Goal: Information Seeking & Learning: Check status

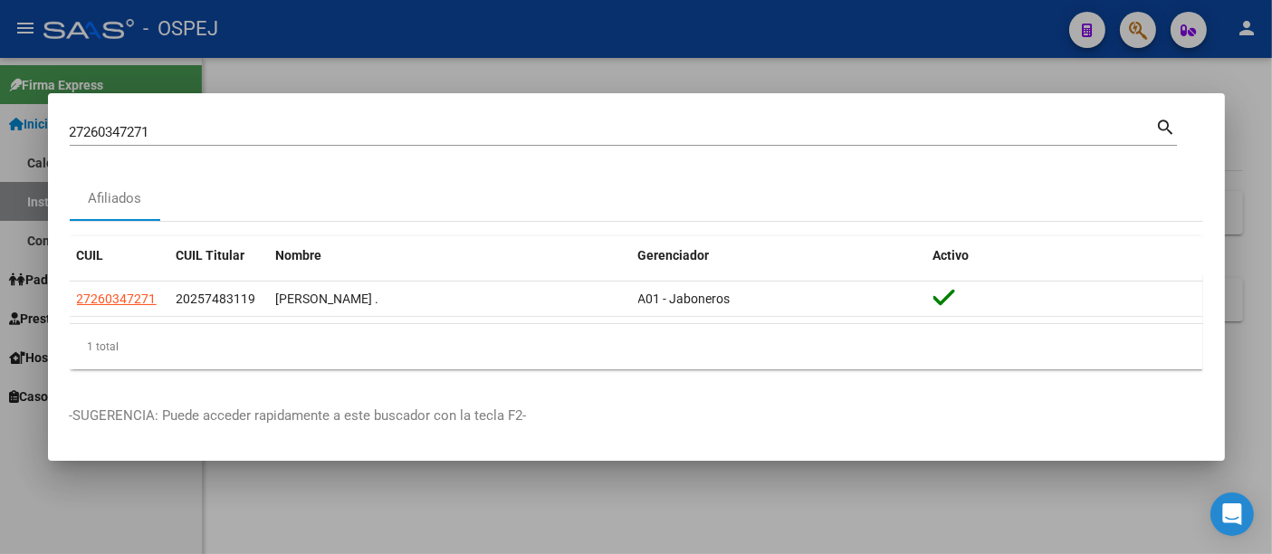
click at [376, 143] on div "27260347271 Buscar (apellido, dni, [PERSON_NAME], [PERSON_NAME], cuit, obra soc…" at bounding box center [613, 132] width 1086 height 27
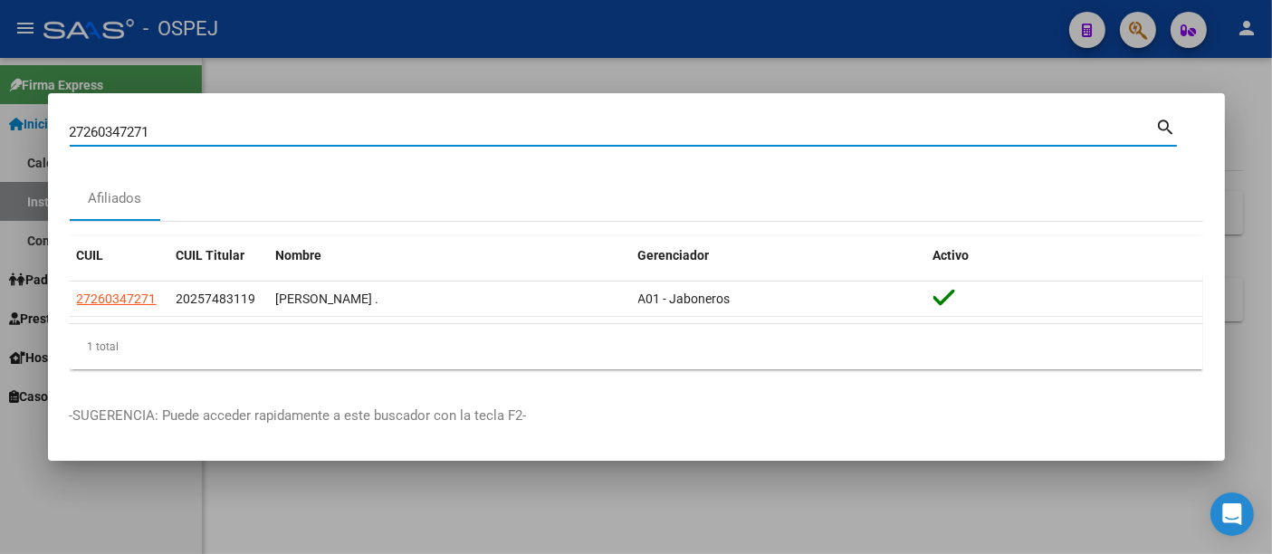
click at [381, 133] on input "27260347271" at bounding box center [613, 132] width 1086 height 16
type input "2"
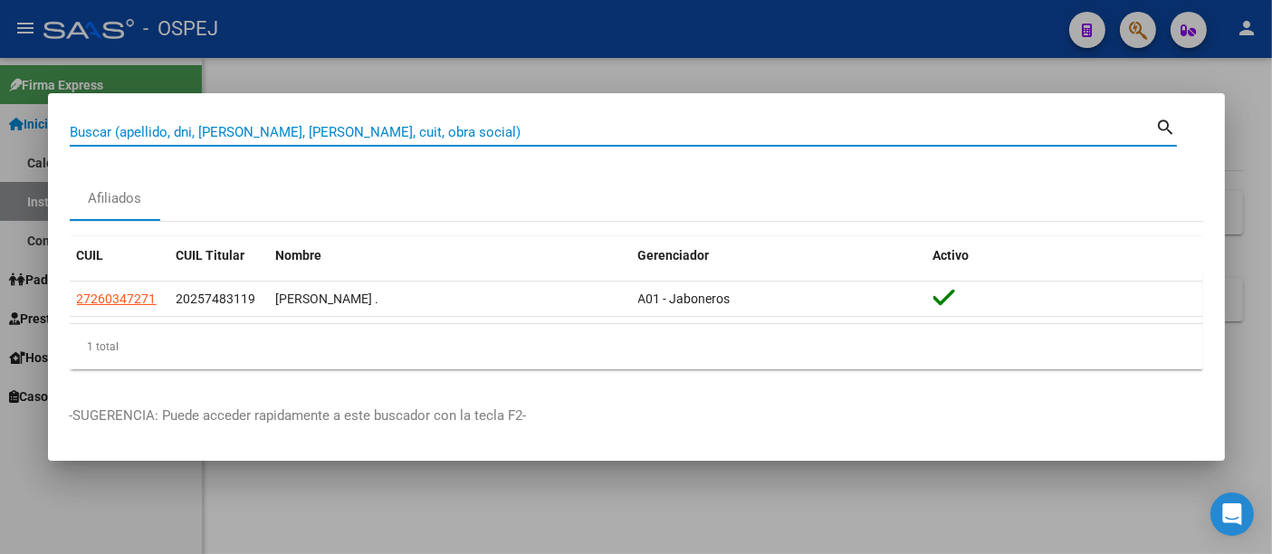
paste input "27-35420933-6"
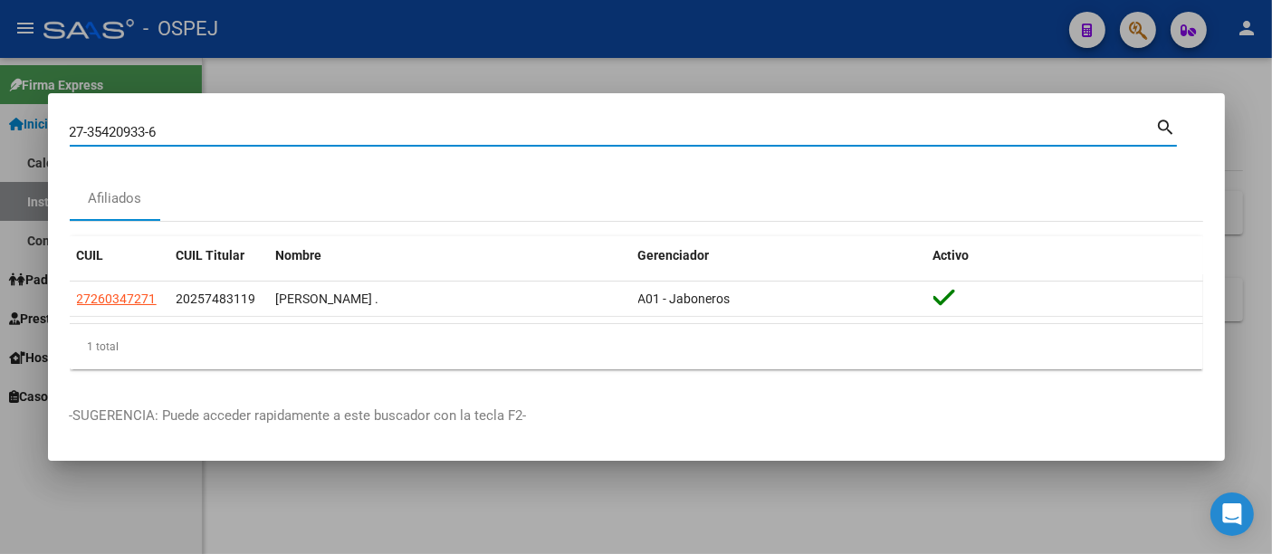
type input "27354209336"
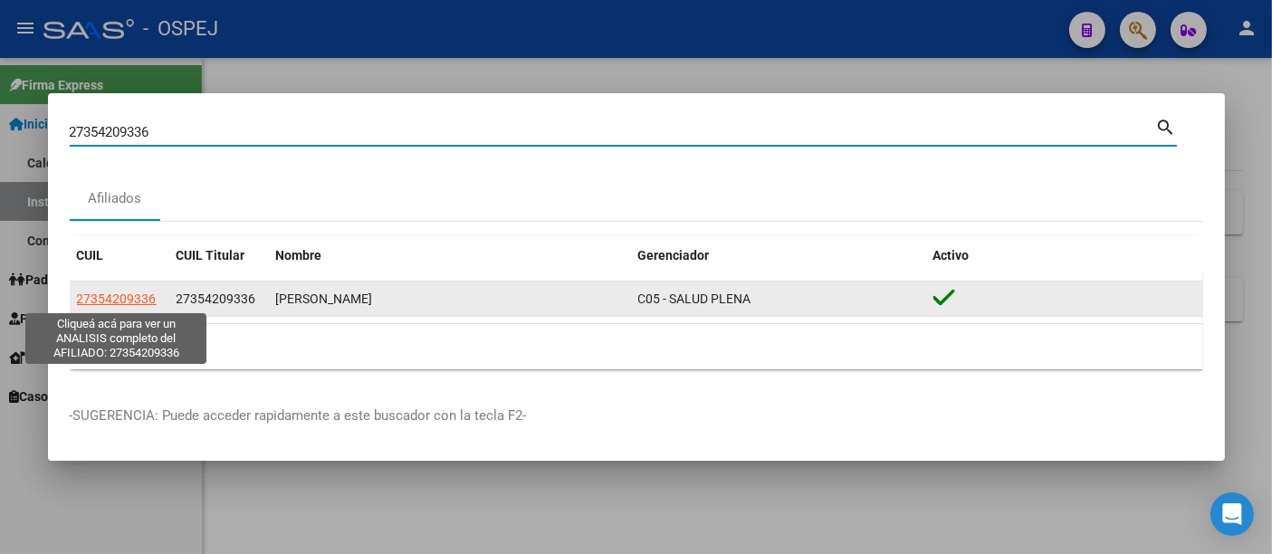
click at [126, 302] on span "27354209336" at bounding box center [117, 298] width 80 height 14
type textarea "27354209336"
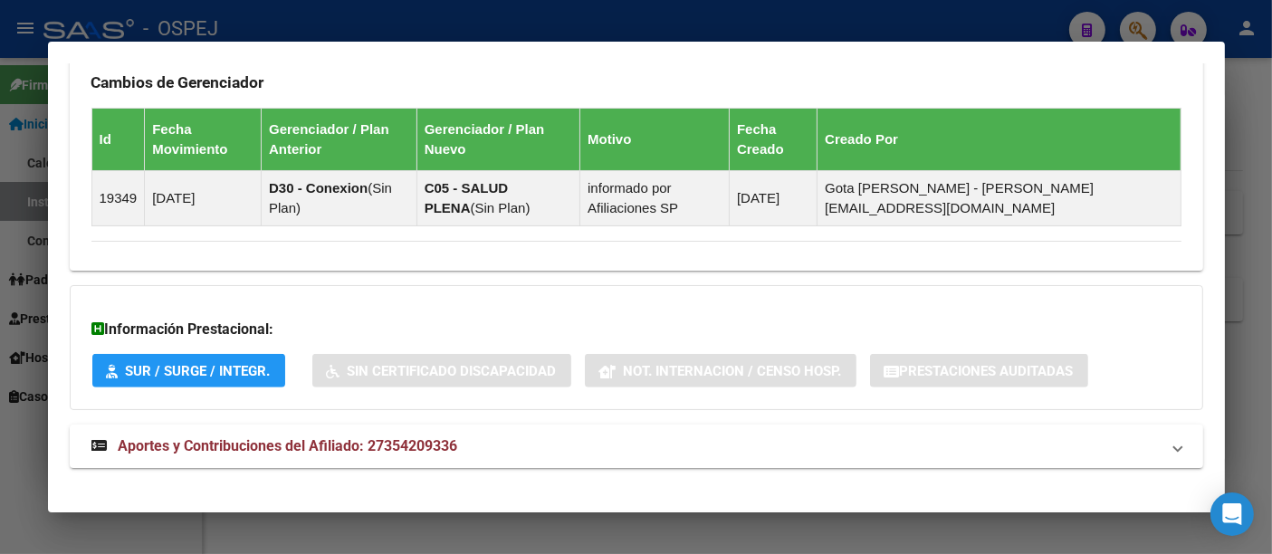
scroll to position [1177, 0]
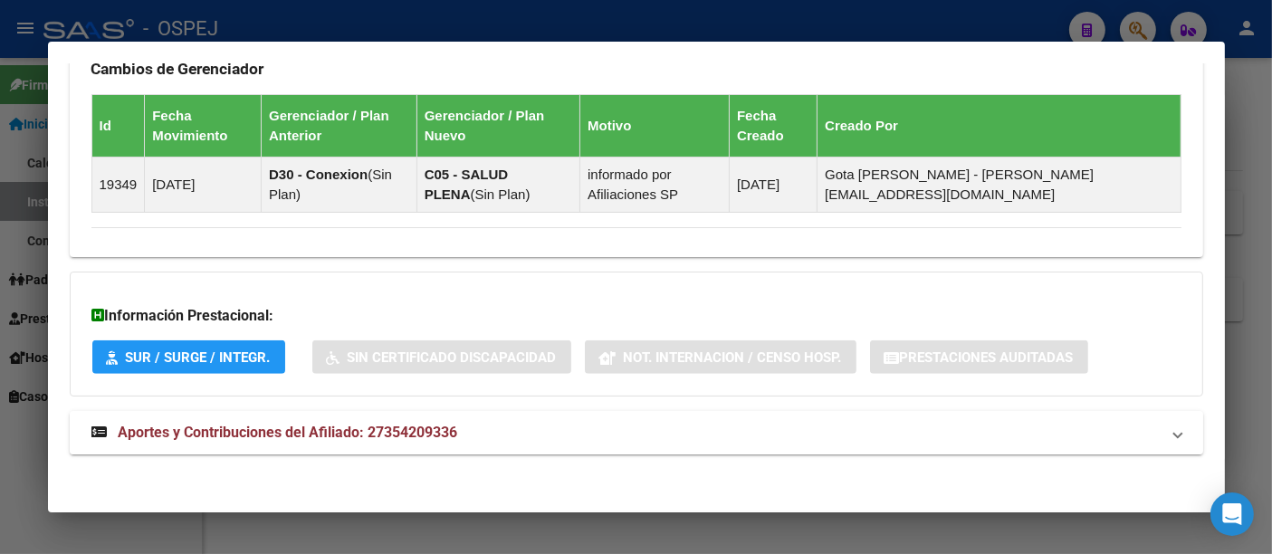
click at [437, 427] on span "Aportes y Contribuciones del Afiliado: 27354209336" at bounding box center [288, 432] width 339 height 17
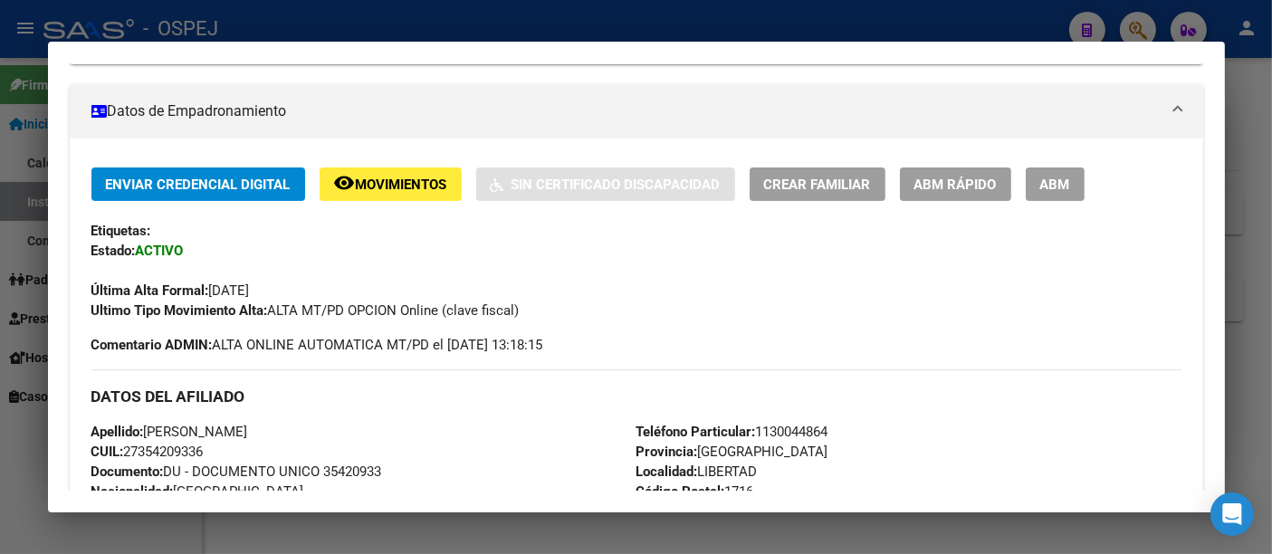
scroll to position [0, 0]
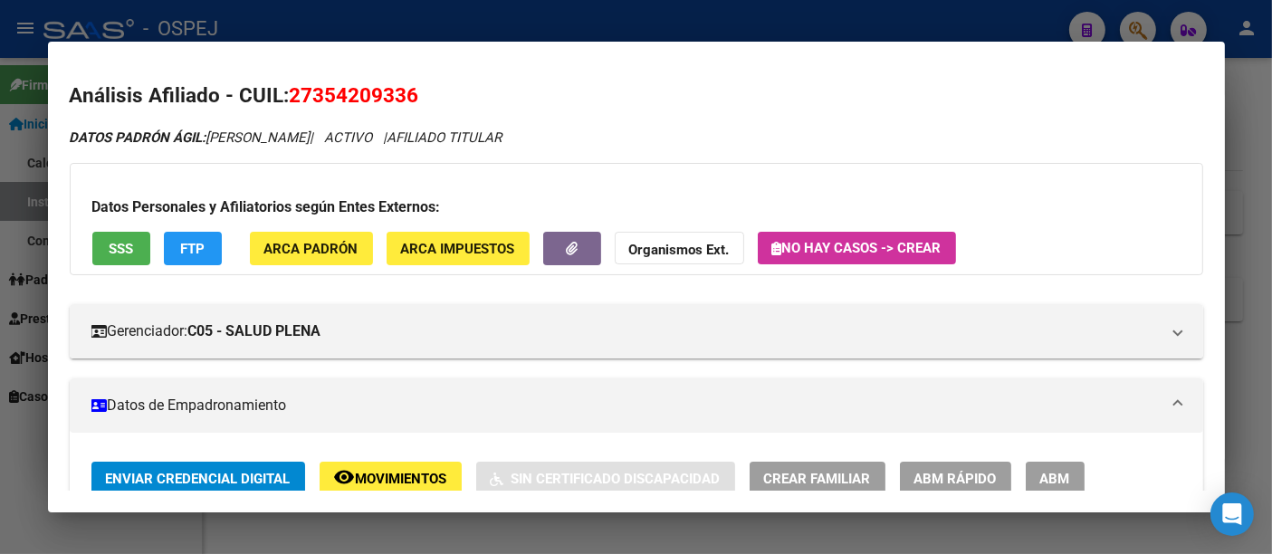
click at [511, 14] on div at bounding box center [636, 277] width 1272 height 554
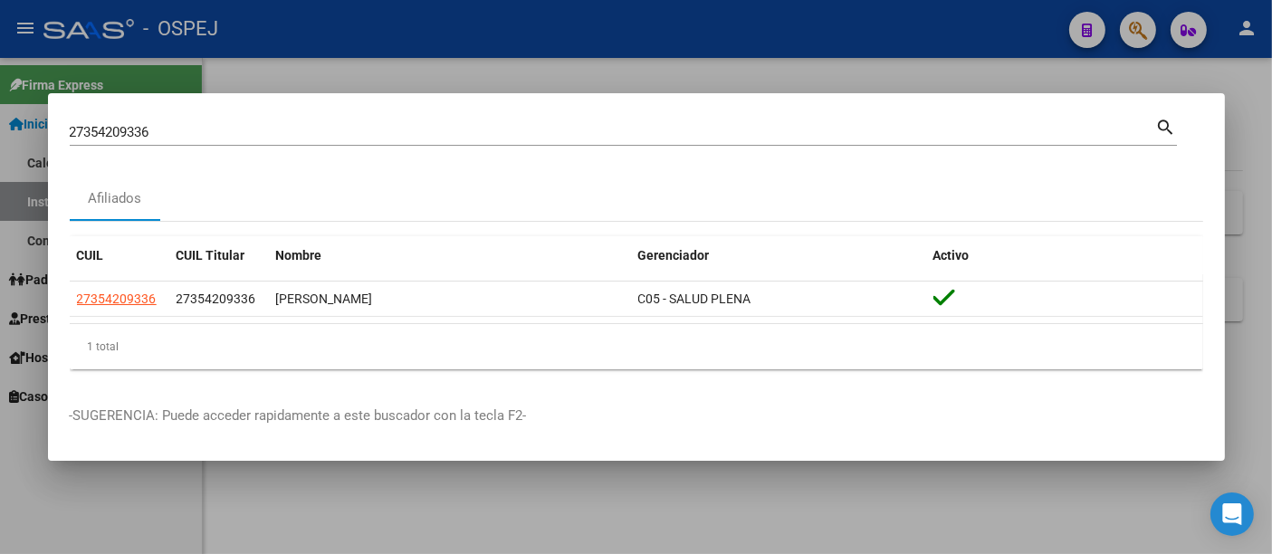
click at [354, 123] on div "27354209336 Buscar (apellido, dni, cuil, [PERSON_NAME], cuit, obra social)" at bounding box center [613, 132] width 1086 height 27
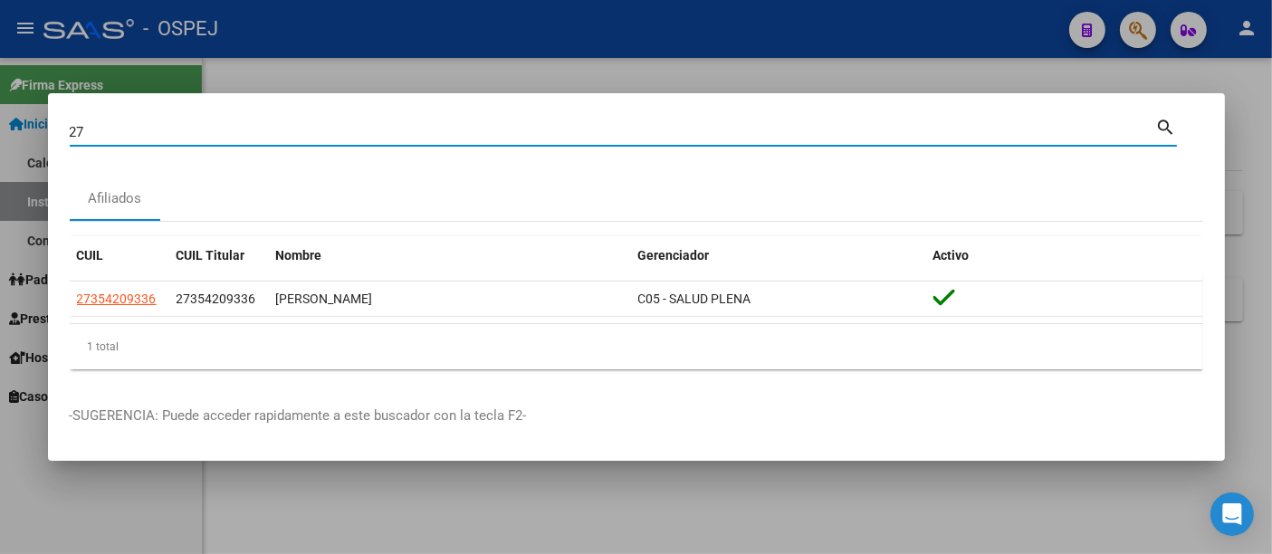
type input "2"
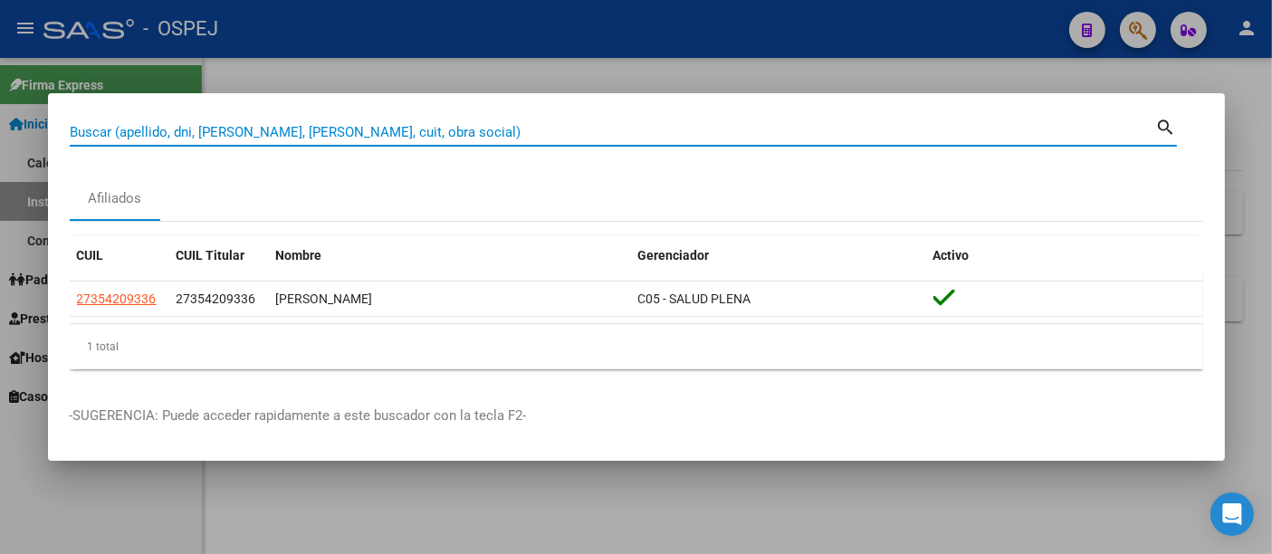
paste input "20-36513205-5"
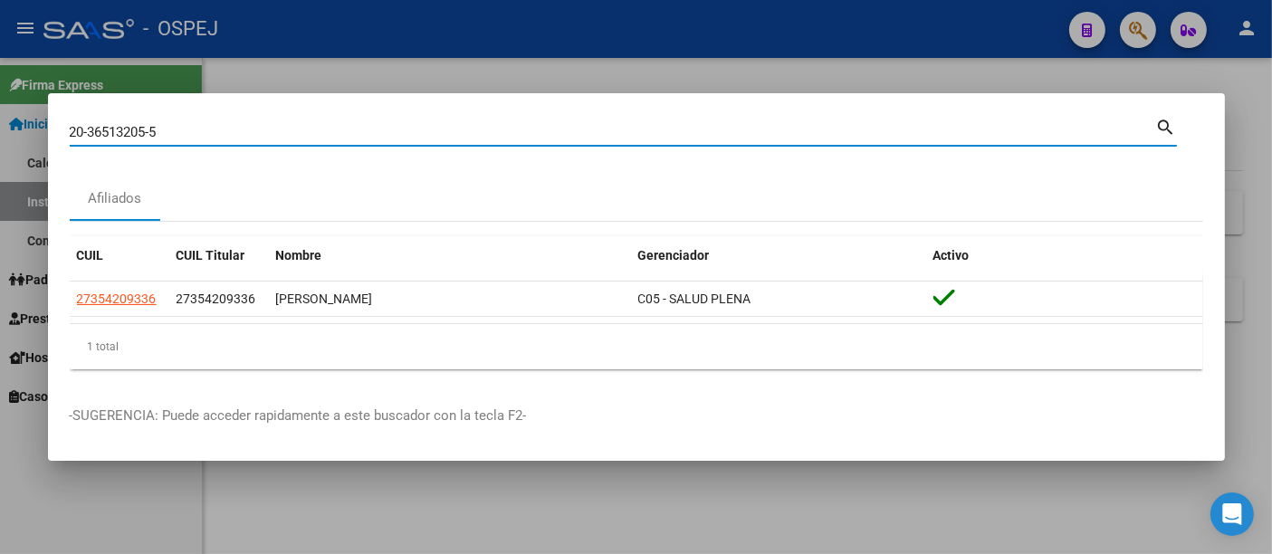
type input "20365132055"
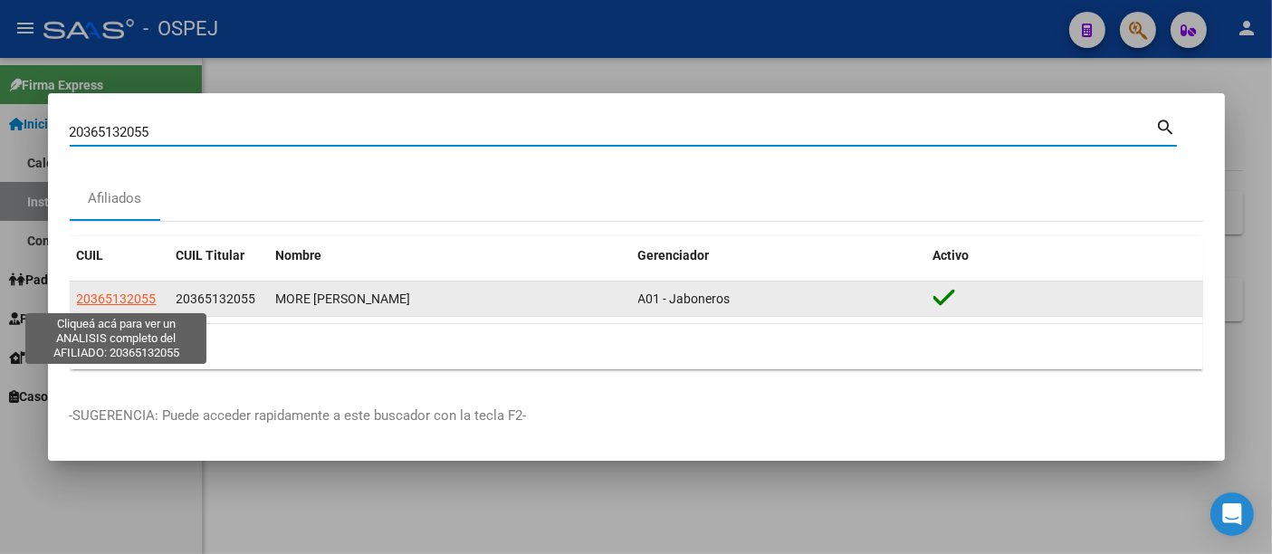
click at [127, 294] on span "20365132055" at bounding box center [117, 298] width 80 height 14
type textarea "20365132055"
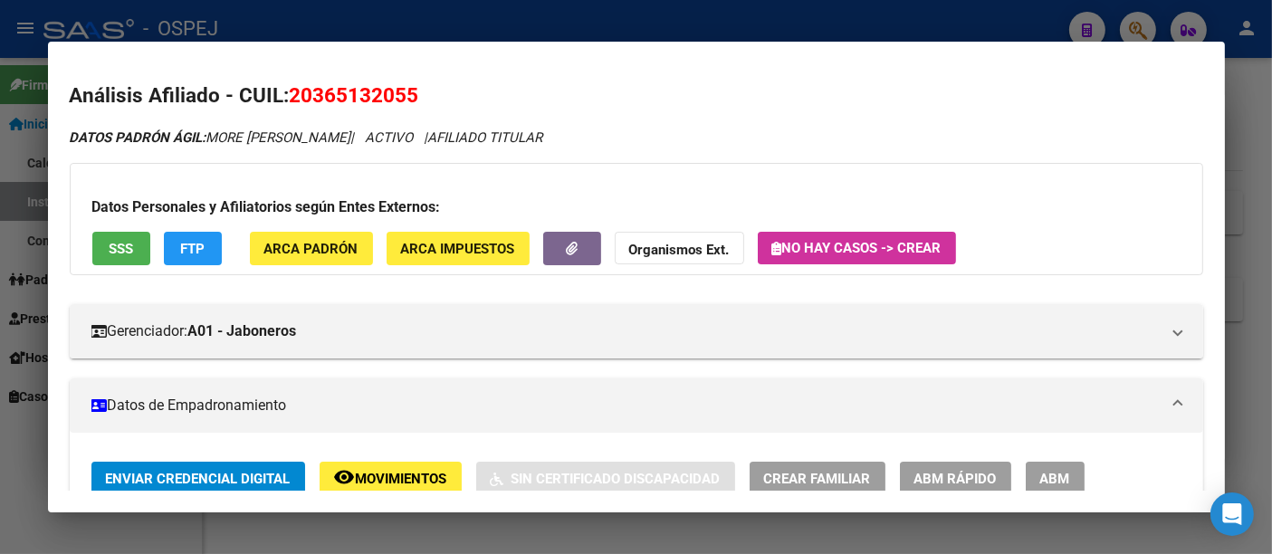
drag, startPoint x: 514, startPoint y: 7, endPoint x: 489, endPoint y: 39, distance: 40.6
click at [509, 11] on div at bounding box center [636, 277] width 1272 height 554
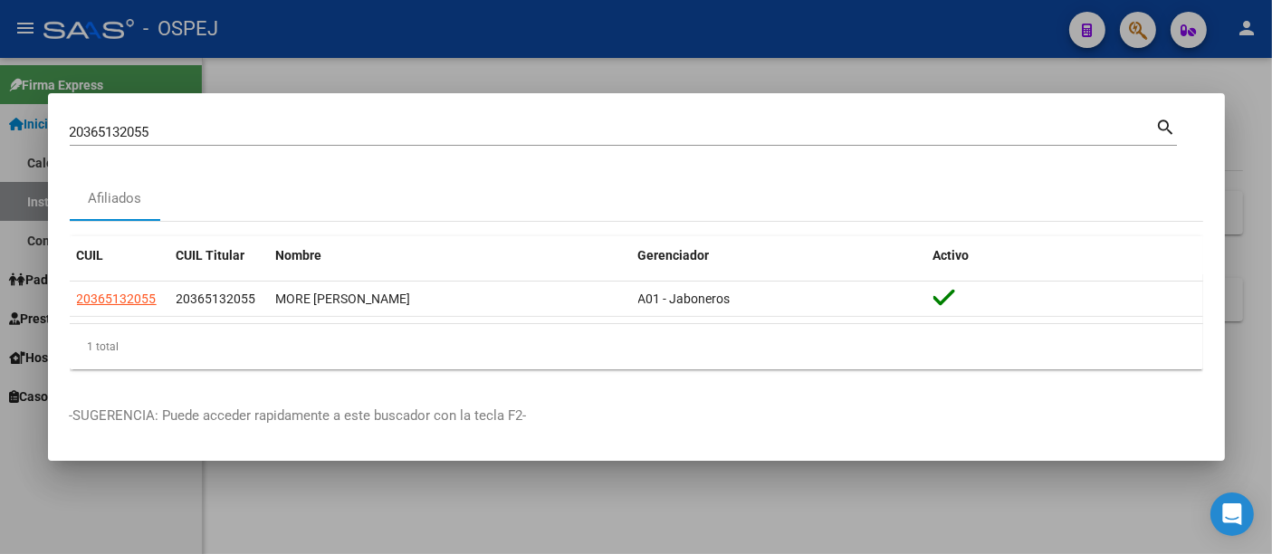
click at [294, 133] on input "20365132055" at bounding box center [613, 132] width 1086 height 16
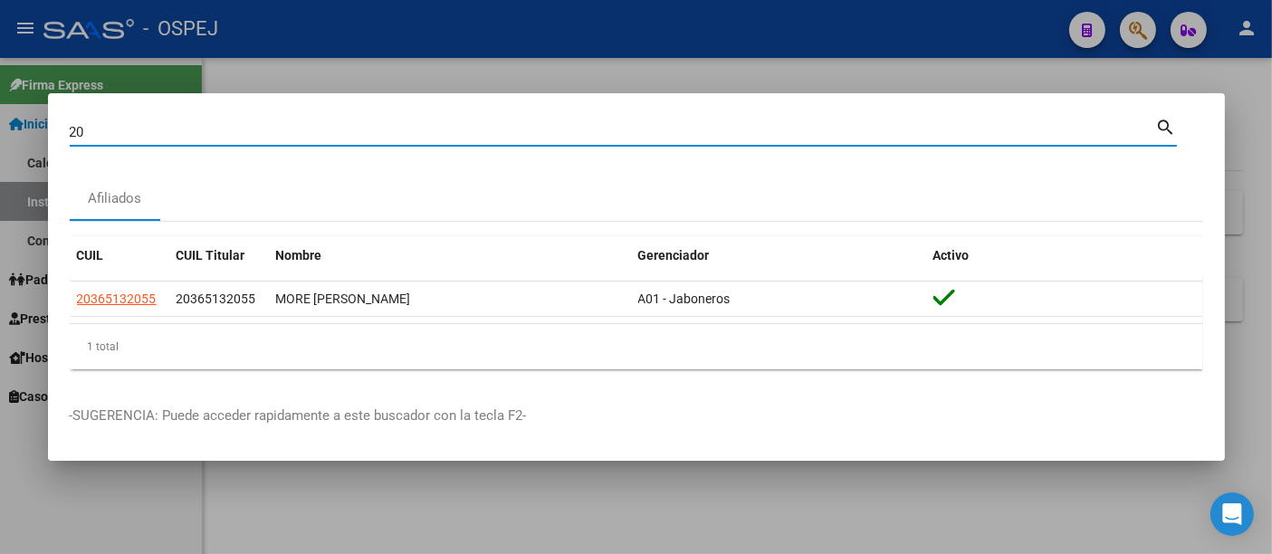
type input "2"
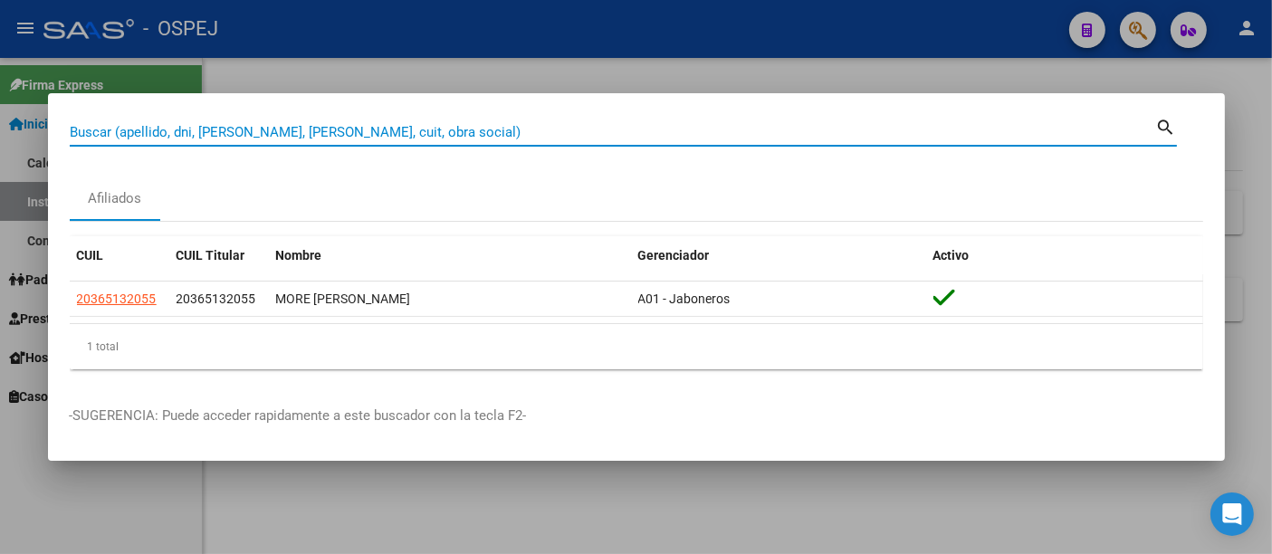
paste input "20-36513205-5"
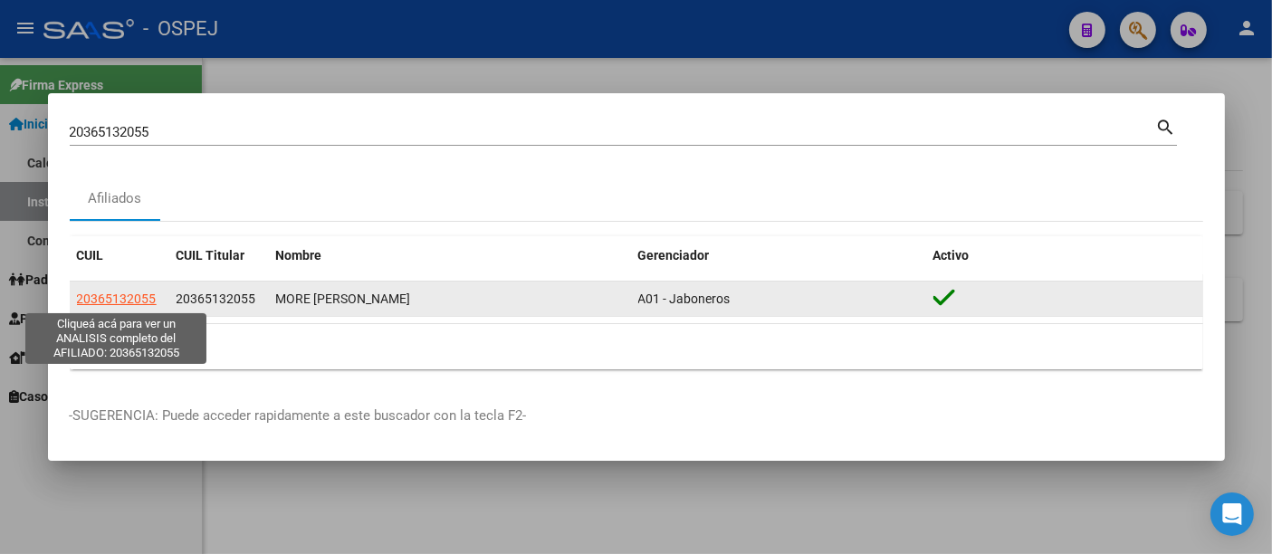
click at [131, 303] on span "20365132055" at bounding box center [117, 298] width 80 height 14
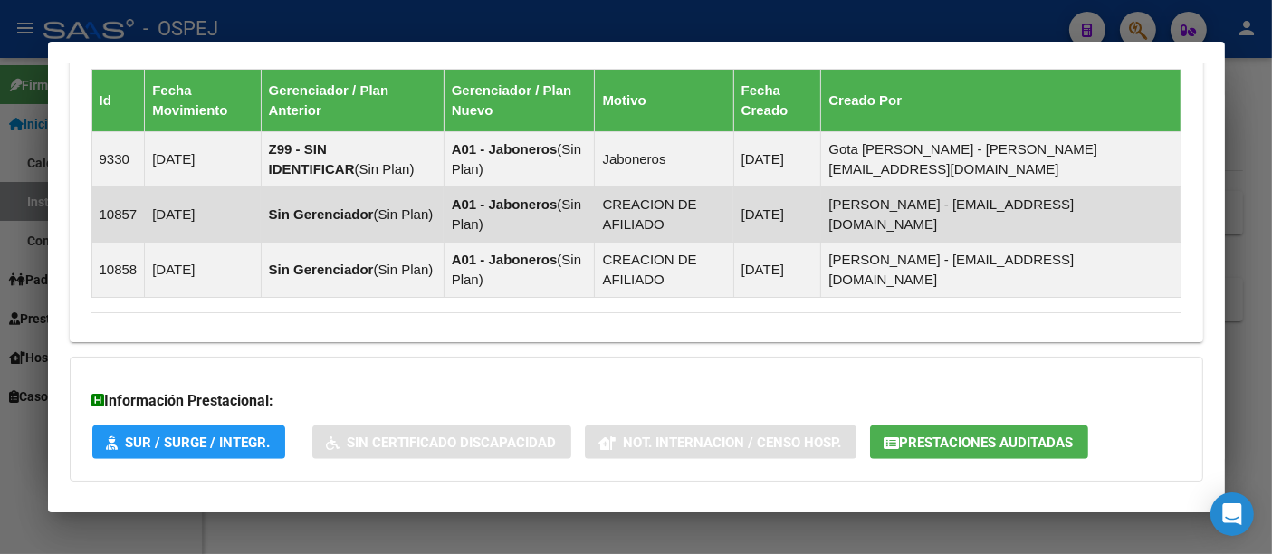
scroll to position [1290, 0]
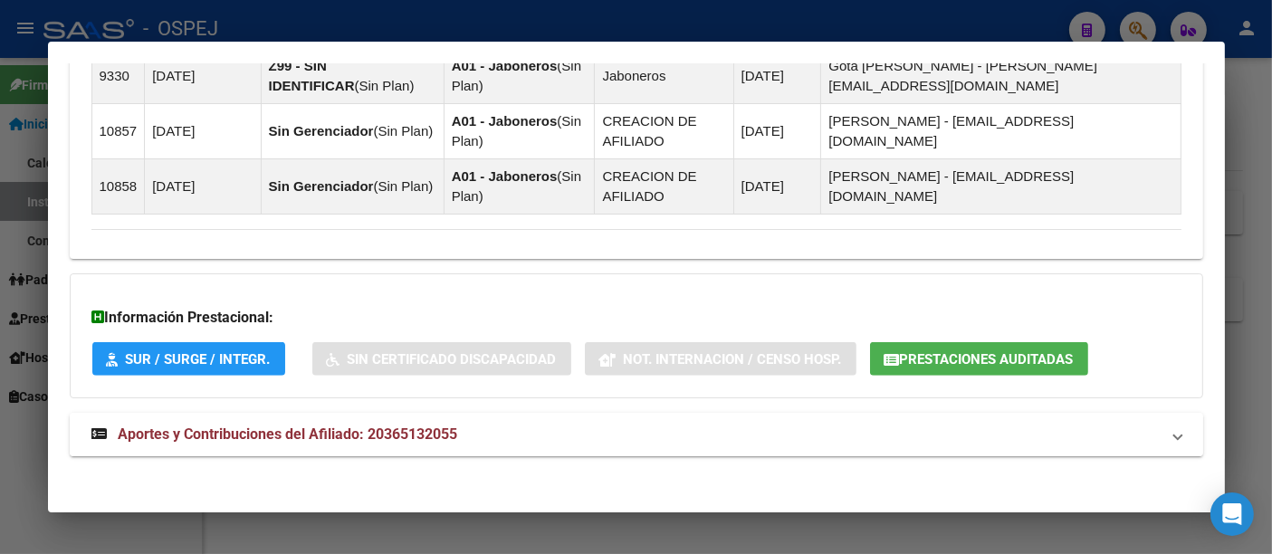
click at [414, 425] on span "Aportes y Contribuciones del Afiliado: 20365132055" at bounding box center [288, 433] width 339 height 17
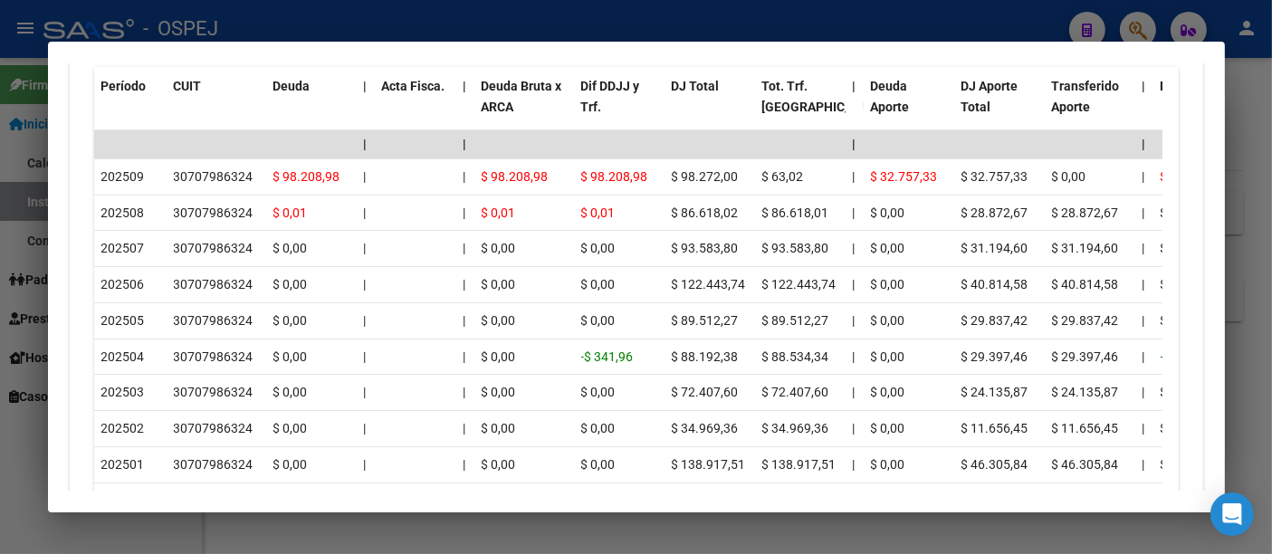
scroll to position [2072, 0]
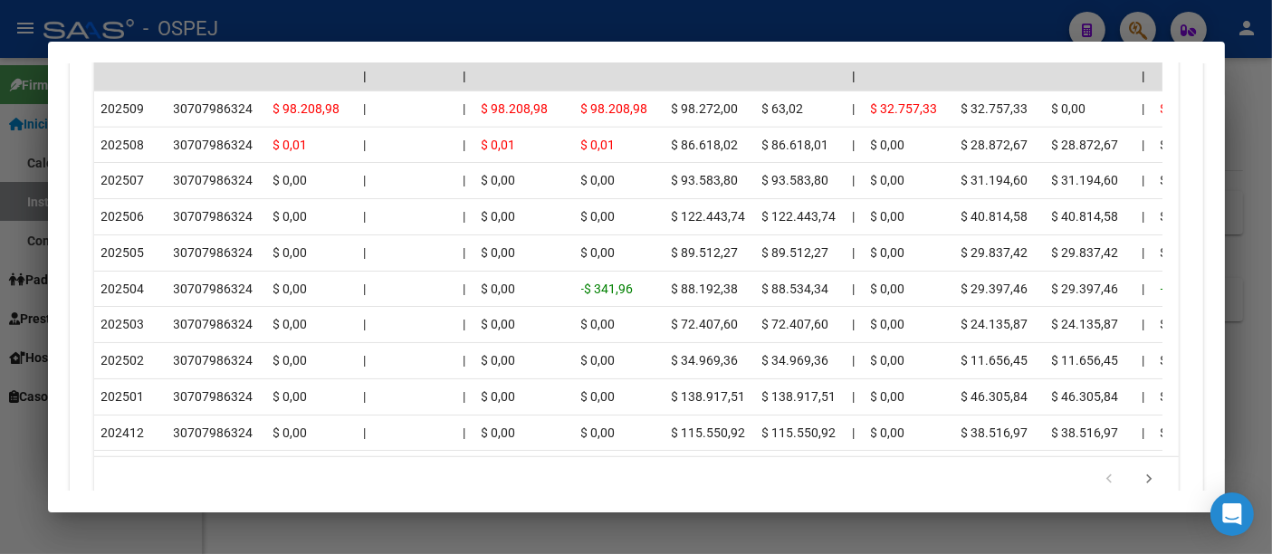
click at [373, 19] on div at bounding box center [636, 277] width 1272 height 554
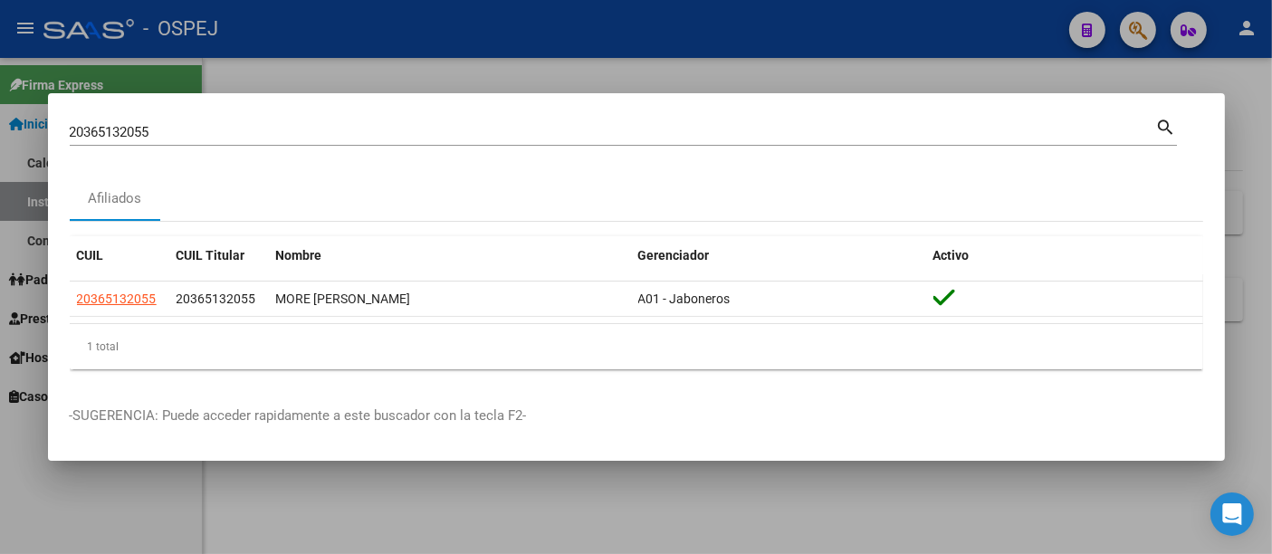
click at [310, 142] on div "20365132055 Buscar (apellido, dni, [PERSON_NAME], [PERSON_NAME], cuit, obra soc…" at bounding box center [613, 132] width 1086 height 27
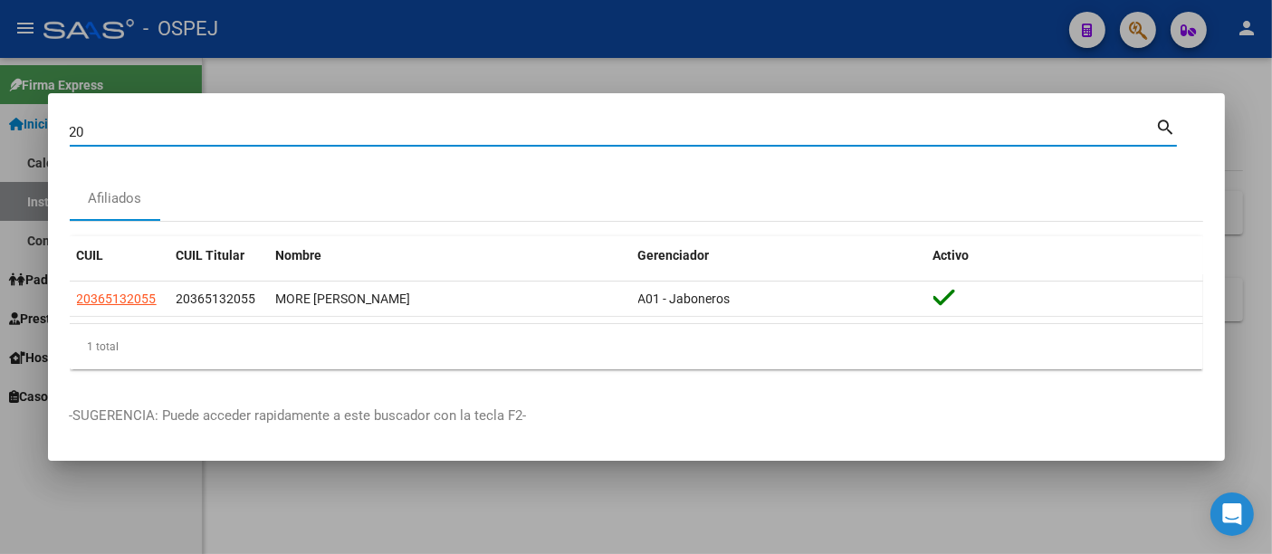
type input "2"
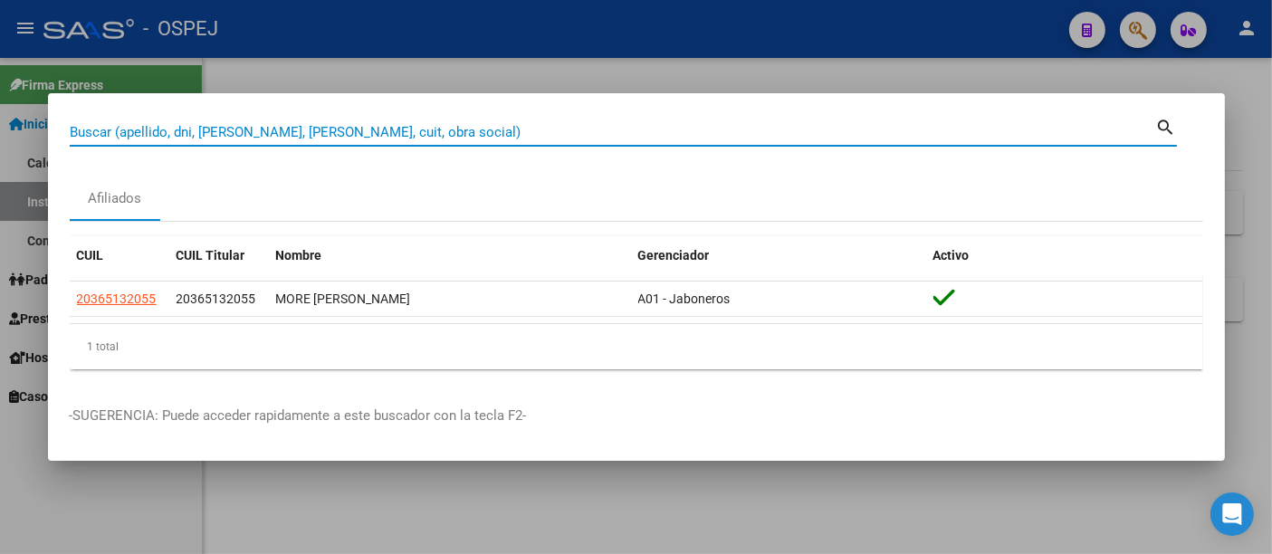
paste input "20-20995586-6"
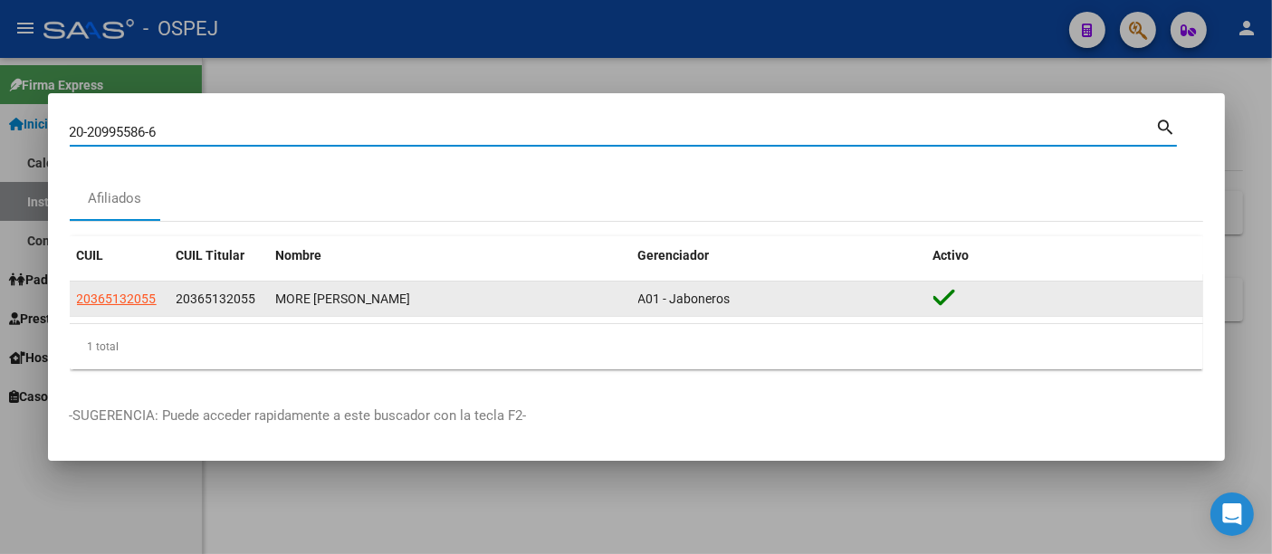
type input "20209955866"
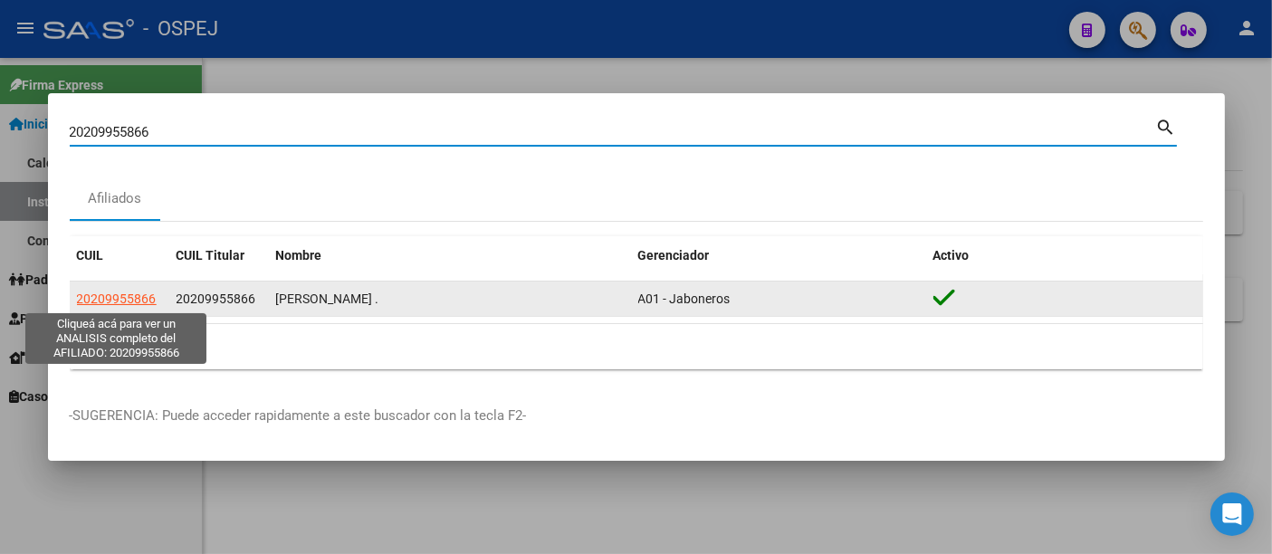
click at [92, 291] on span "20209955866" at bounding box center [117, 298] width 80 height 14
type textarea "20209955866"
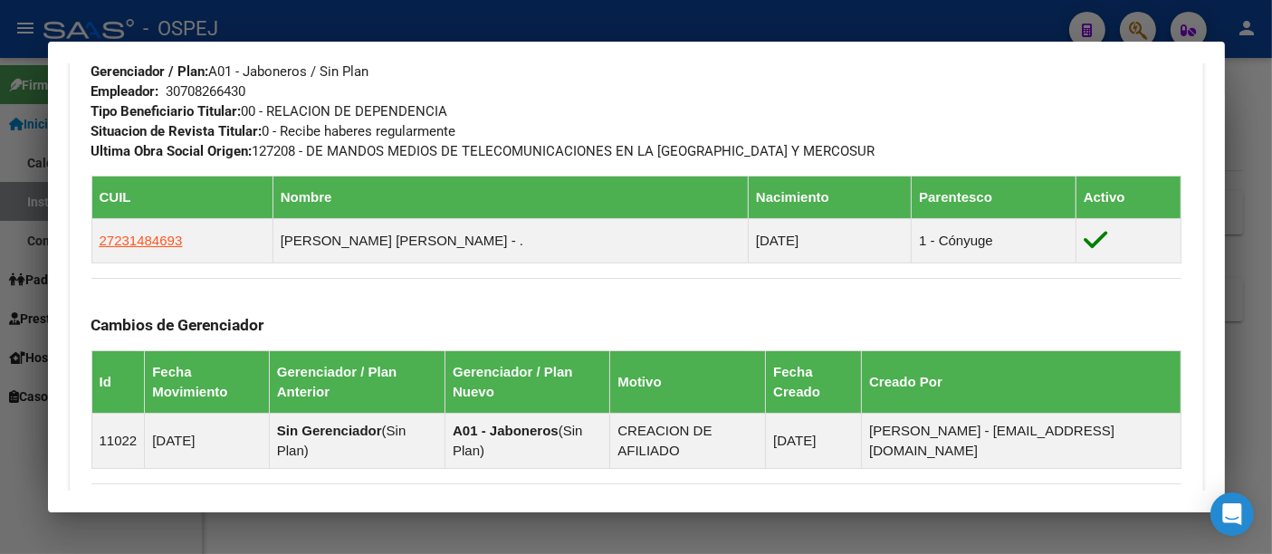
scroll to position [1137, 0]
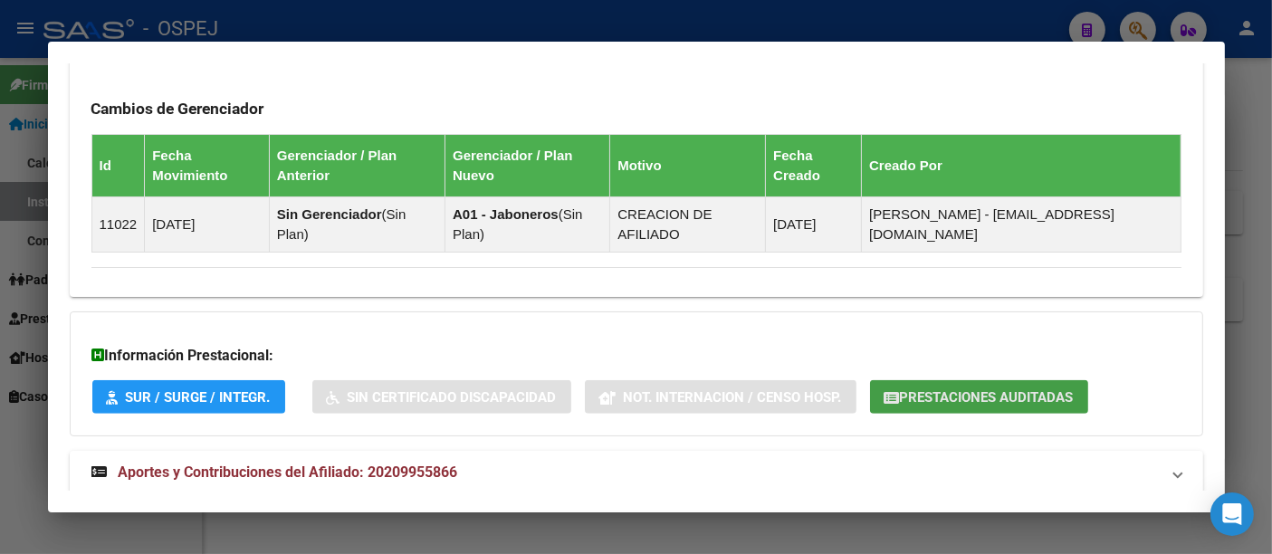
click at [980, 389] on span "Prestaciones Auditadas" at bounding box center [987, 397] width 174 height 16
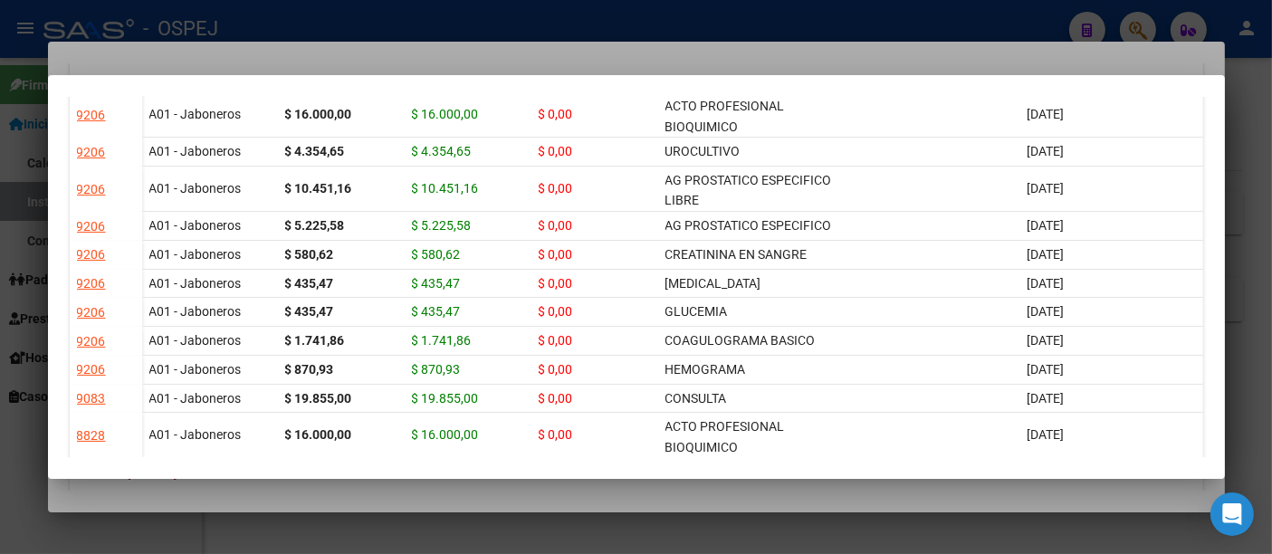
scroll to position [502, 0]
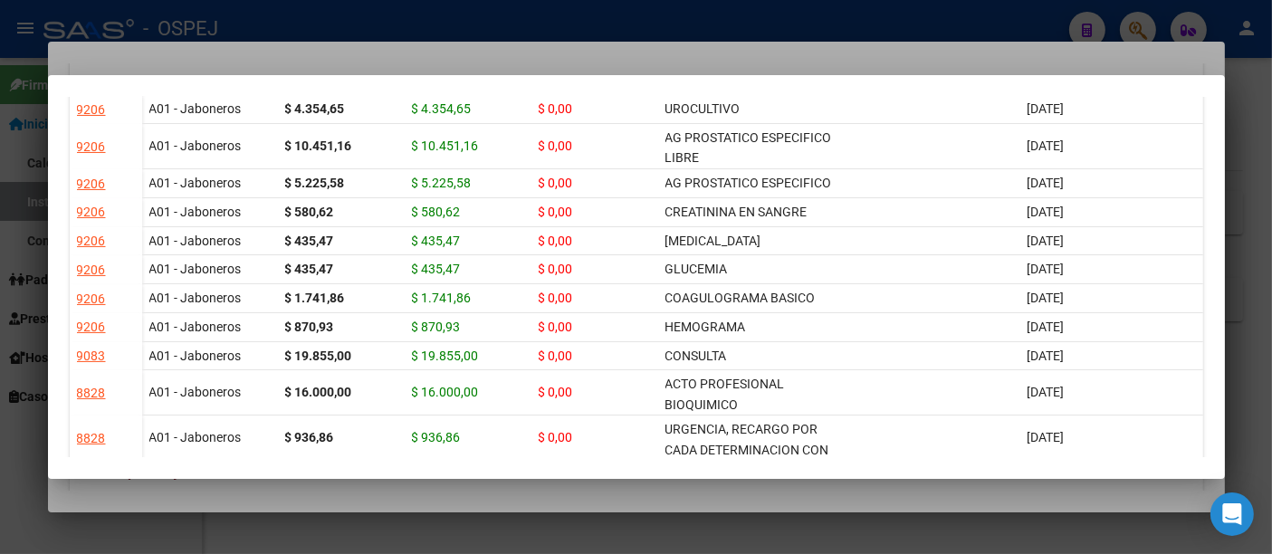
click at [538, 15] on div at bounding box center [636, 277] width 1272 height 554
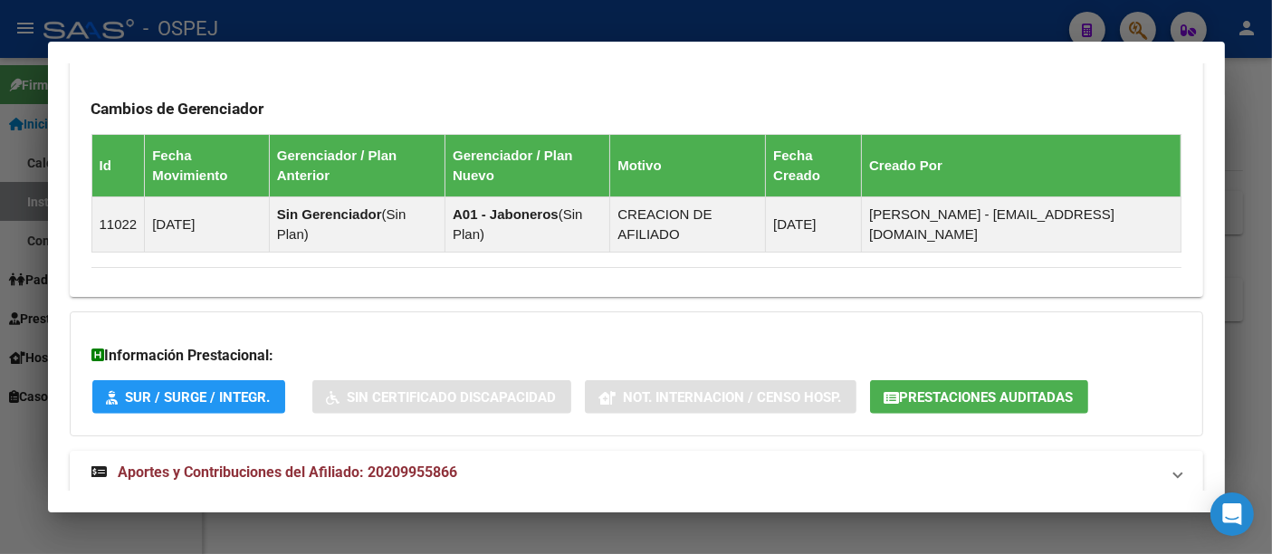
click at [454, 16] on div at bounding box center [636, 277] width 1272 height 554
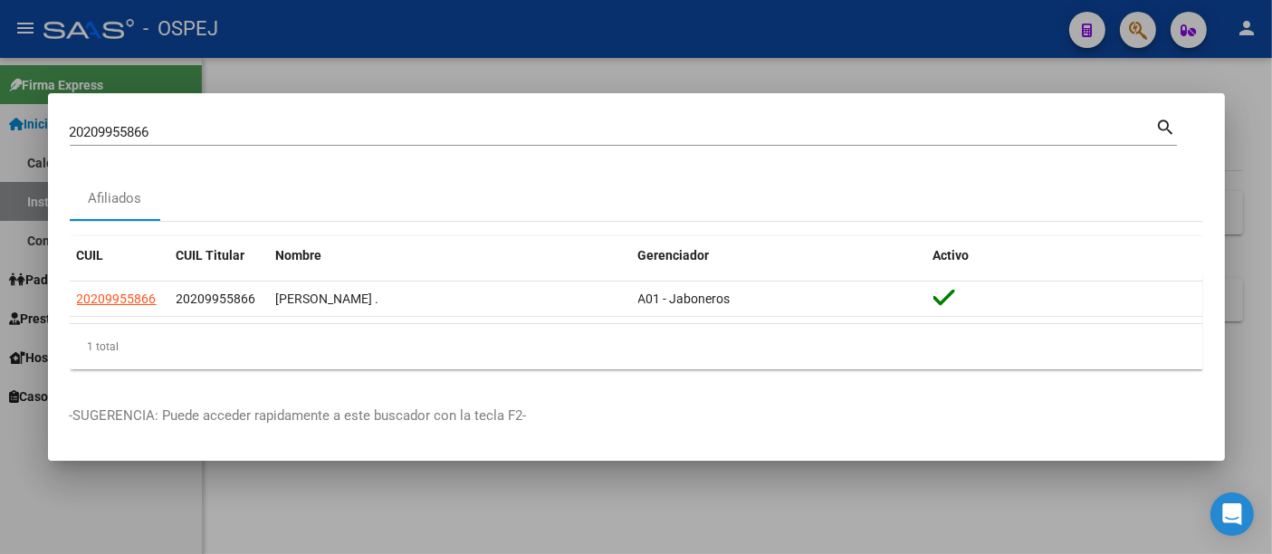
click at [338, 125] on input "20209955866" at bounding box center [613, 132] width 1086 height 16
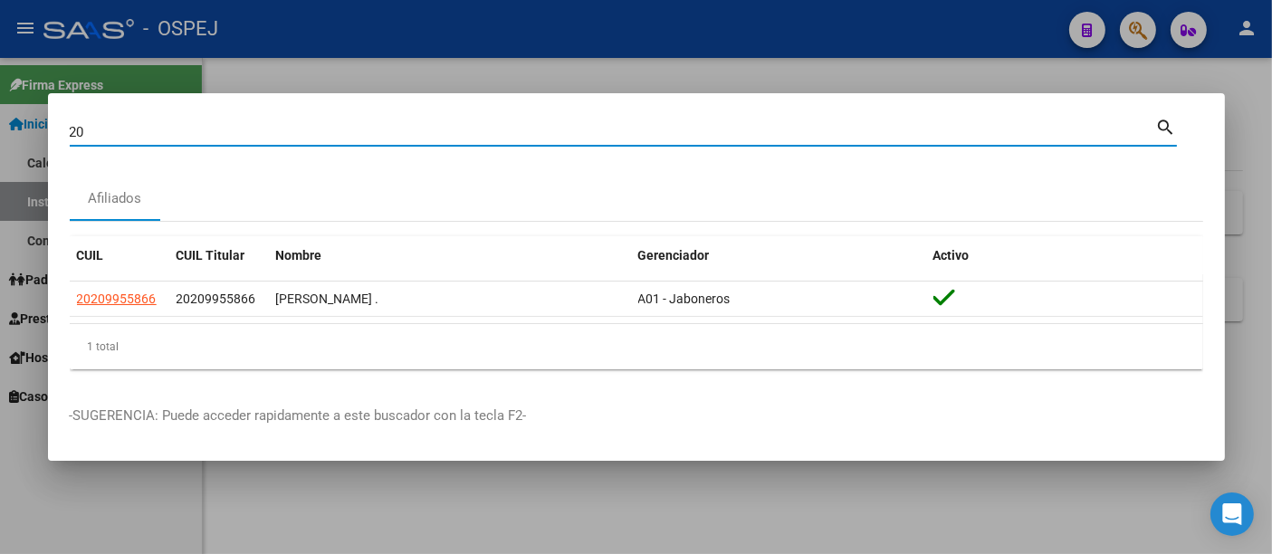
type input "2"
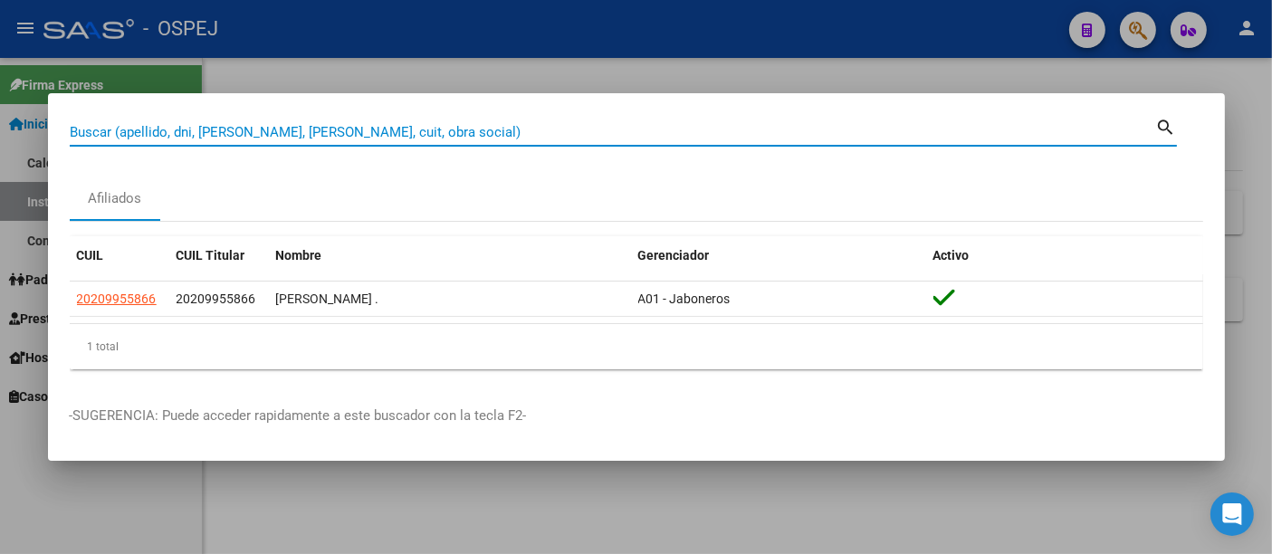
paste input "20.95074410.4"
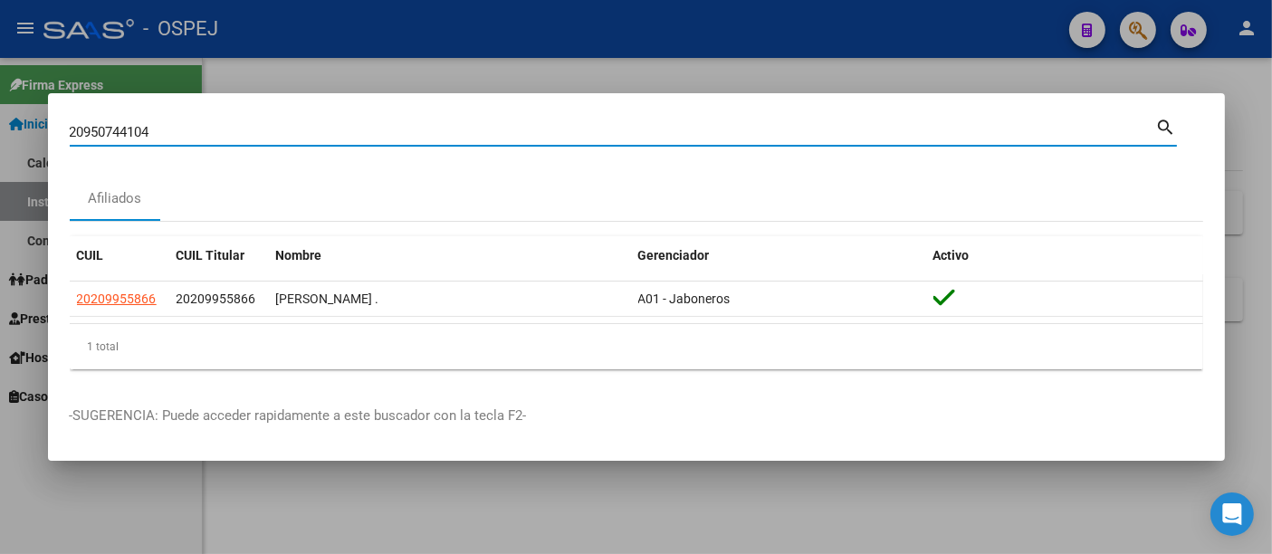
type input "20950744104"
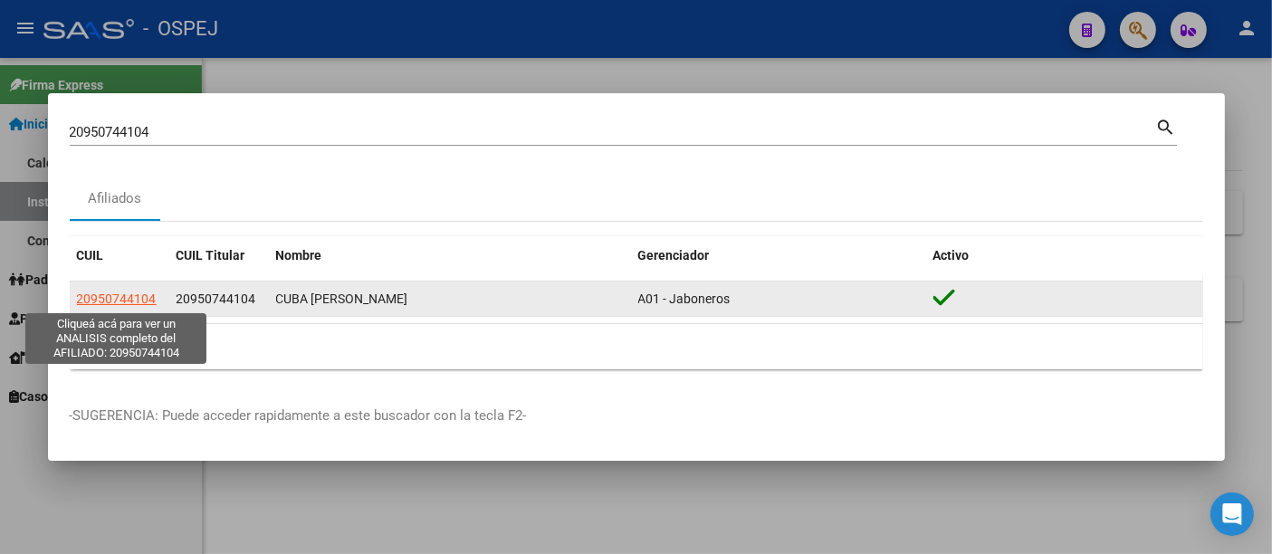
click at [142, 300] on span "20950744104" at bounding box center [117, 298] width 80 height 14
type textarea "20950744104"
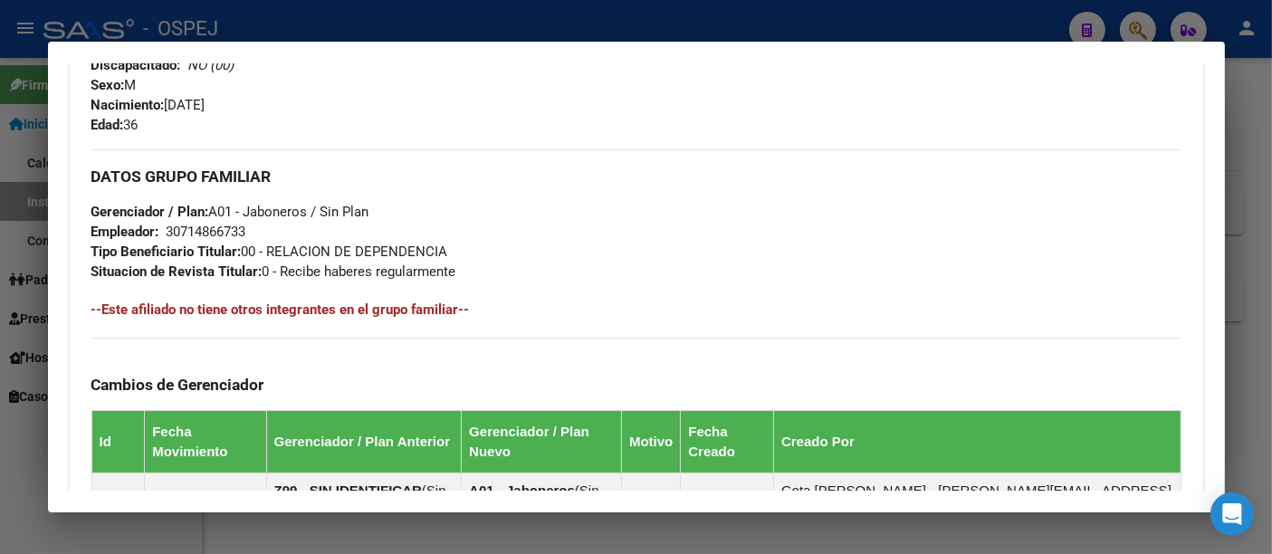
scroll to position [771, 0]
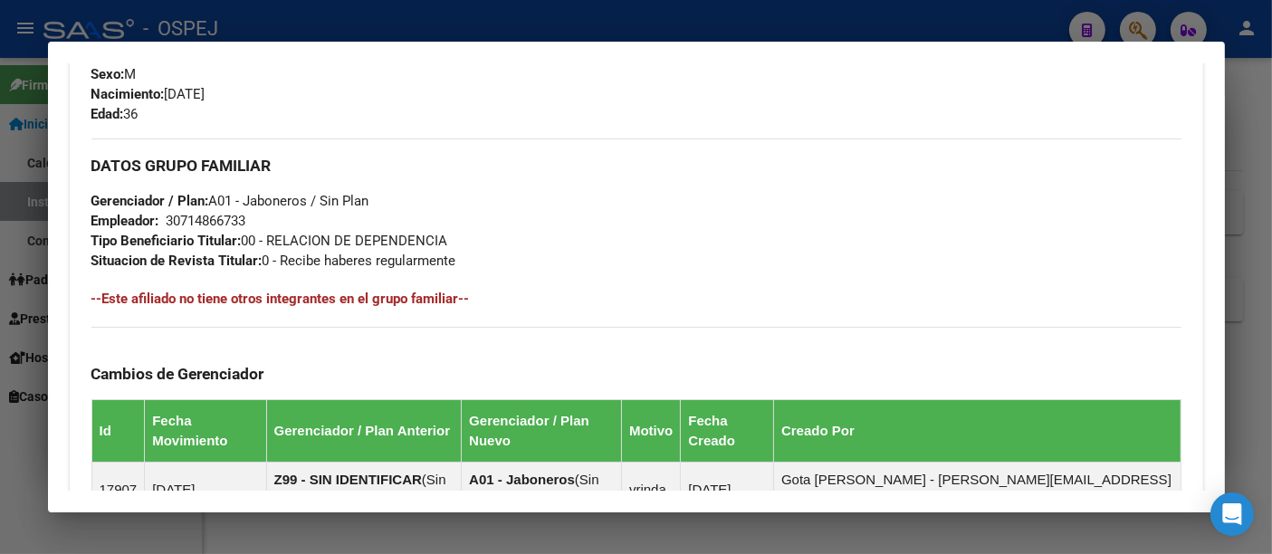
click at [367, 22] on div at bounding box center [636, 277] width 1272 height 554
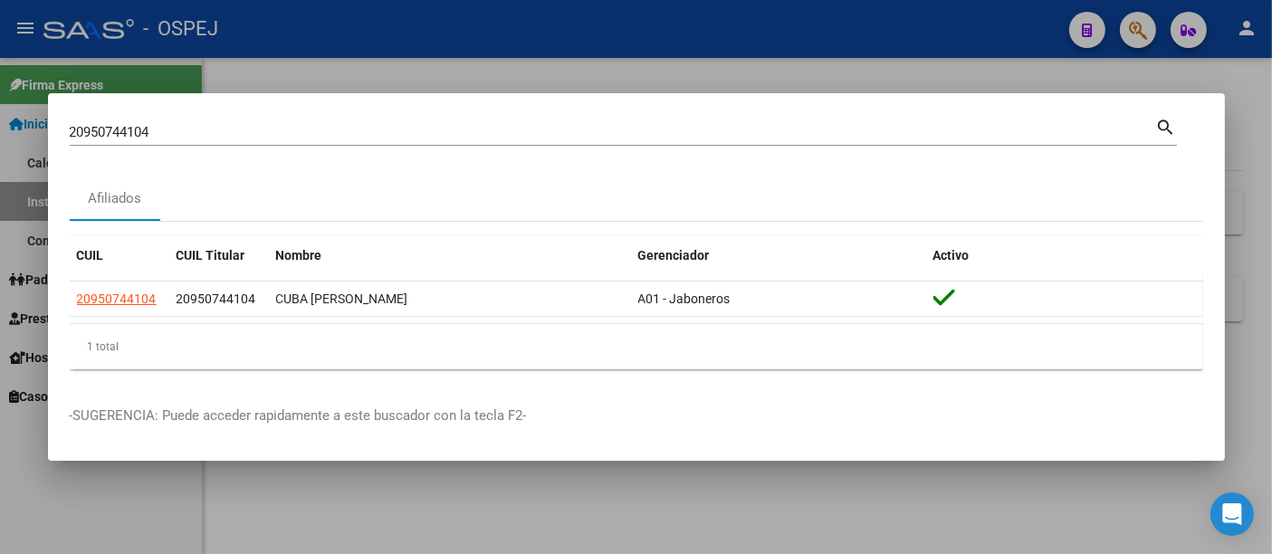
click at [287, 136] on input "20950744104" at bounding box center [613, 132] width 1086 height 16
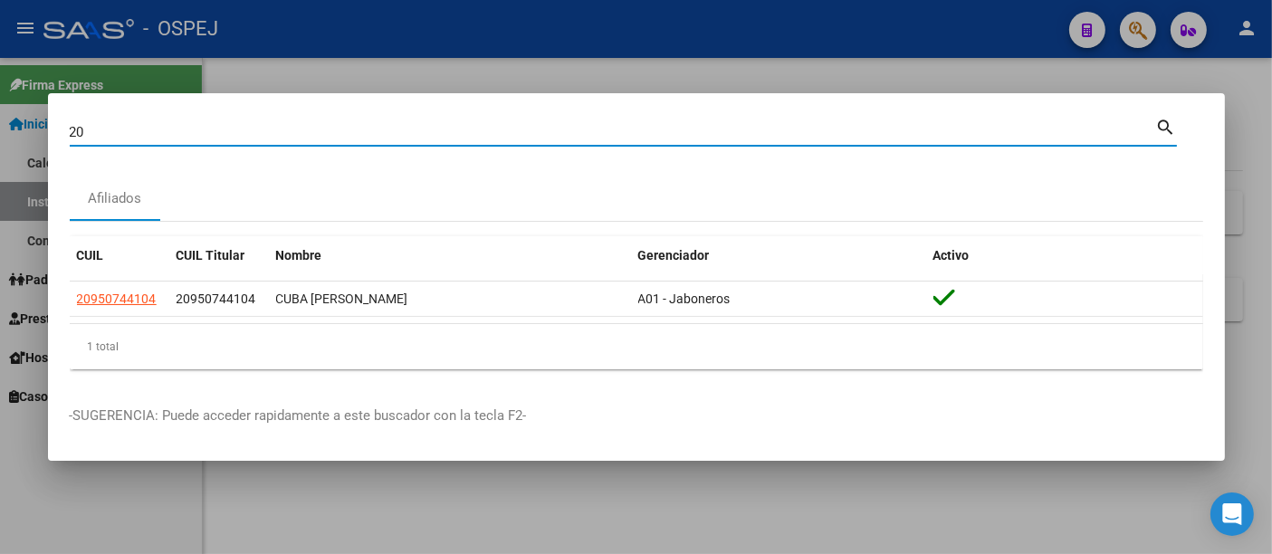
type input "2"
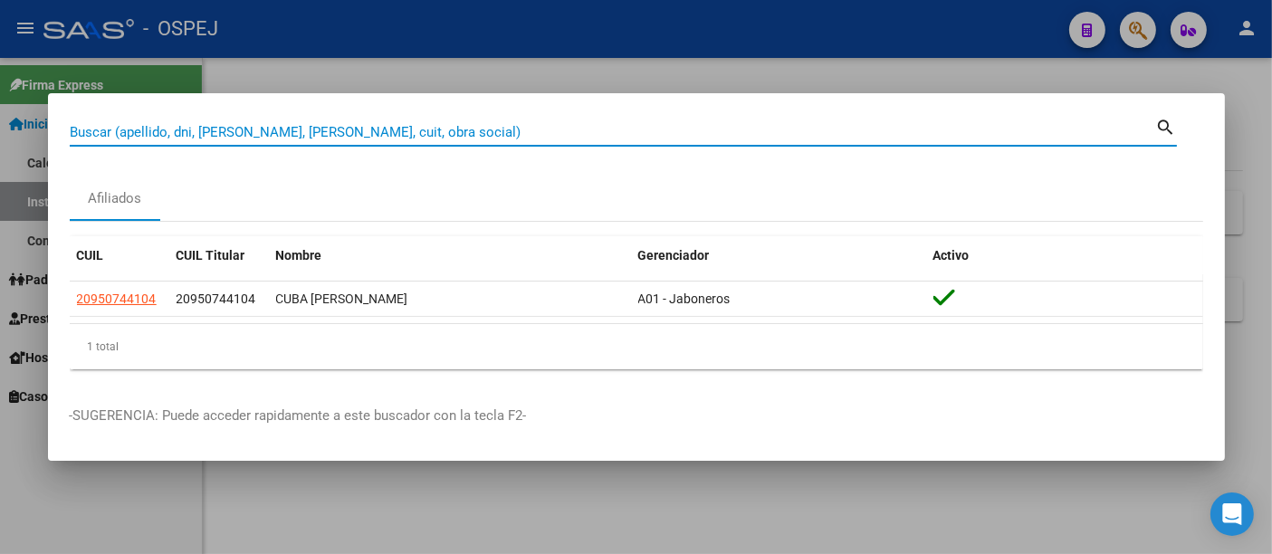
paste input "20-36513205-5"
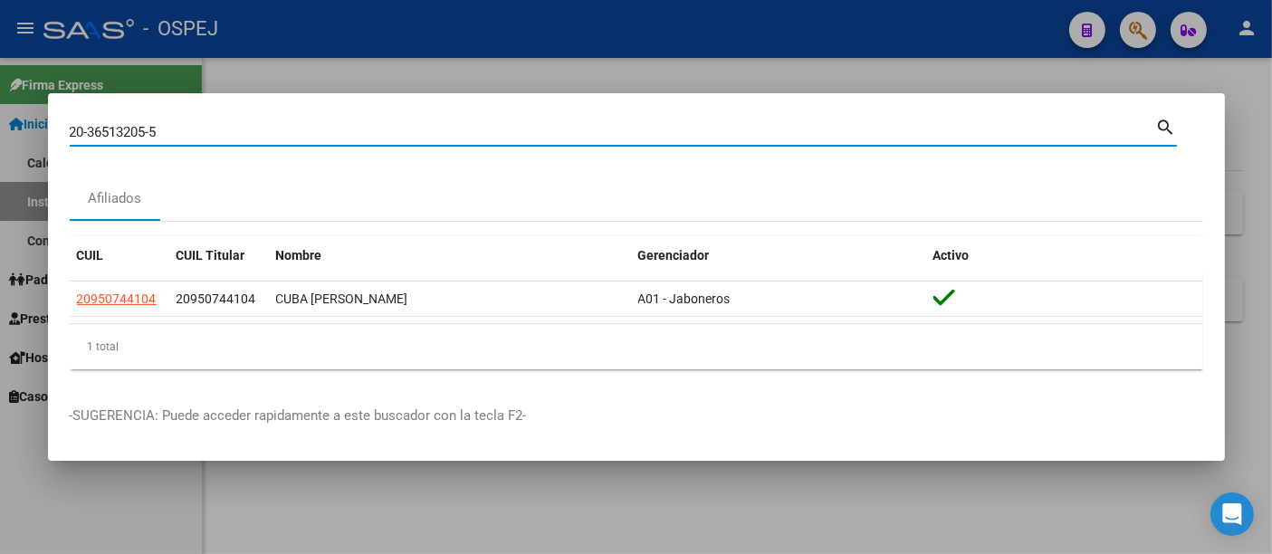
type input "20365132055"
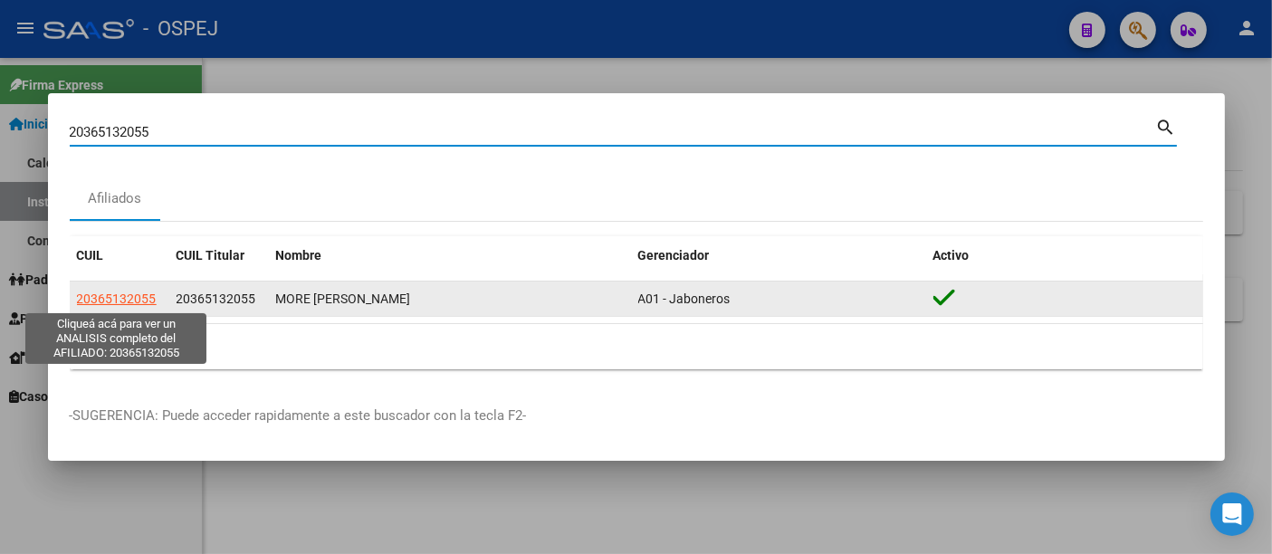
click at [110, 298] on span "20365132055" at bounding box center [117, 298] width 80 height 14
type textarea "20365132055"
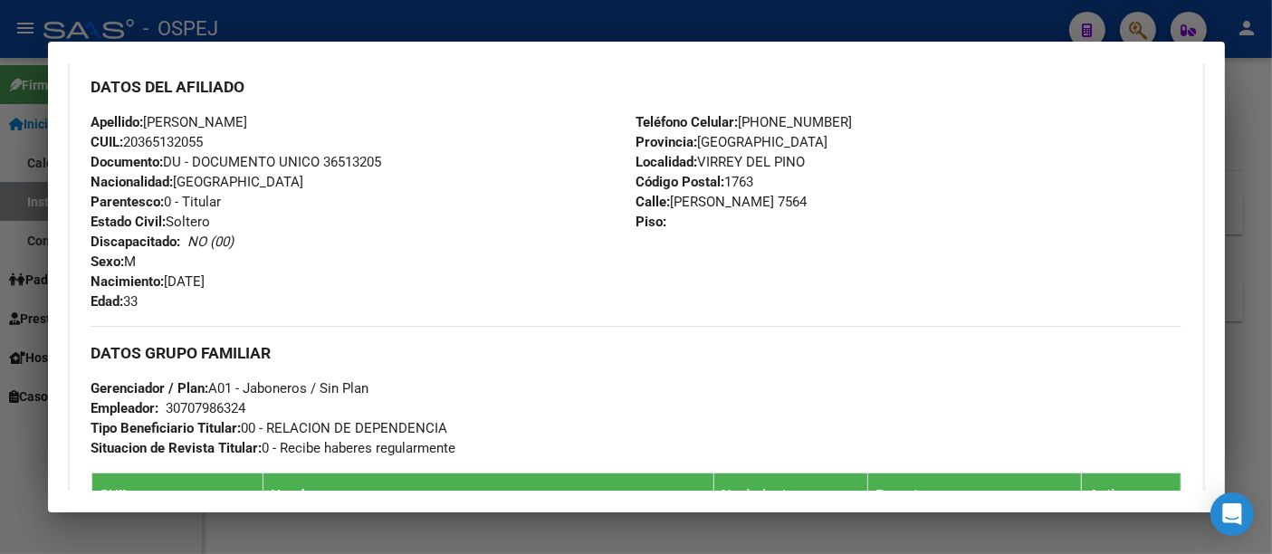
scroll to position [703, 0]
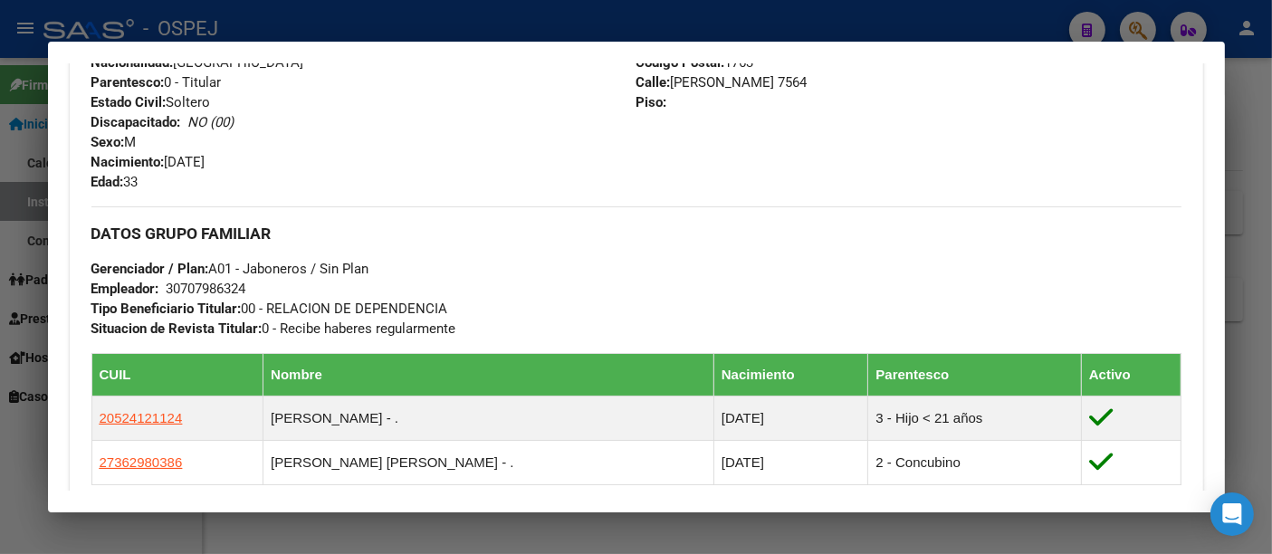
click at [468, 33] on div at bounding box center [636, 277] width 1272 height 554
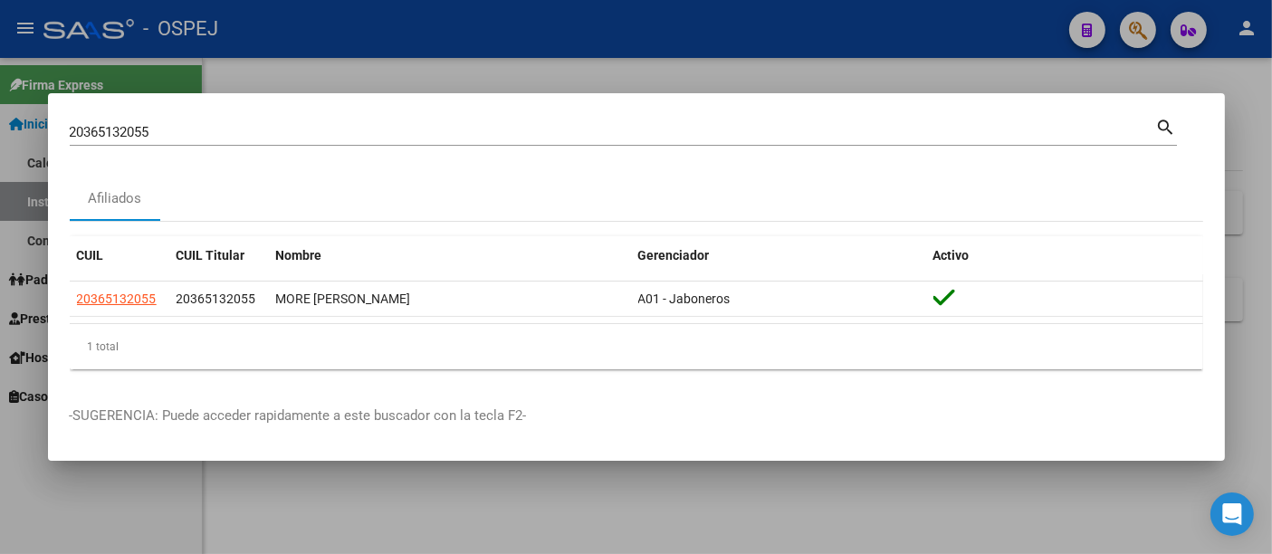
click at [357, 120] on div "20365132055 Buscar (apellido, dni, [PERSON_NAME], [PERSON_NAME], cuit, obra soc…" at bounding box center [613, 132] width 1086 height 27
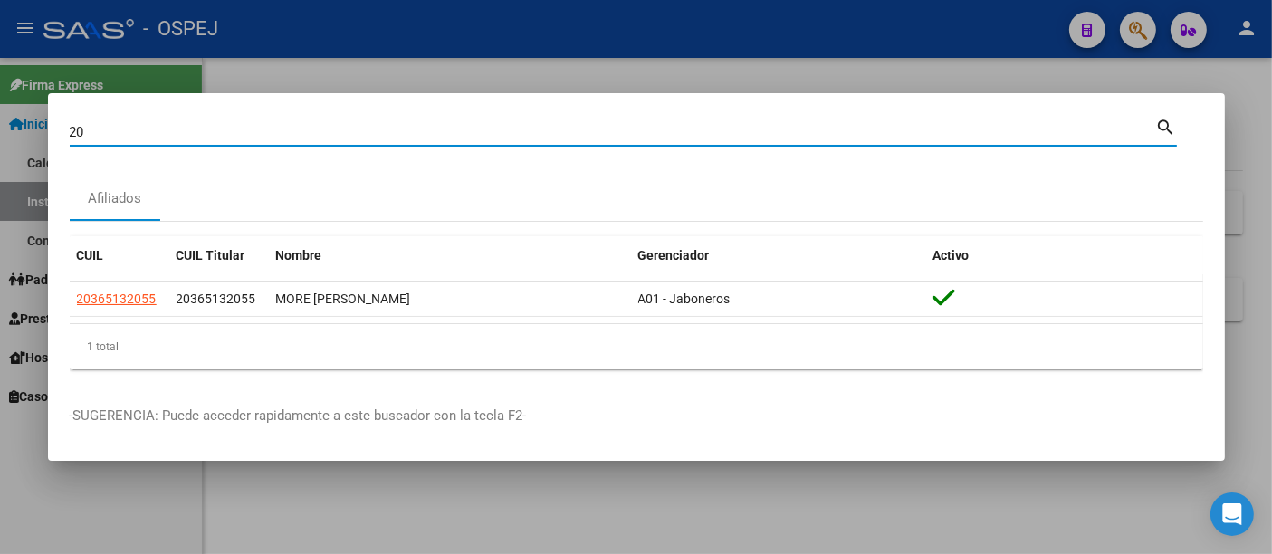
type input "2"
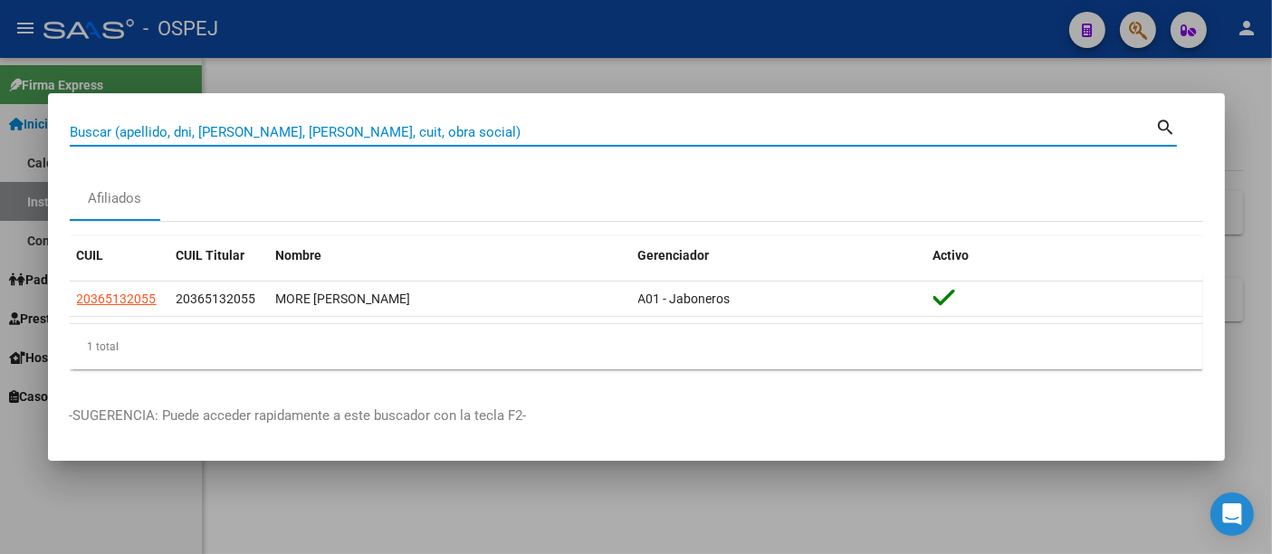
paste input "24874697 . 17"
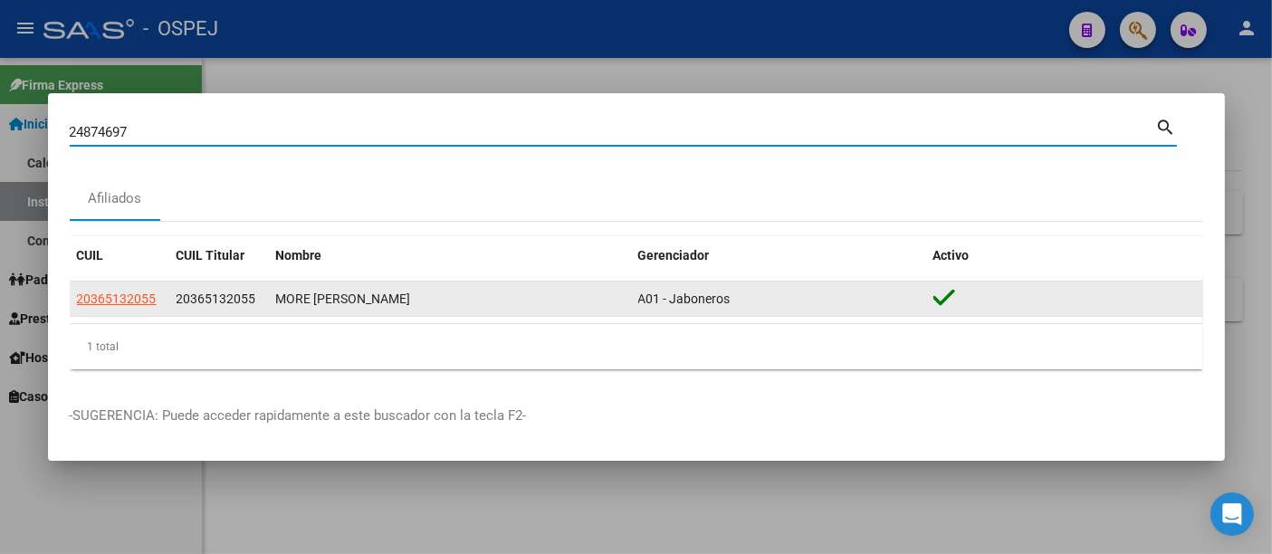
type input "24874697"
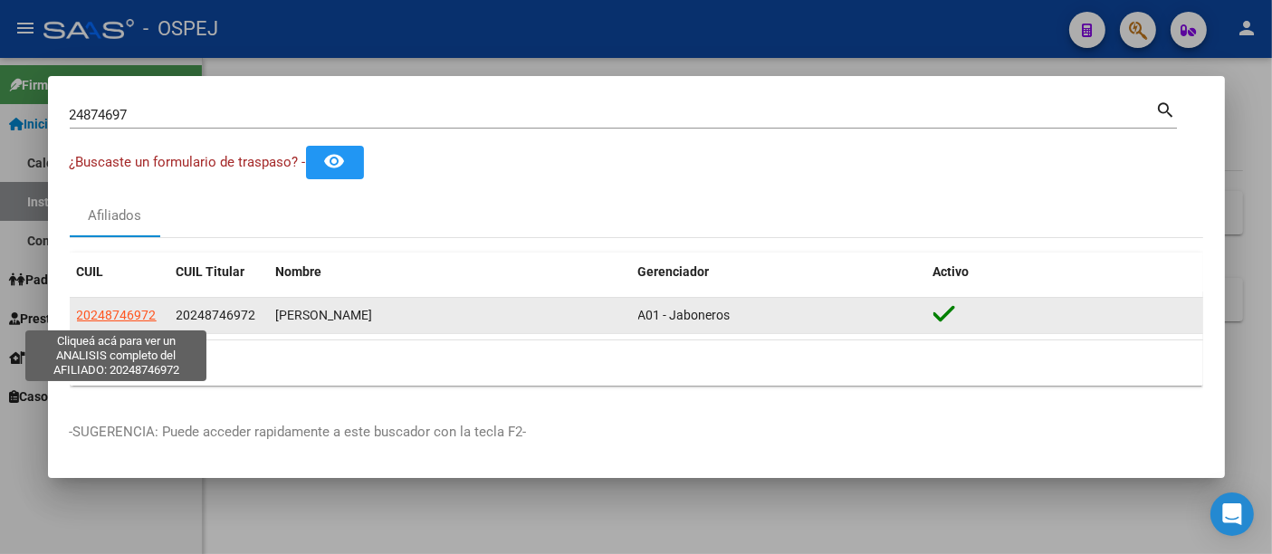
click at [142, 319] on span "20248746972" at bounding box center [117, 315] width 80 height 14
type textarea "20248746972"
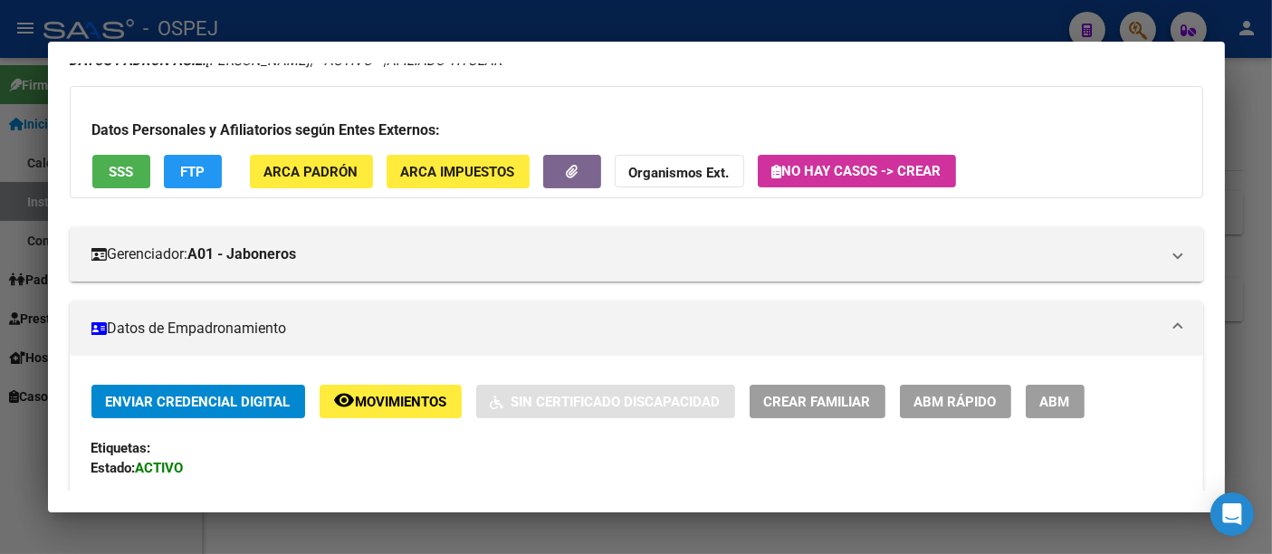
scroll to position [0, 0]
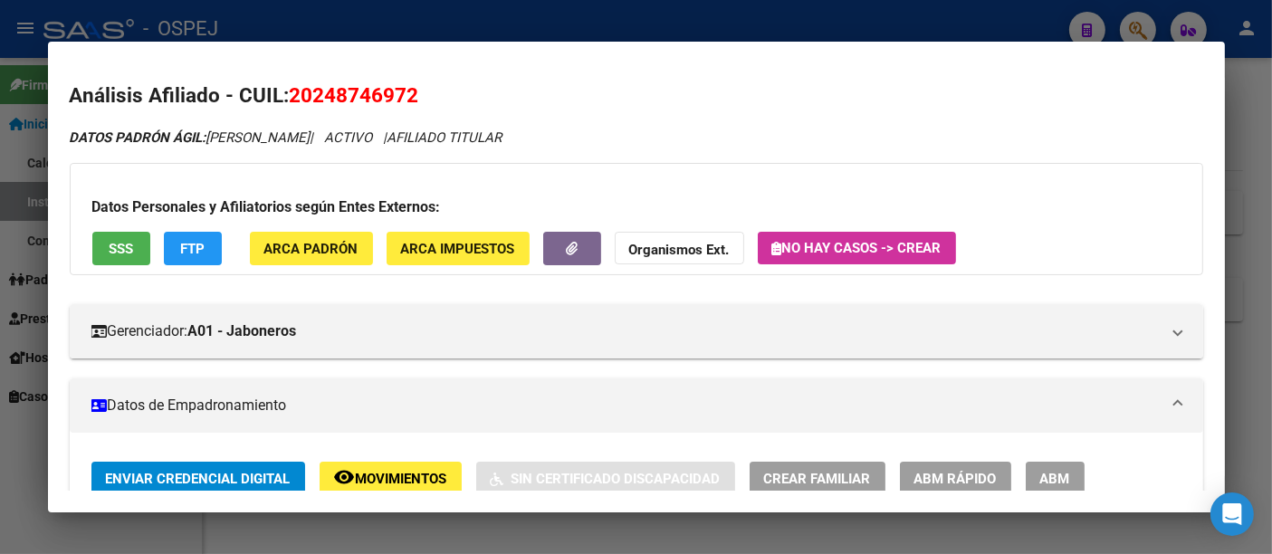
click at [554, 19] on div at bounding box center [636, 277] width 1272 height 554
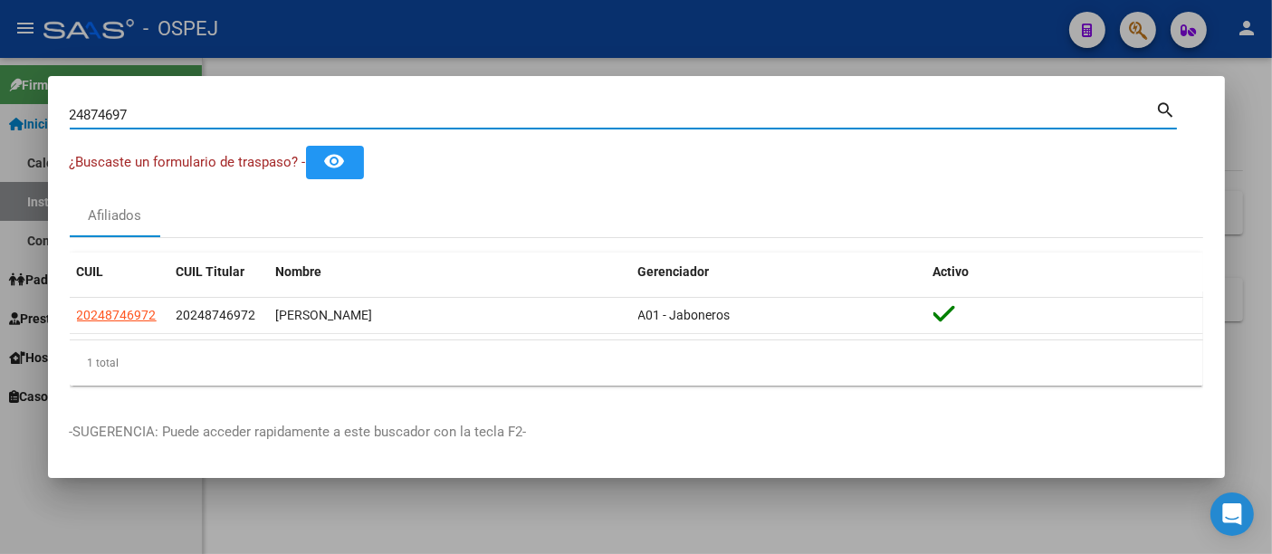
click at [341, 116] on input "24874697" at bounding box center [613, 115] width 1086 height 16
type input "2"
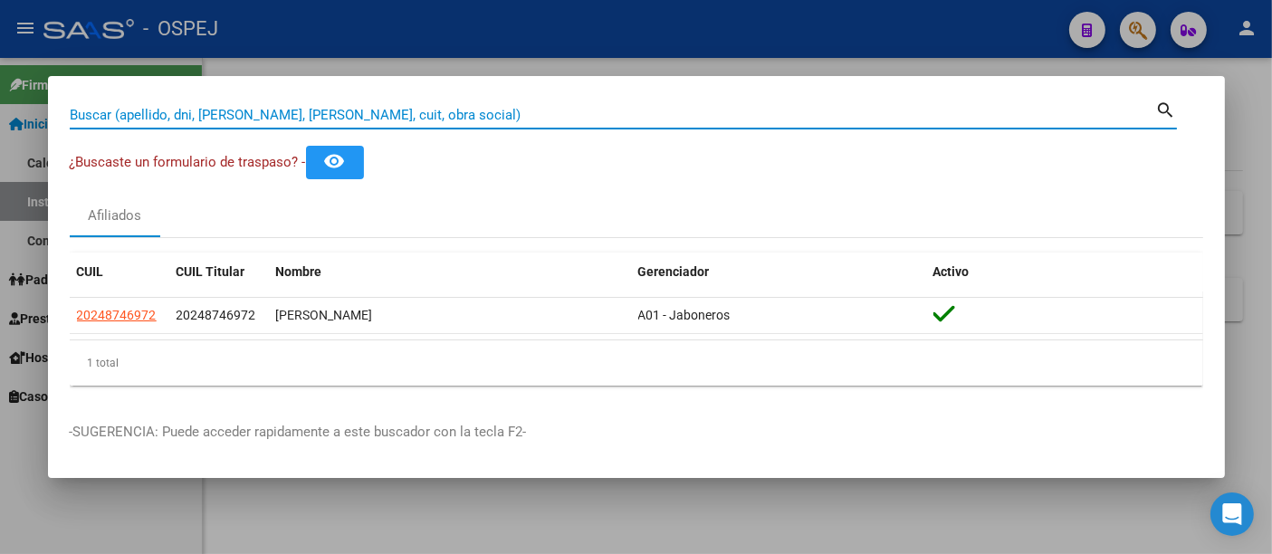
paste input "27 39273508"
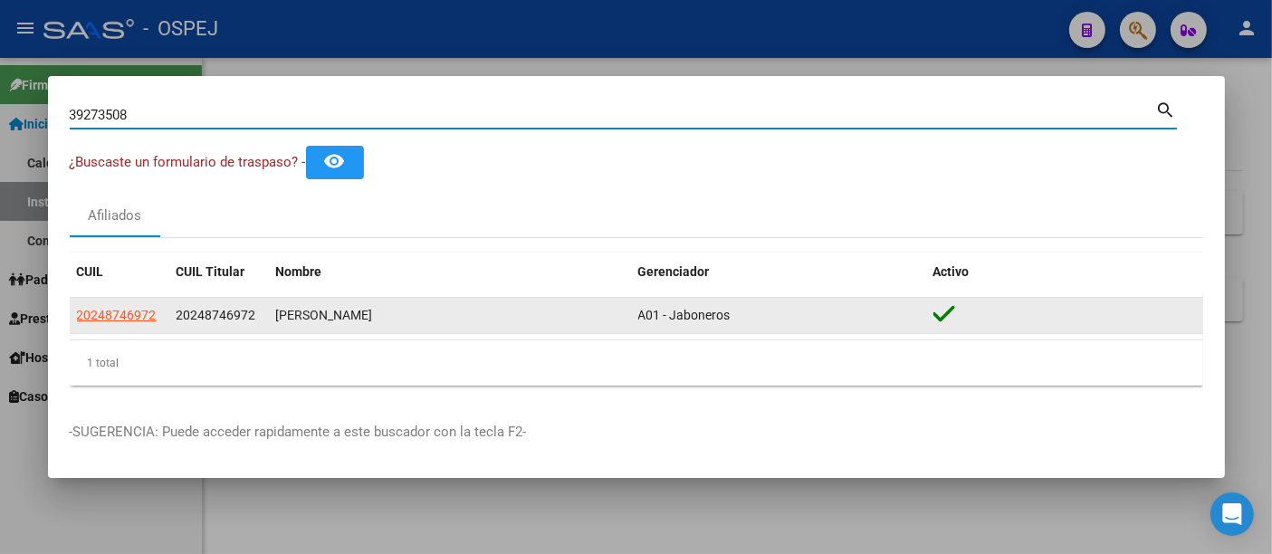
type input "39273508"
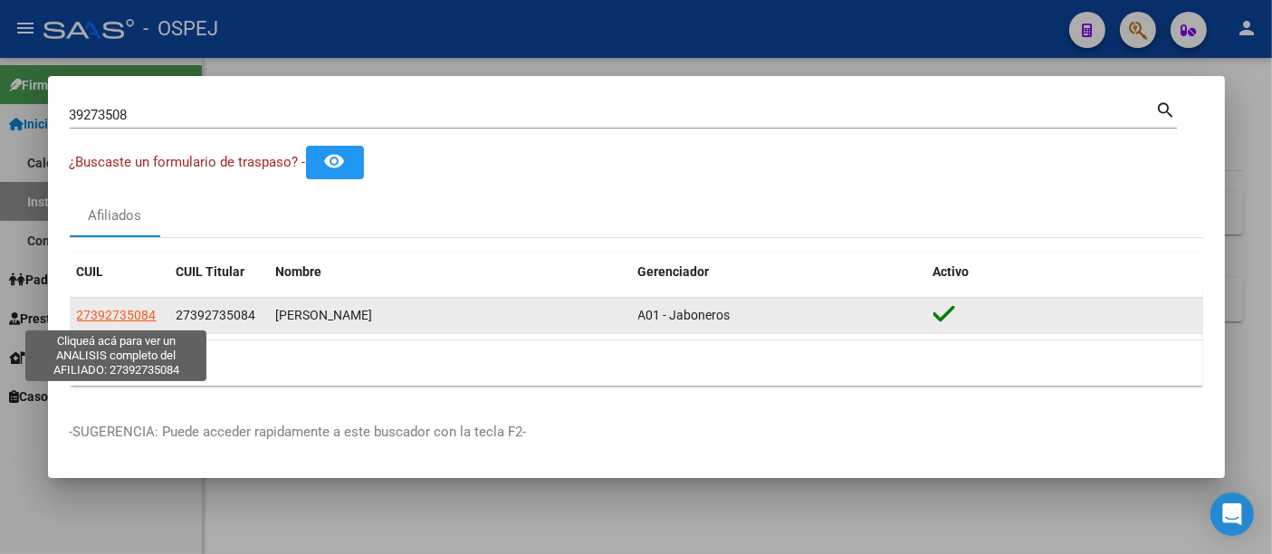
click at [144, 314] on span "27392735084" at bounding box center [117, 315] width 80 height 14
type textarea "27392735084"
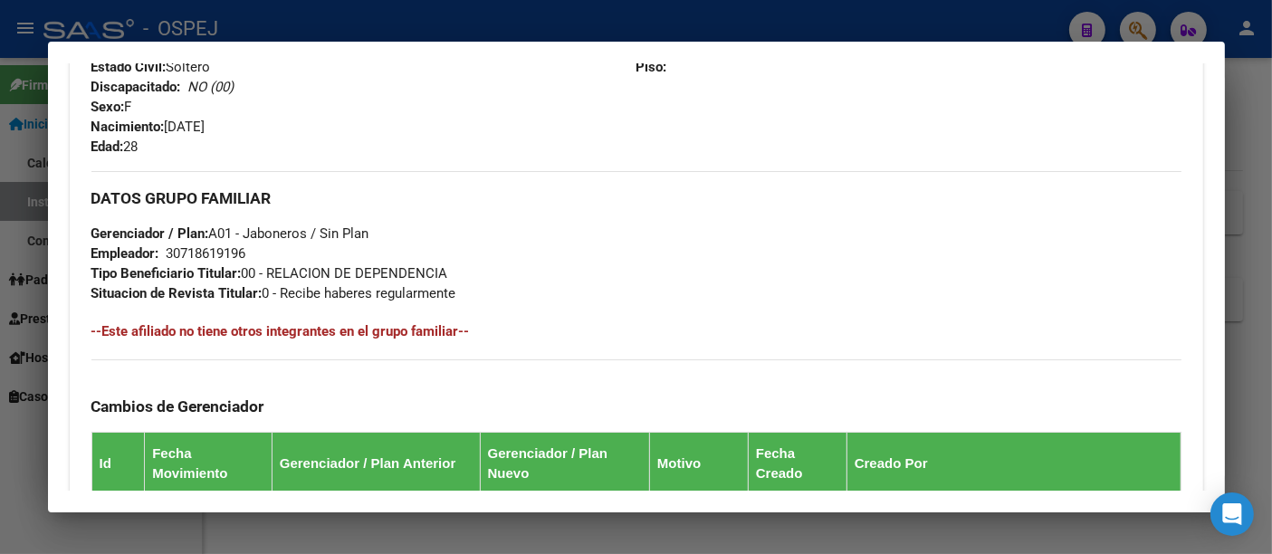
scroll to position [804, 0]
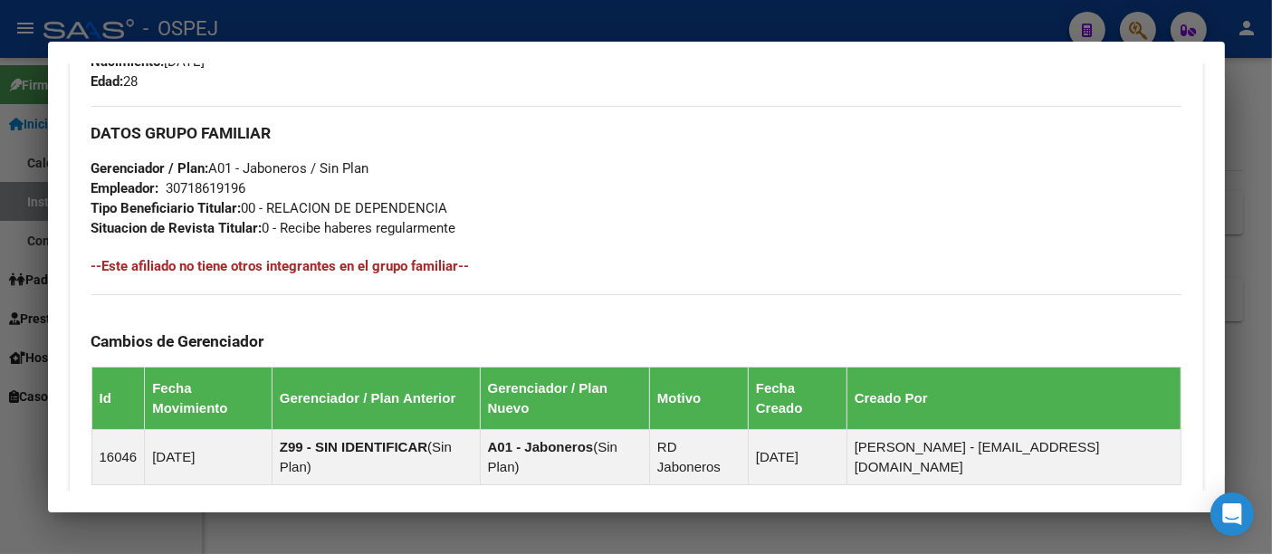
click at [409, 21] on div at bounding box center [636, 277] width 1272 height 554
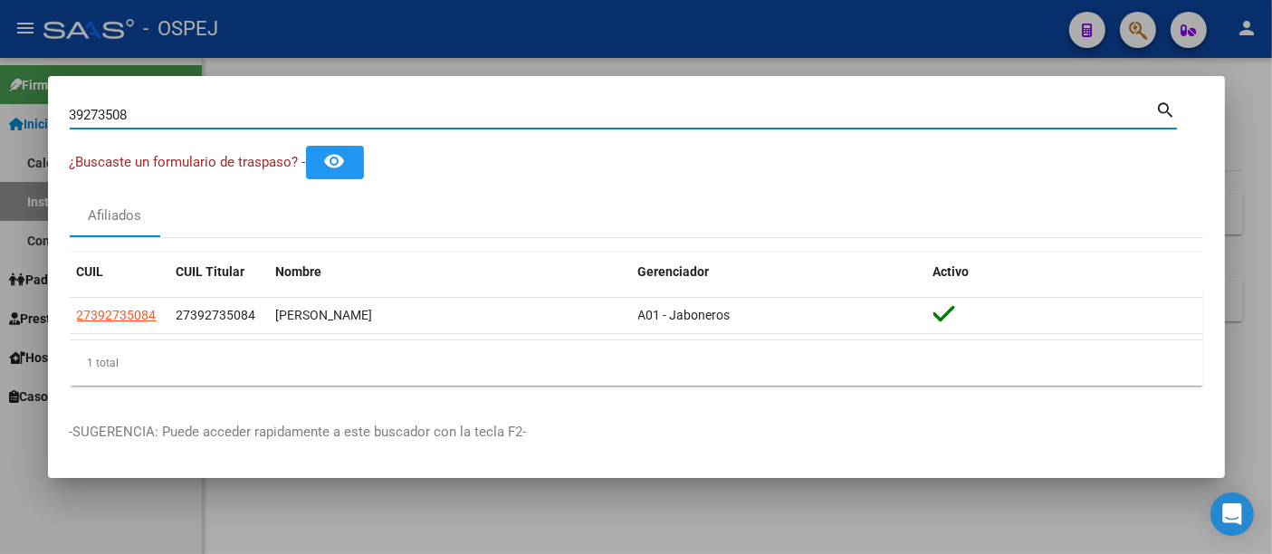
click at [395, 115] on input "39273508" at bounding box center [613, 115] width 1086 height 16
type input "3"
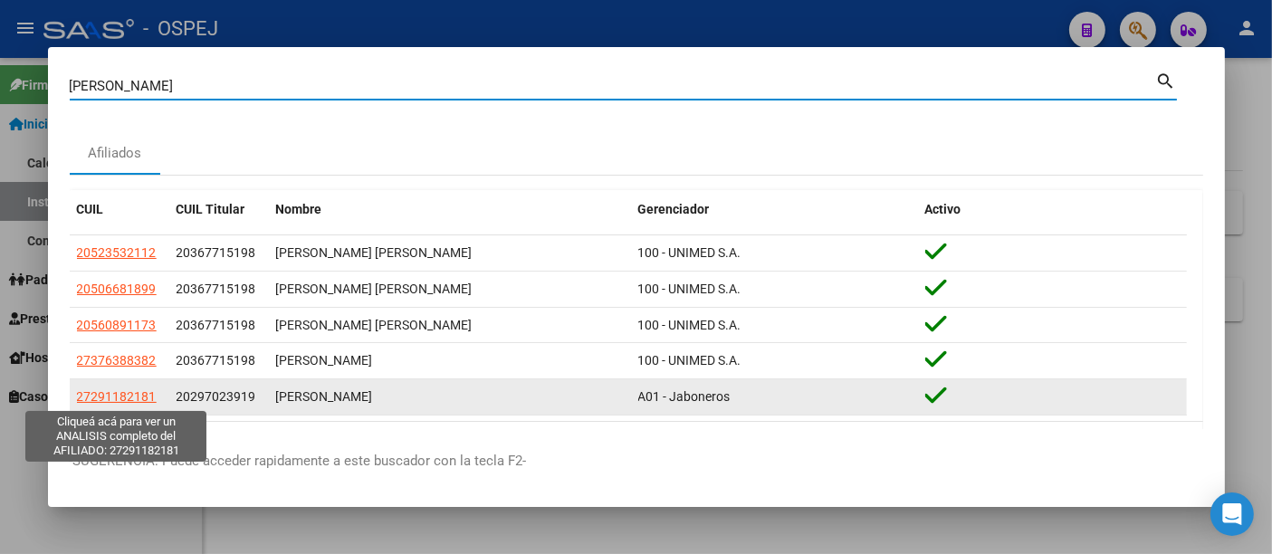
type input "[PERSON_NAME]"
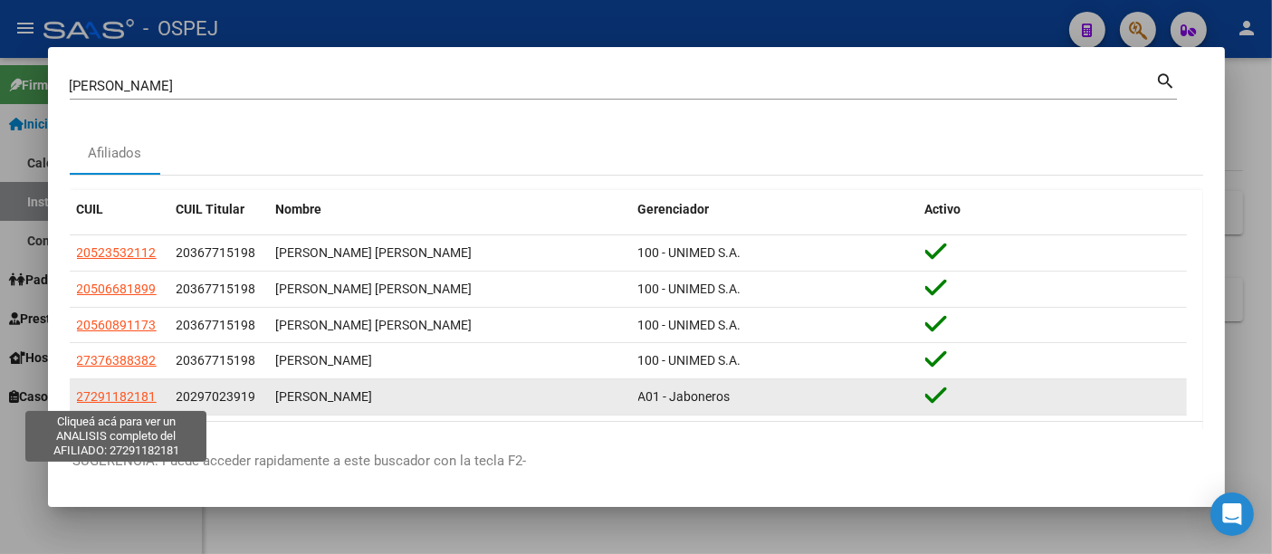
click at [102, 391] on span "27291182181" at bounding box center [117, 396] width 80 height 14
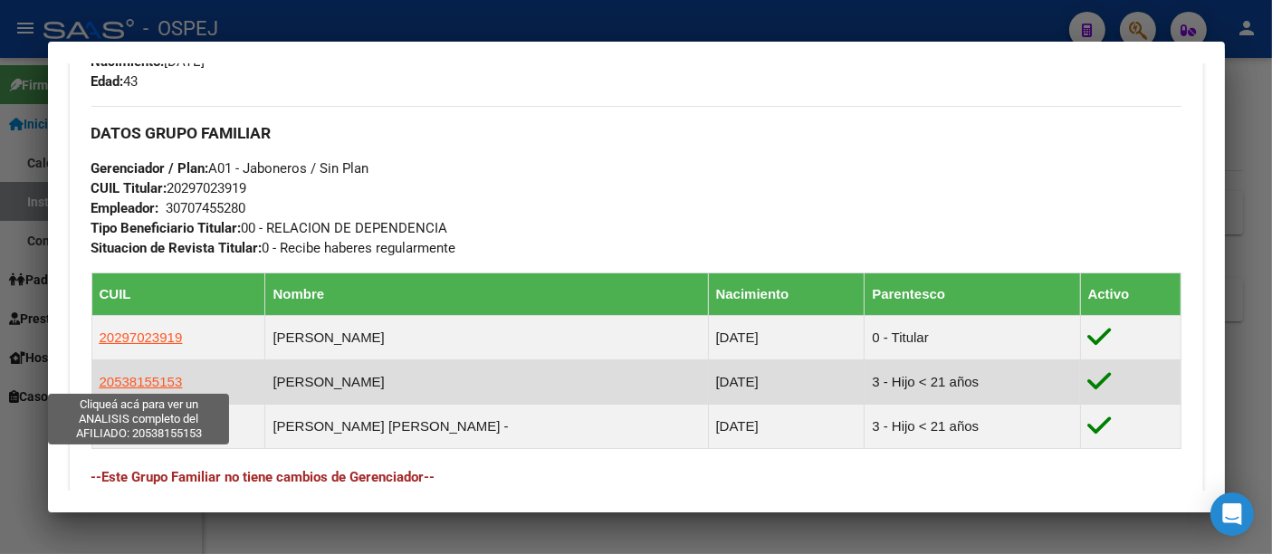
click at [121, 374] on span "20538155153" at bounding box center [141, 381] width 83 height 15
type textarea "20538155153"
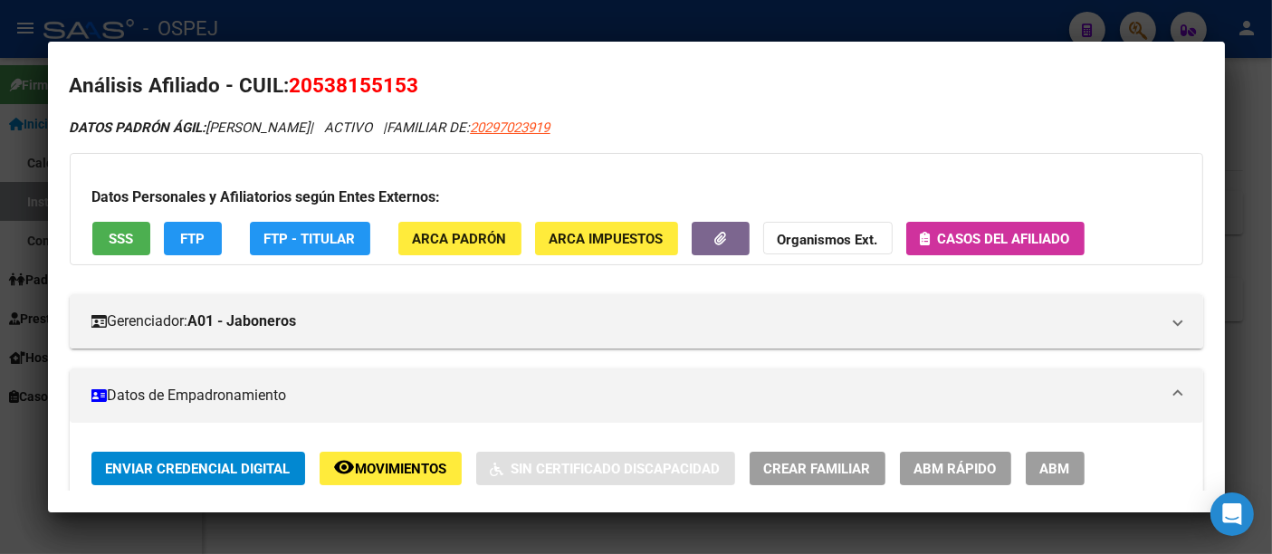
scroll to position [0, 0]
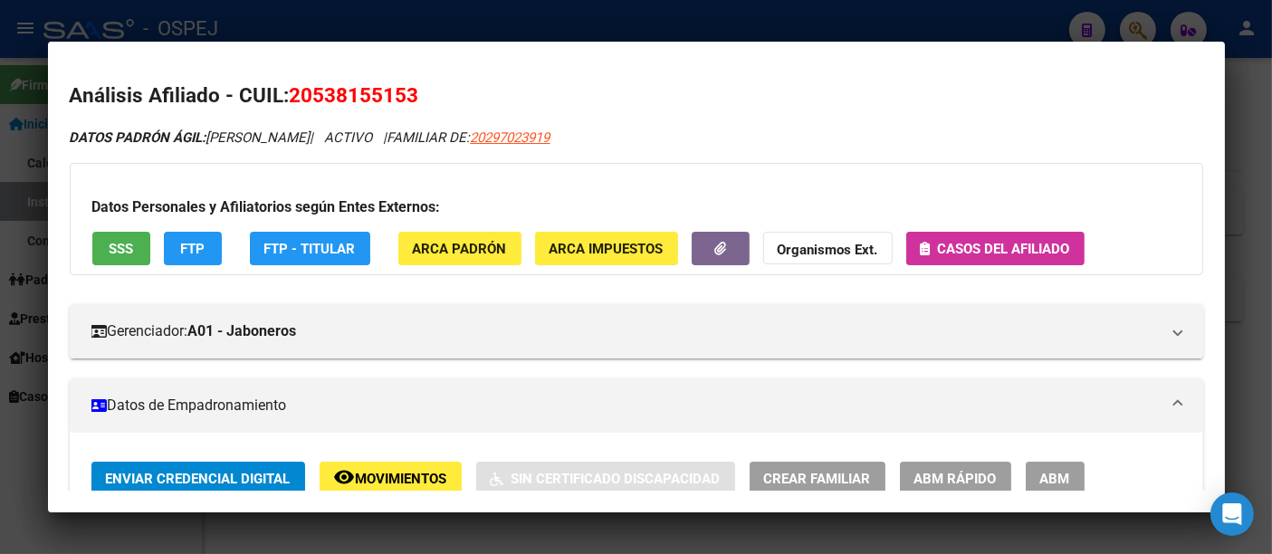
click at [415, 30] on div at bounding box center [636, 277] width 1272 height 554
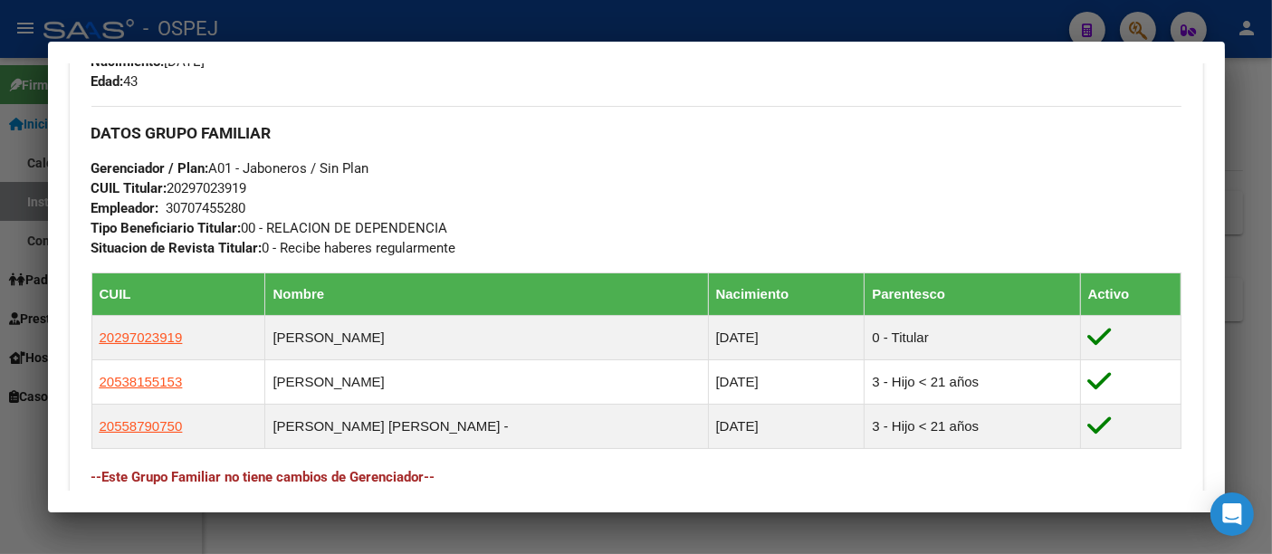
click at [319, 24] on div at bounding box center [636, 277] width 1272 height 554
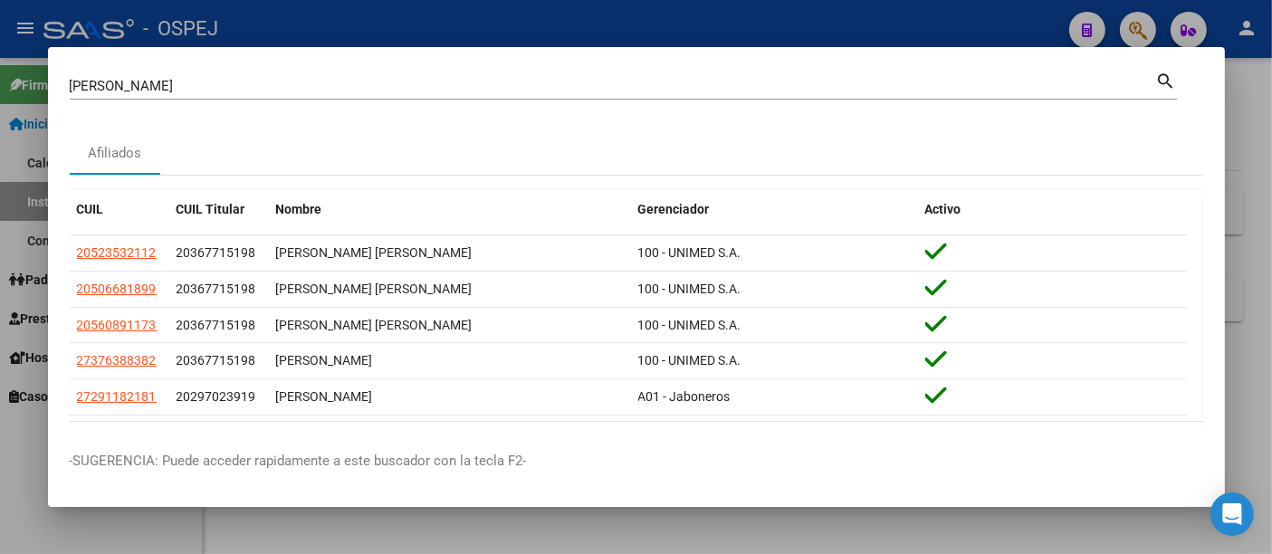
click at [262, 91] on input "[PERSON_NAME]" at bounding box center [613, 86] width 1086 height 16
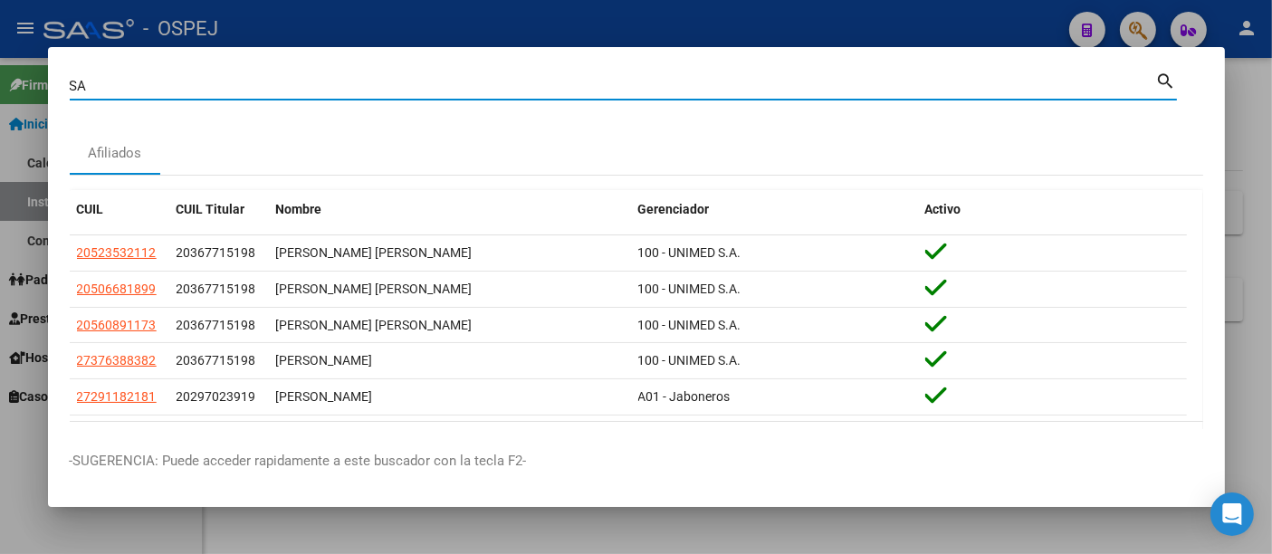
type input "S"
paste input "20558790750"
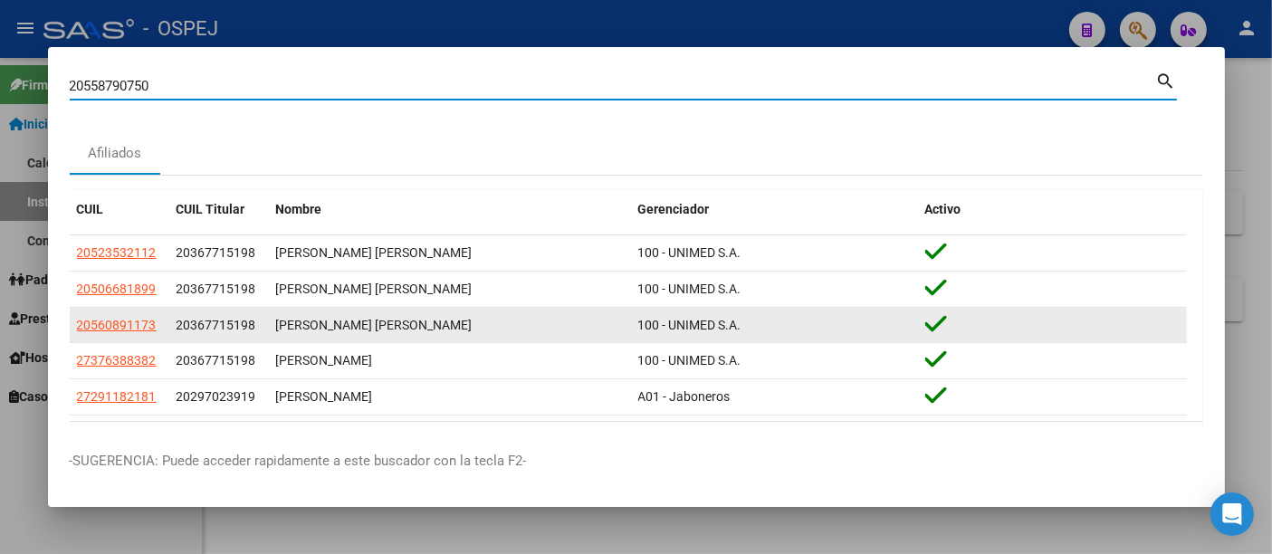
type input "20558790750"
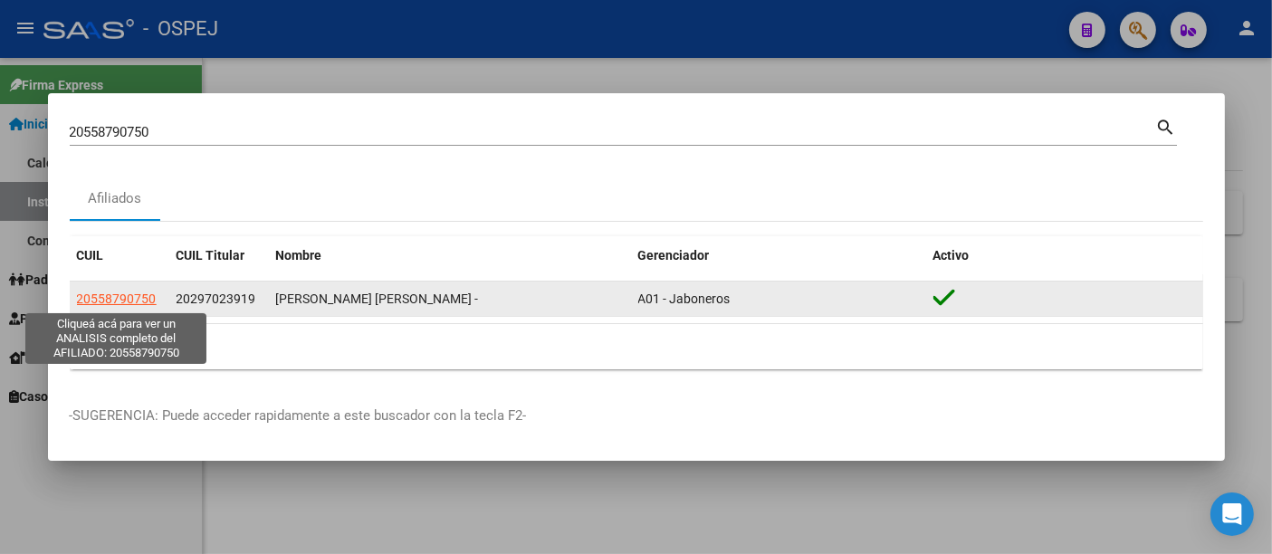
click at [137, 300] on span "20558790750" at bounding box center [117, 298] width 80 height 14
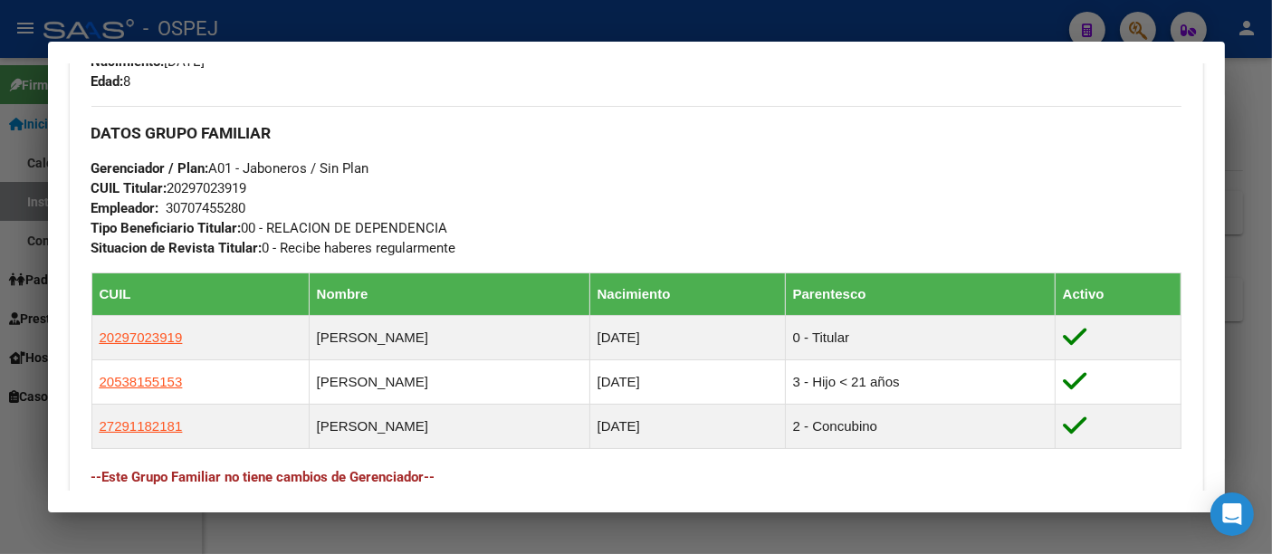
scroll to position [905, 0]
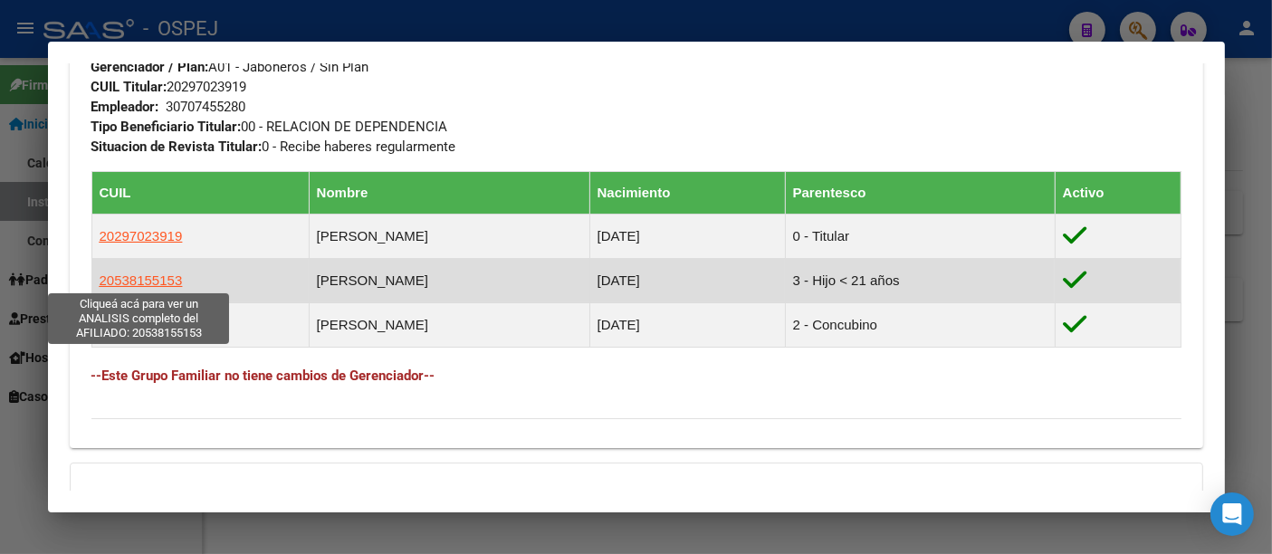
click at [113, 277] on span "20538155153" at bounding box center [141, 279] width 83 height 15
type textarea "20538155153"
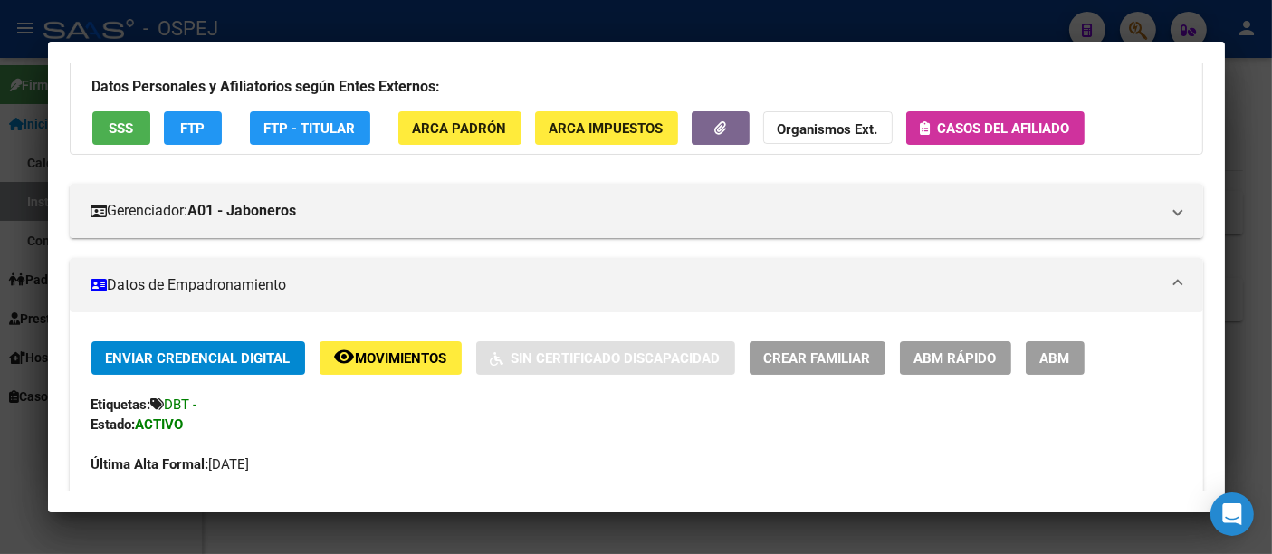
scroll to position [0, 0]
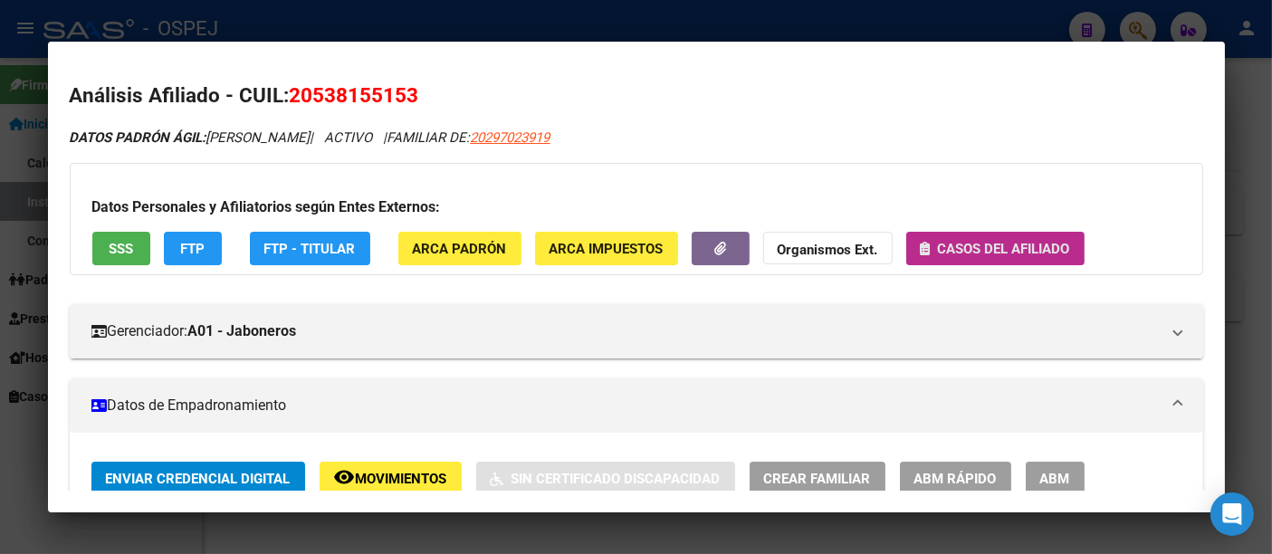
click at [990, 247] on span "Casos del afiliado" at bounding box center [1004, 249] width 132 height 16
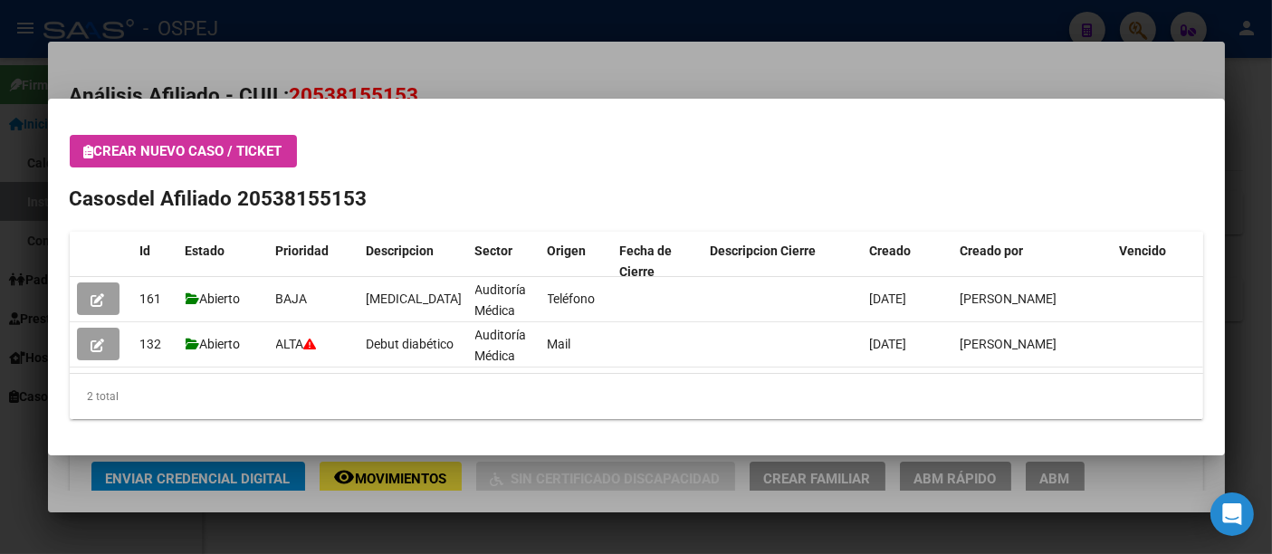
click at [540, 85] on div at bounding box center [636, 277] width 1272 height 554
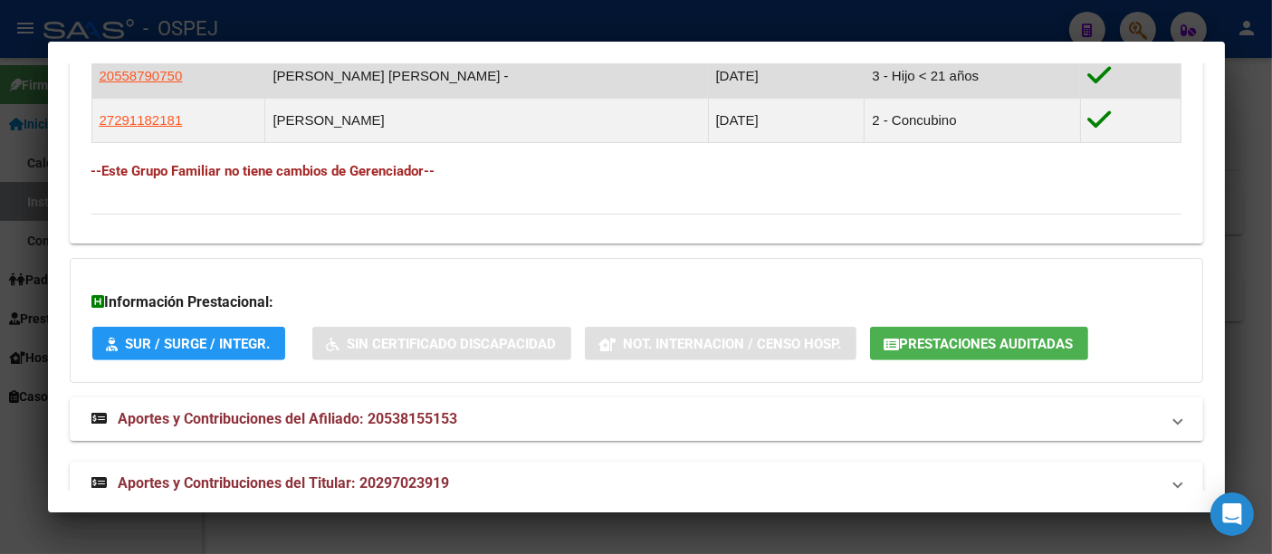
scroll to position [1139, 0]
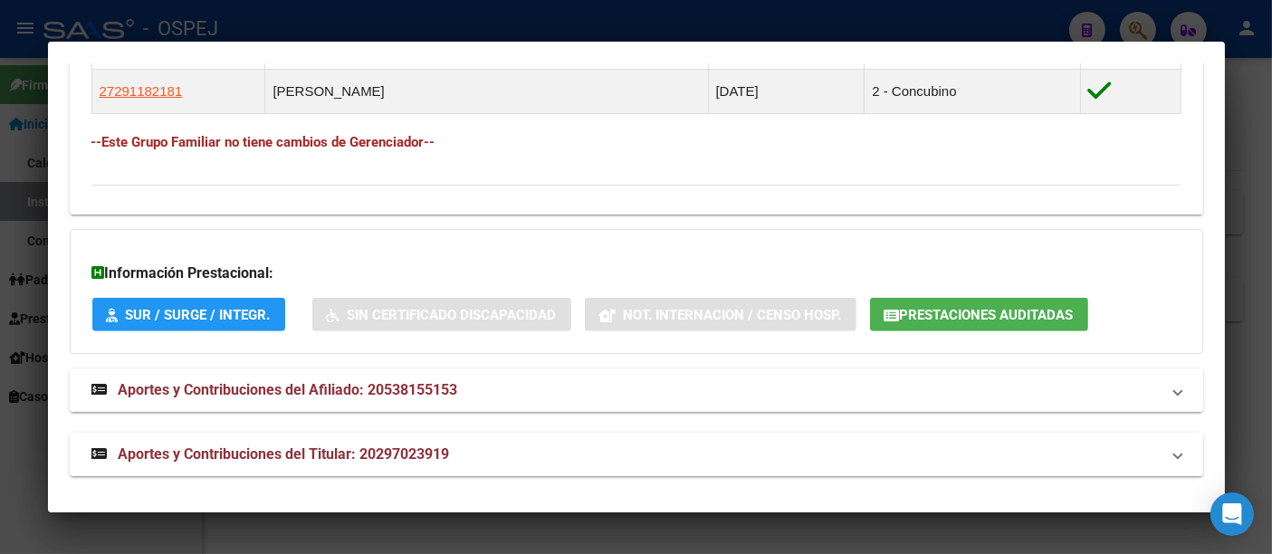
click at [403, 381] on span "Aportes y Contribuciones del Afiliado: 20538155153" at bounding box center [288, 389] width 339 height 17
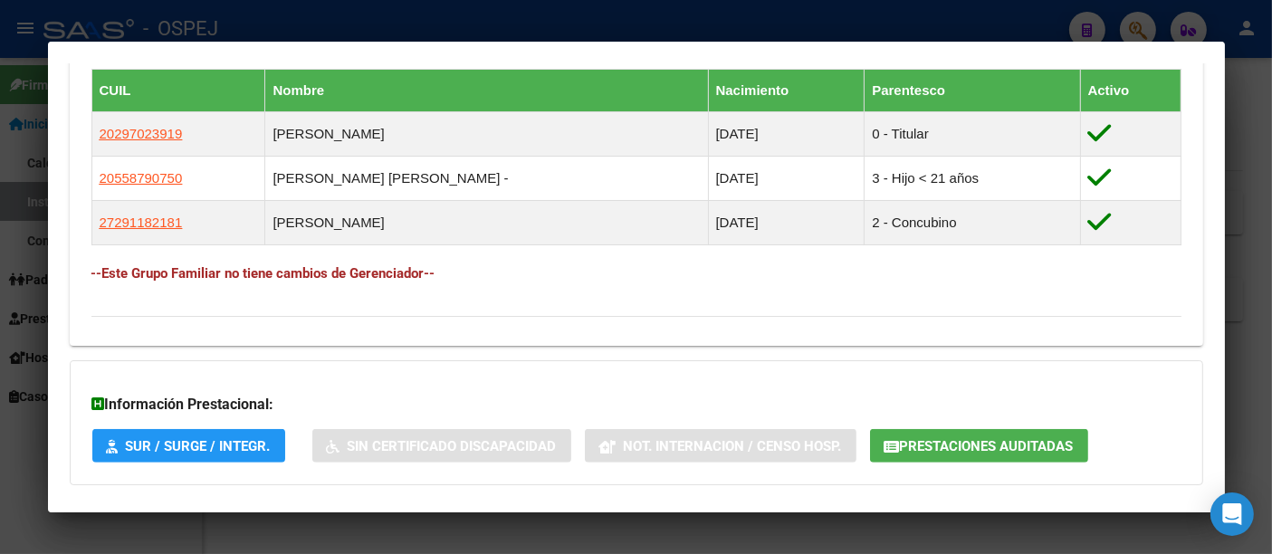
scroll to position [1038, 0]
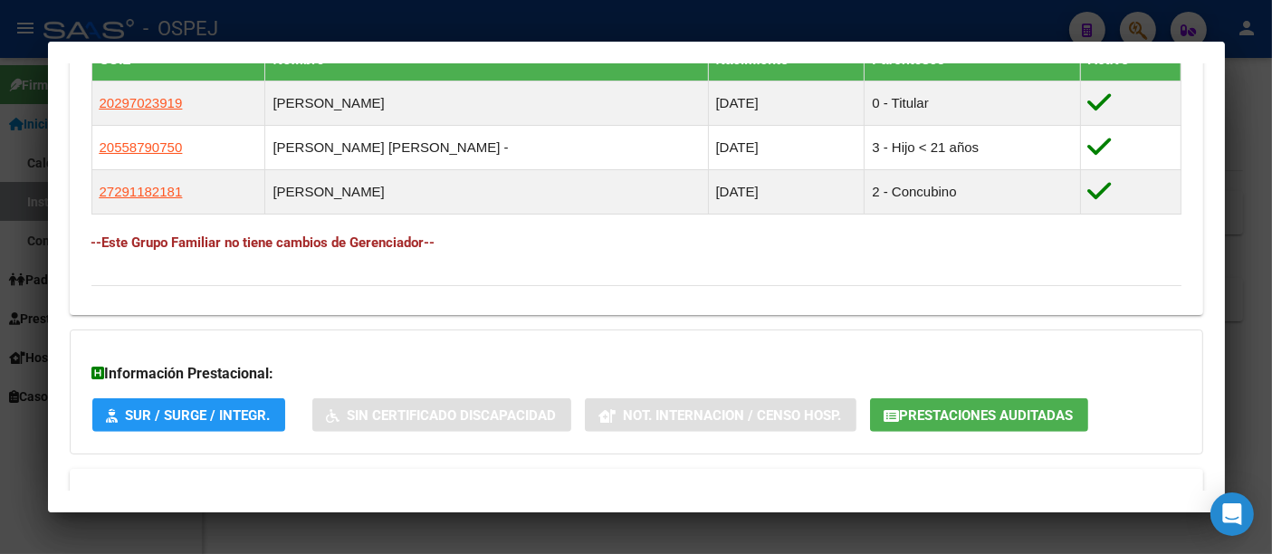
click at [934, 407] on span "Prestaciones Auditadas" at bounding box center [987, 415] width 174 height 16
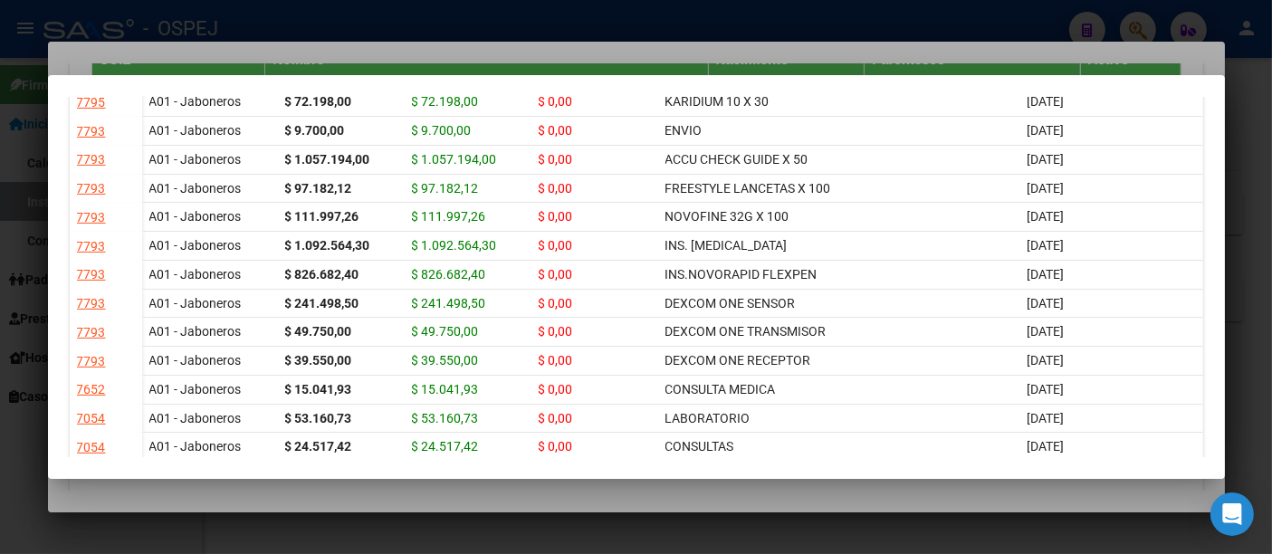
scroll to position [905, 0]
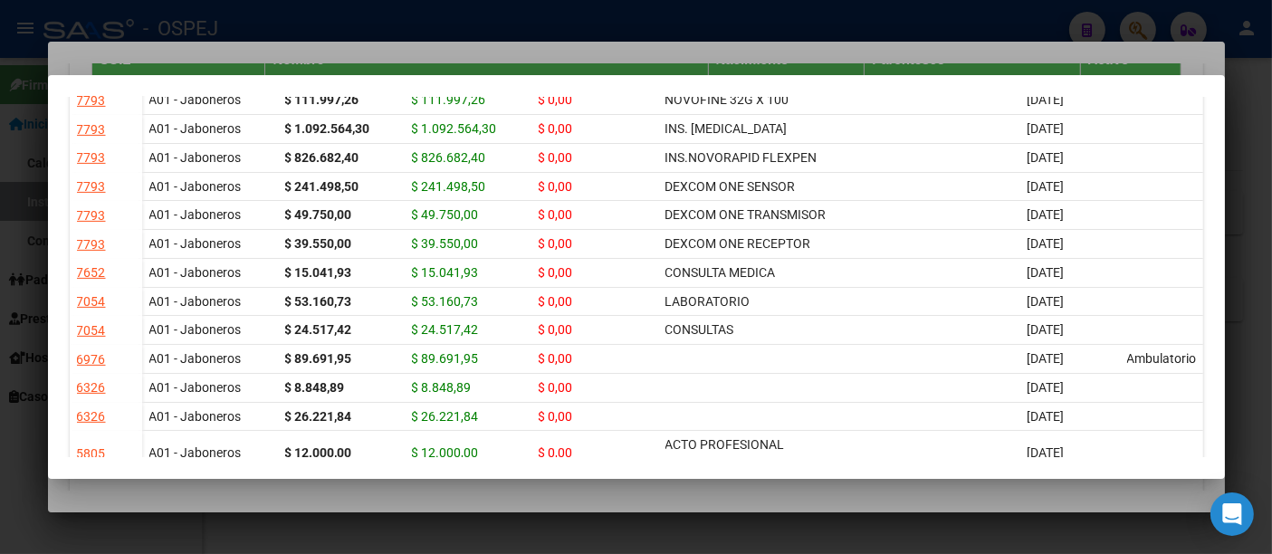
click at [793, 47] on div at bounding box center [636, 277] width 1272 height 554
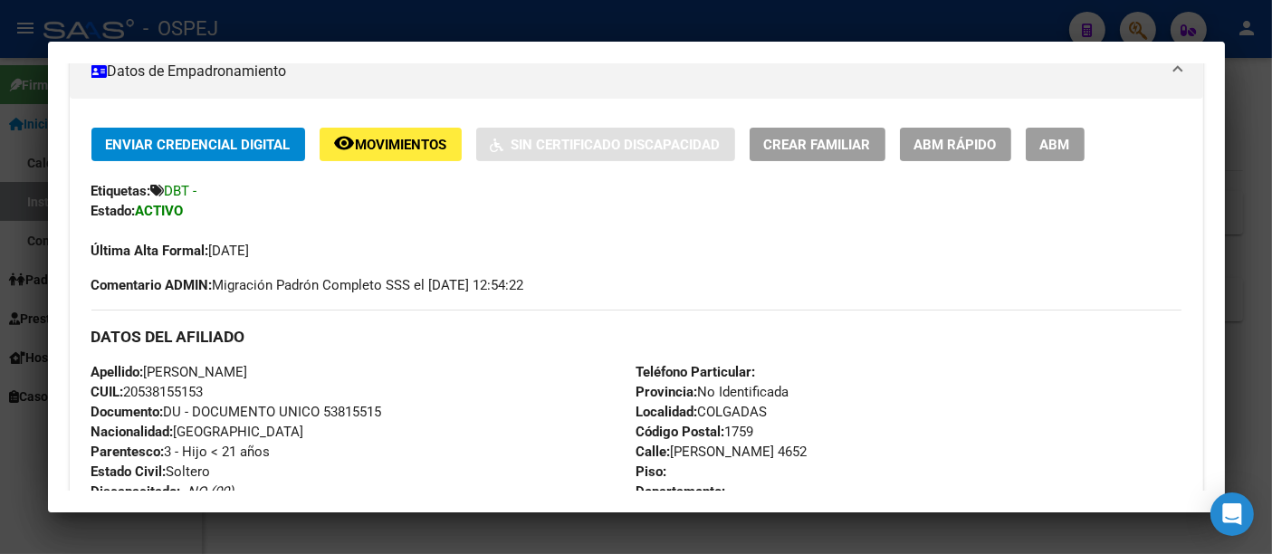
scroll to position [0, 0]
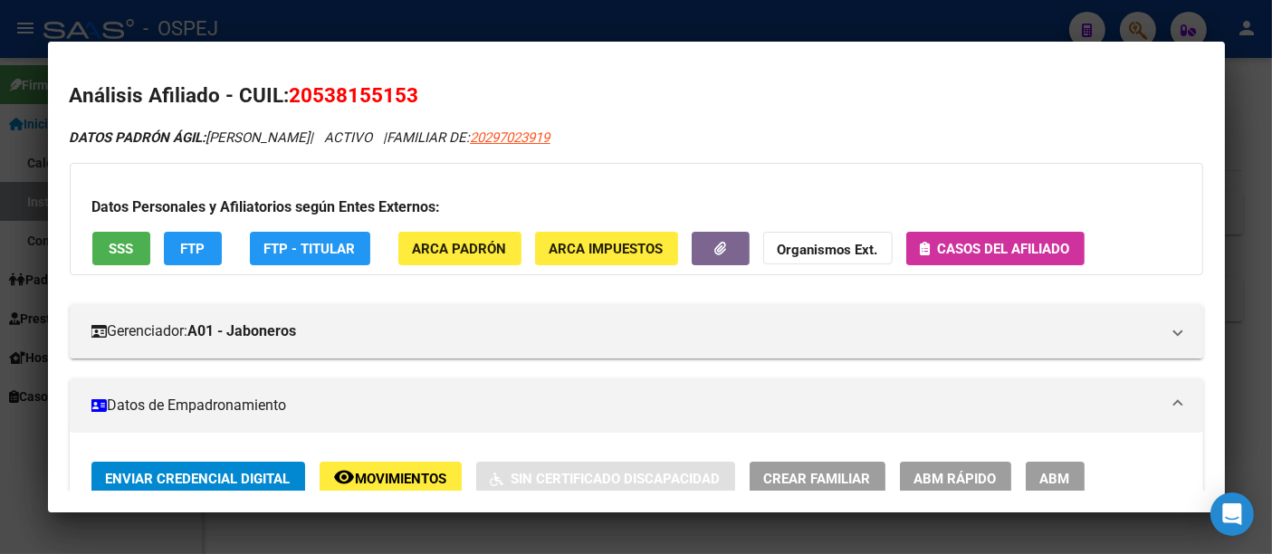
click at [995, 247] on span "Casos del afiliado" at bounding box center [1004, 249] width 132 height 16
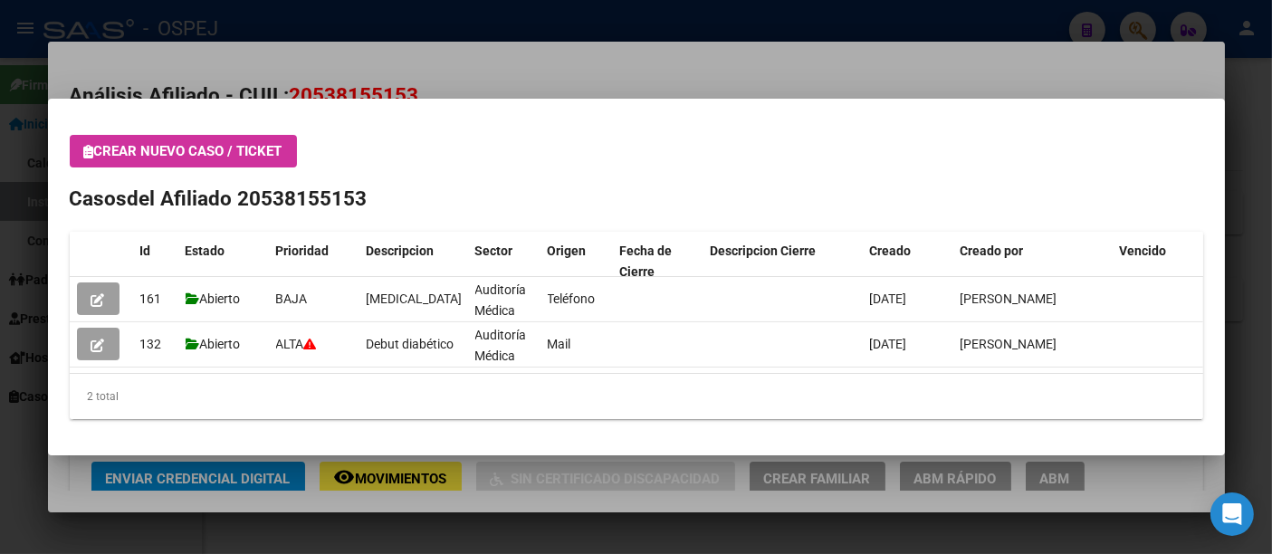
click at [662, 84] on div at bounding box center [636, 277] width 1272 height 554
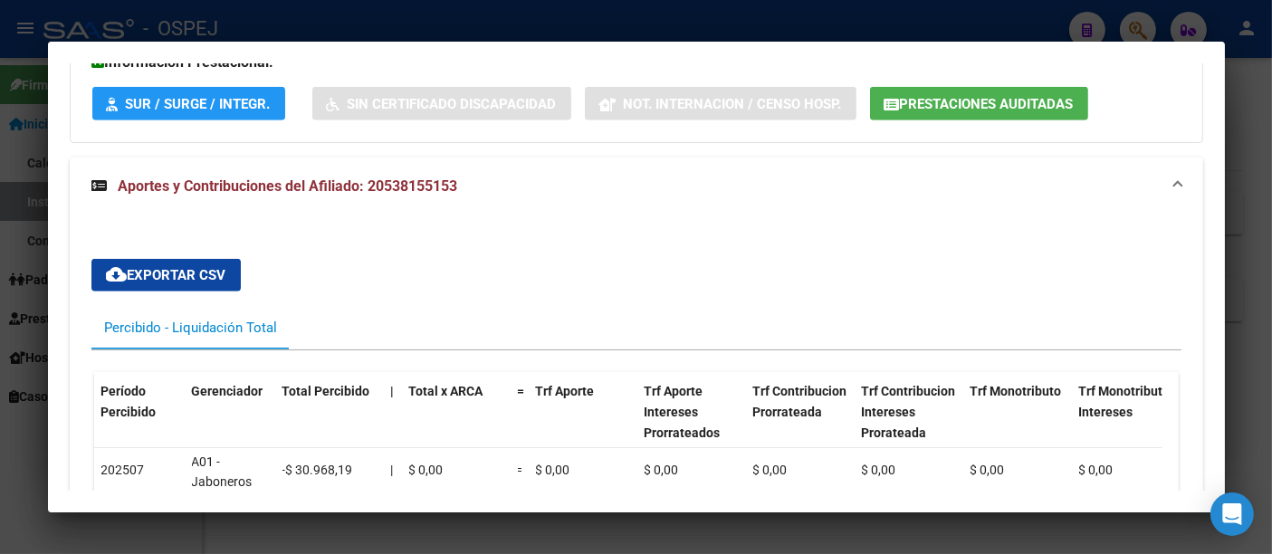
scroll to position [1345, 0]
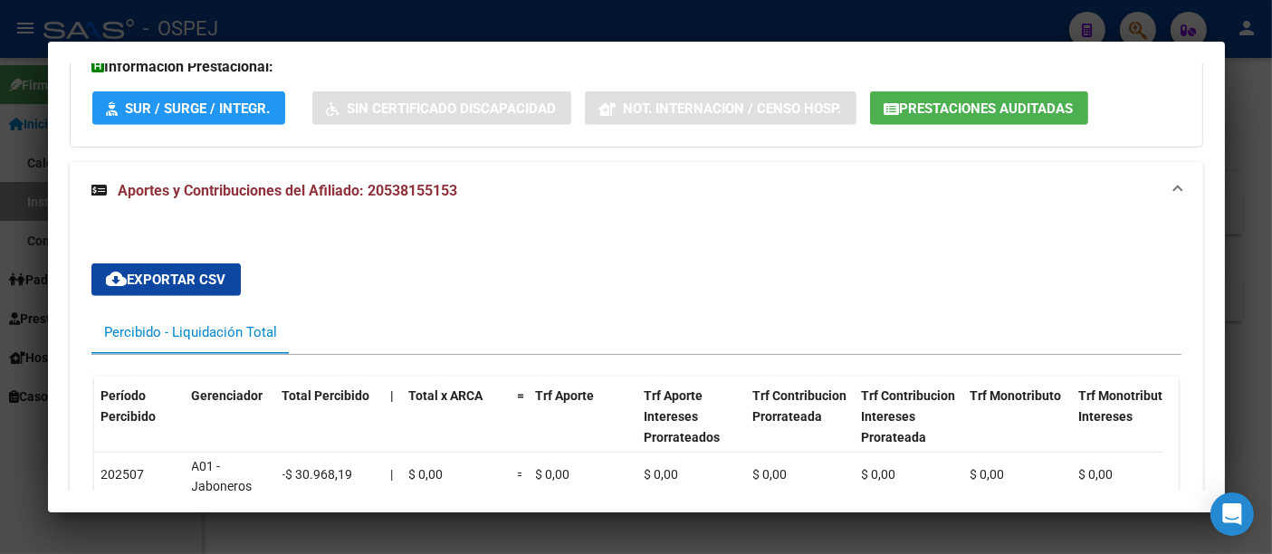
click at [996, 110] on span "Prestaciones Auditadas" at bounding box center [987, 108] width 174 height 16
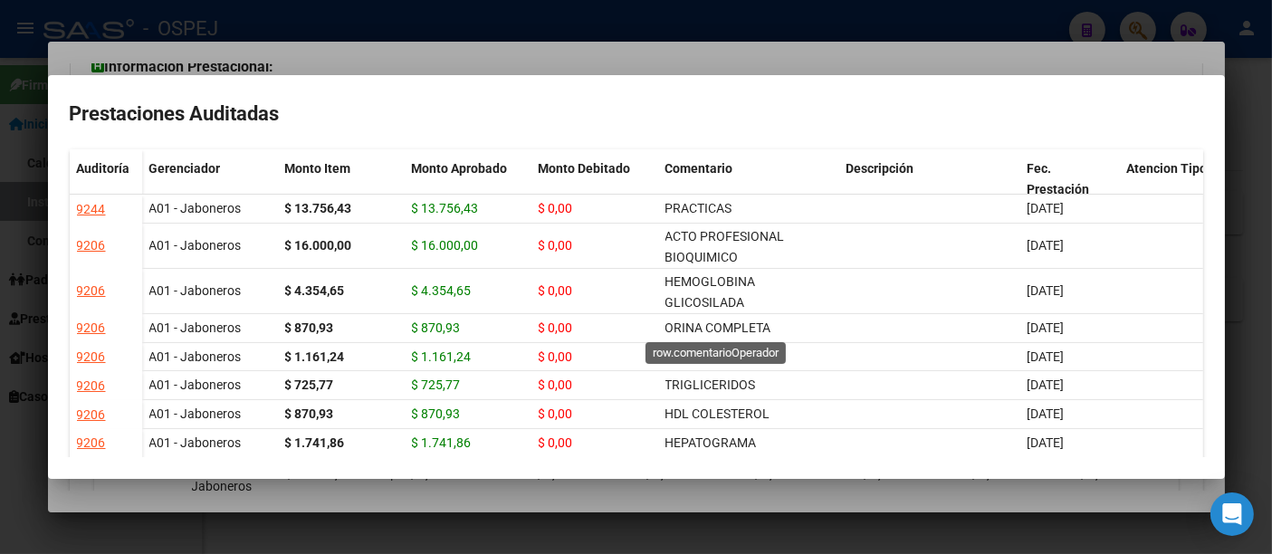
scroll to position [100, 0]
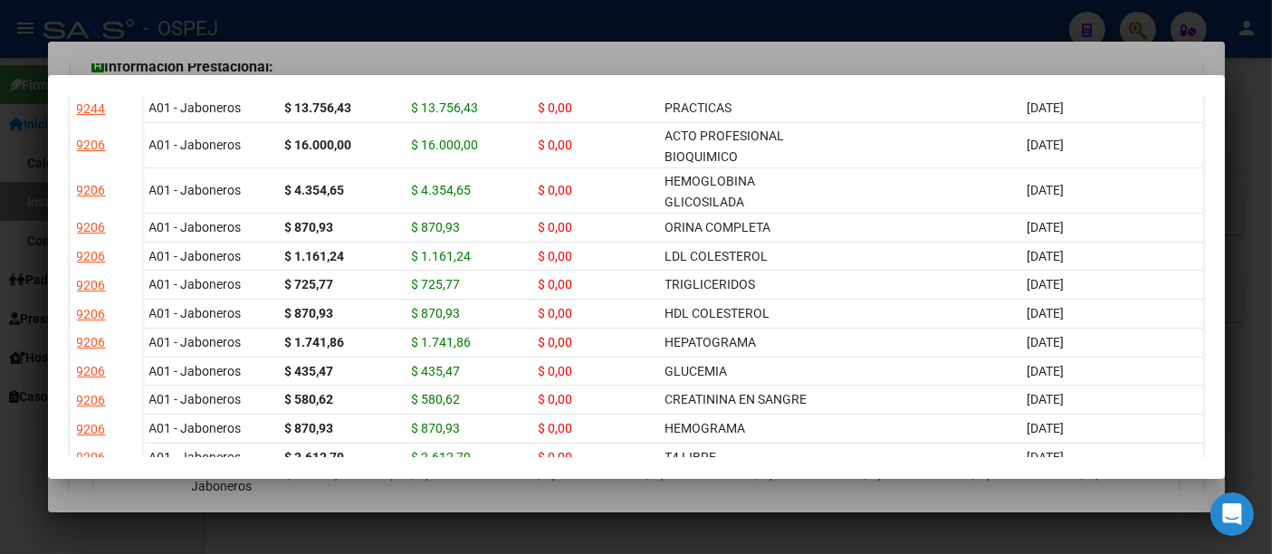
click at [396, 55] on div at bounding box center [636, 277] width 1272 height 554
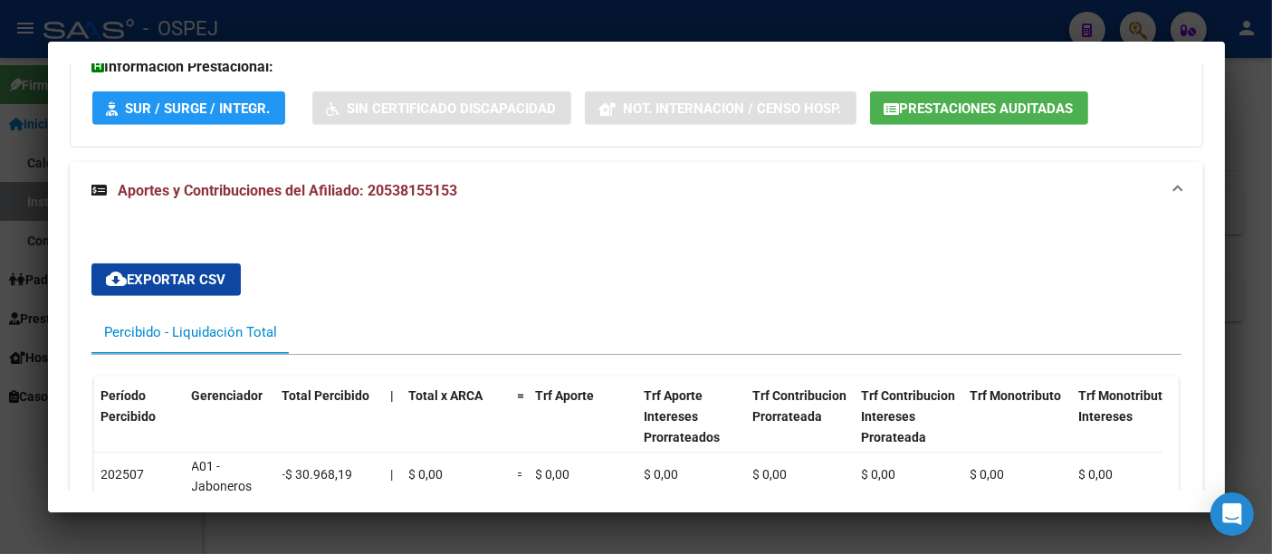
click at [437, 32] on div at bounding box center [636, 277] width 1272 height 554
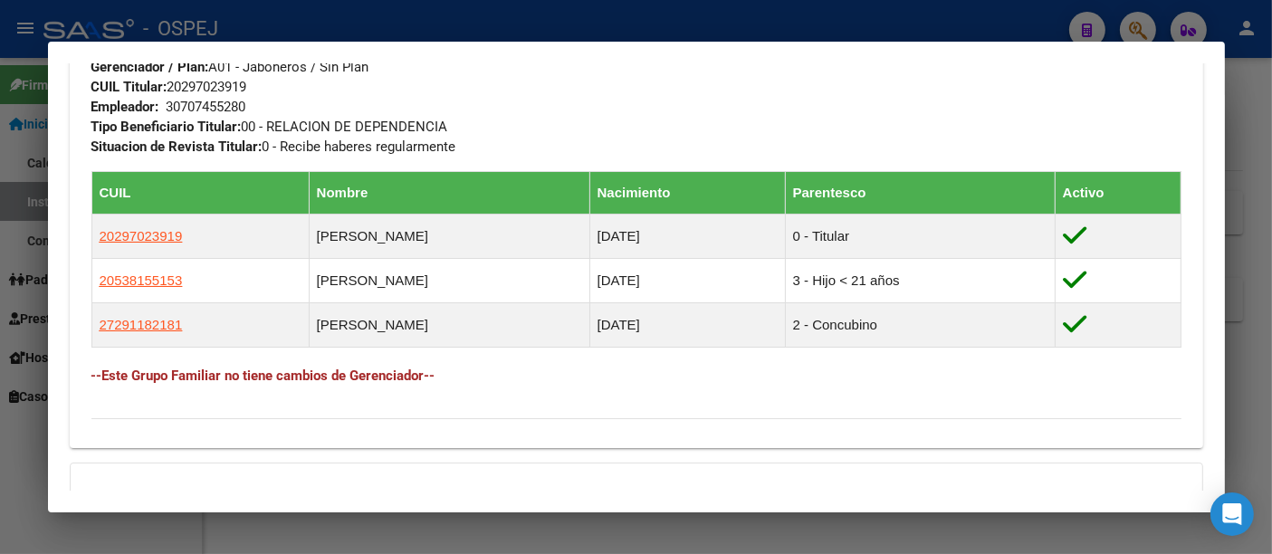
click at [465, 22] on div at bounding box center [636, 277] width 1272 height 554
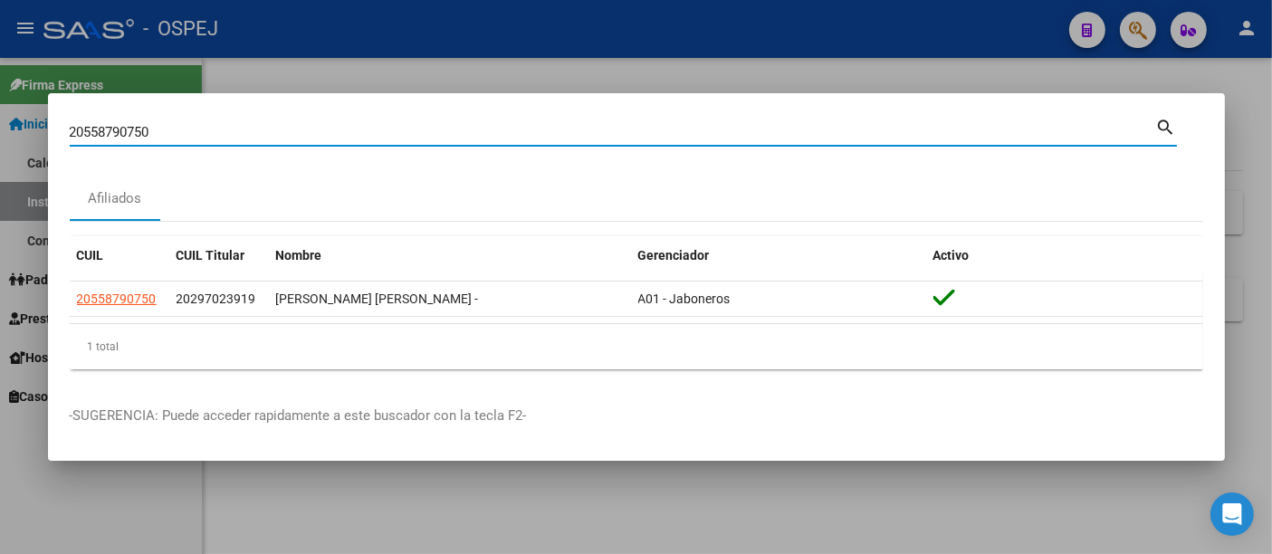
click at [284, 136] on input "20558790750" at bounding box center [613, 132] width 1086 height 16
type input "2"
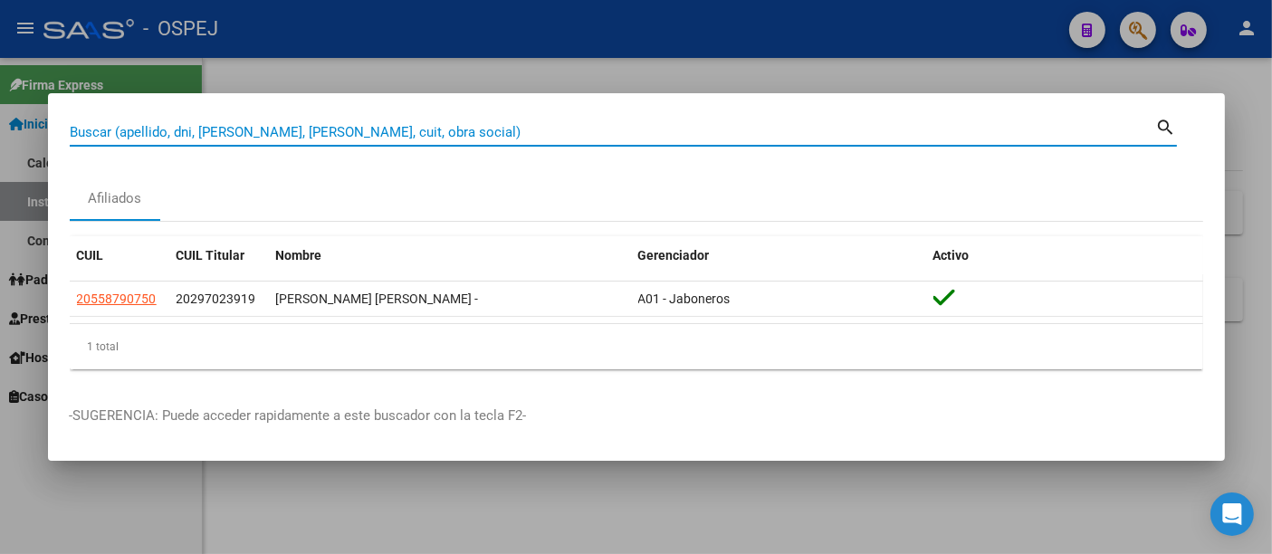
paste input "27464160049"
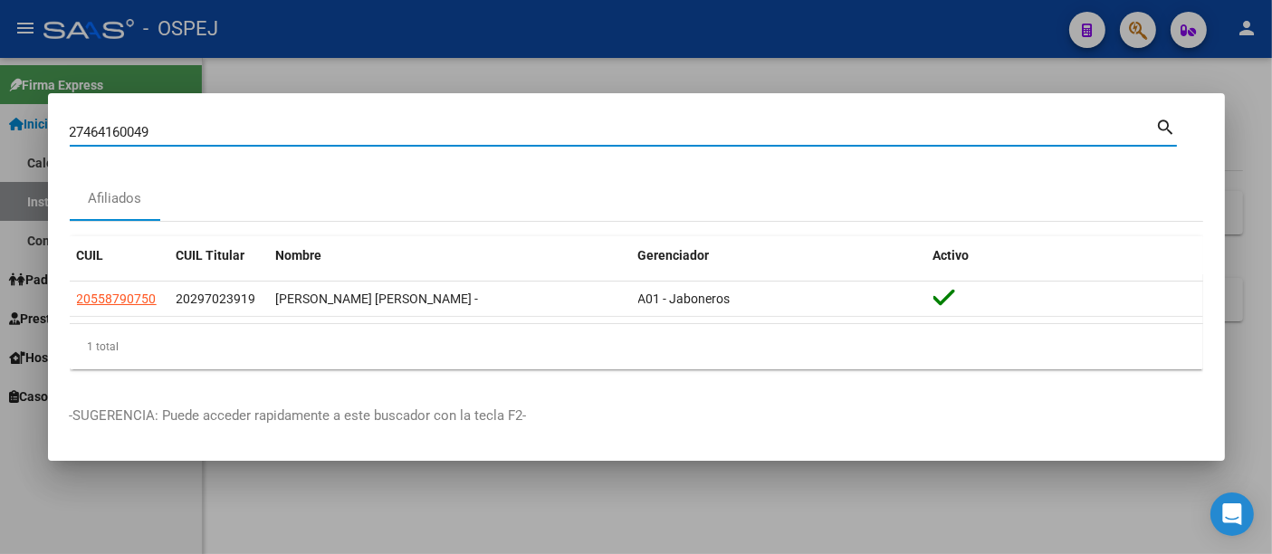
type input "27464160049"
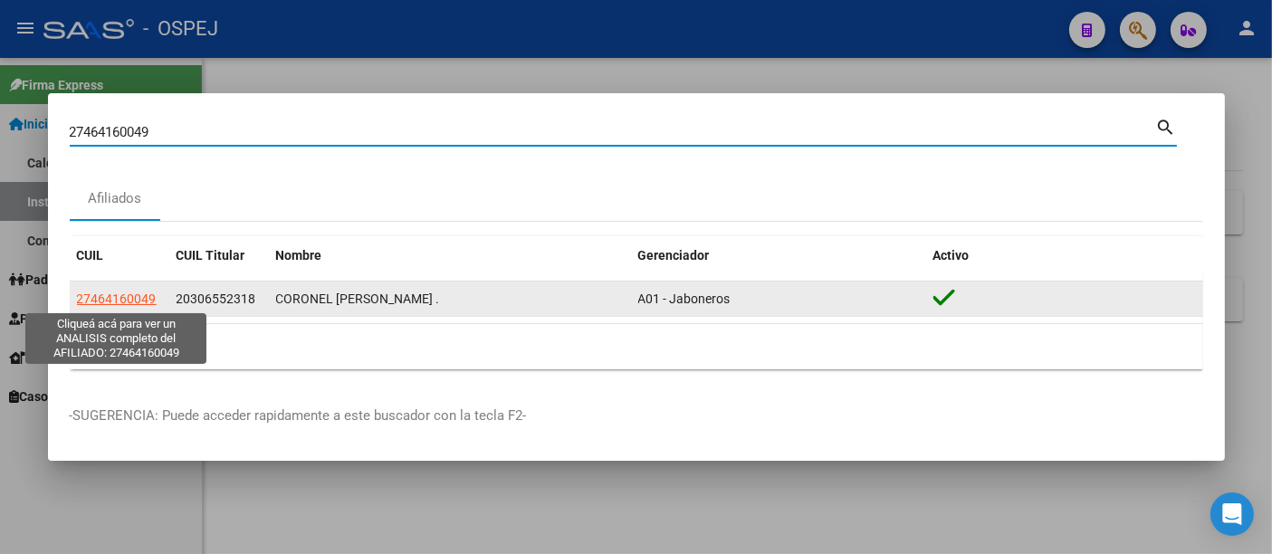
click at [119, 302] on span "27464160049" at bounding box center [117, 298] width 80 height 14
type textarea "27464160049"
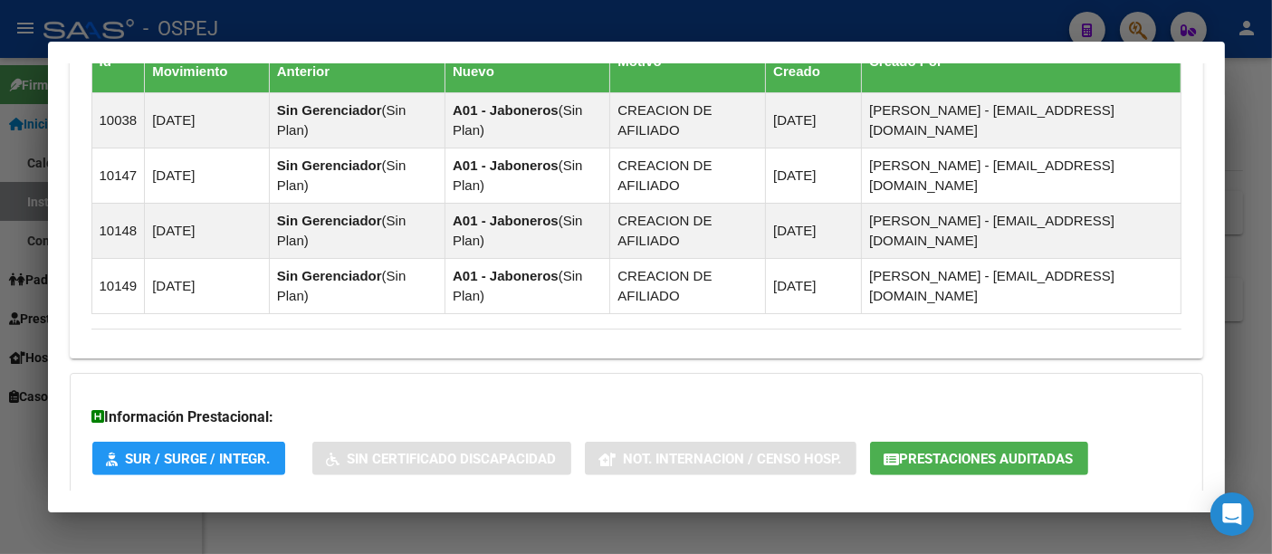
scroll to position [1307, 0]
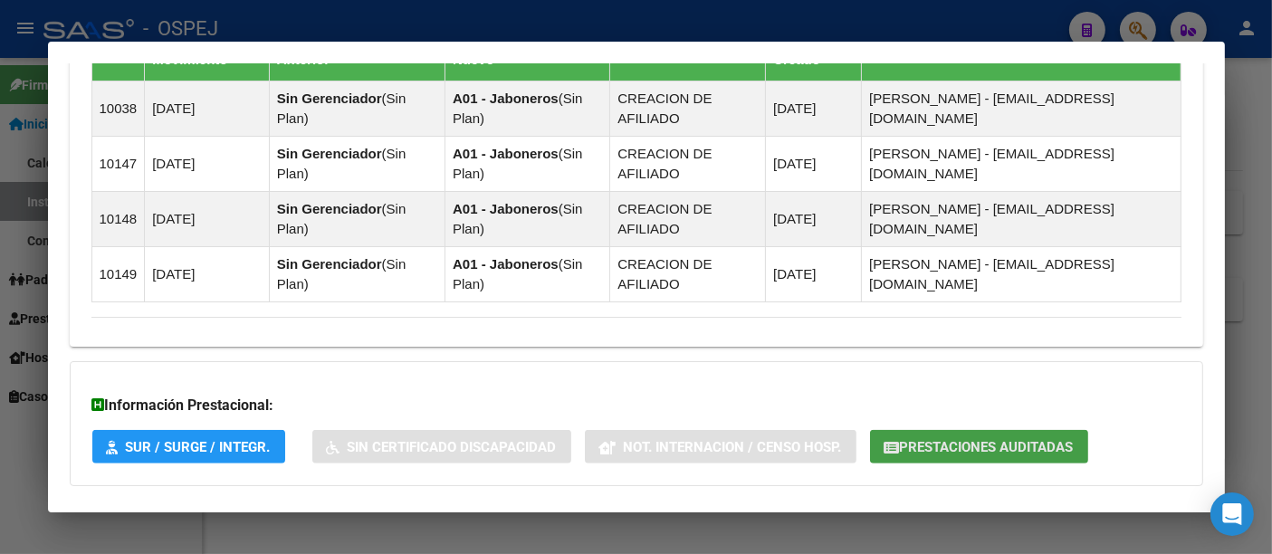
click at [950, 439] on span "Prestaciones Auditadas" at bounding box center [987, 447] width 174 height 16
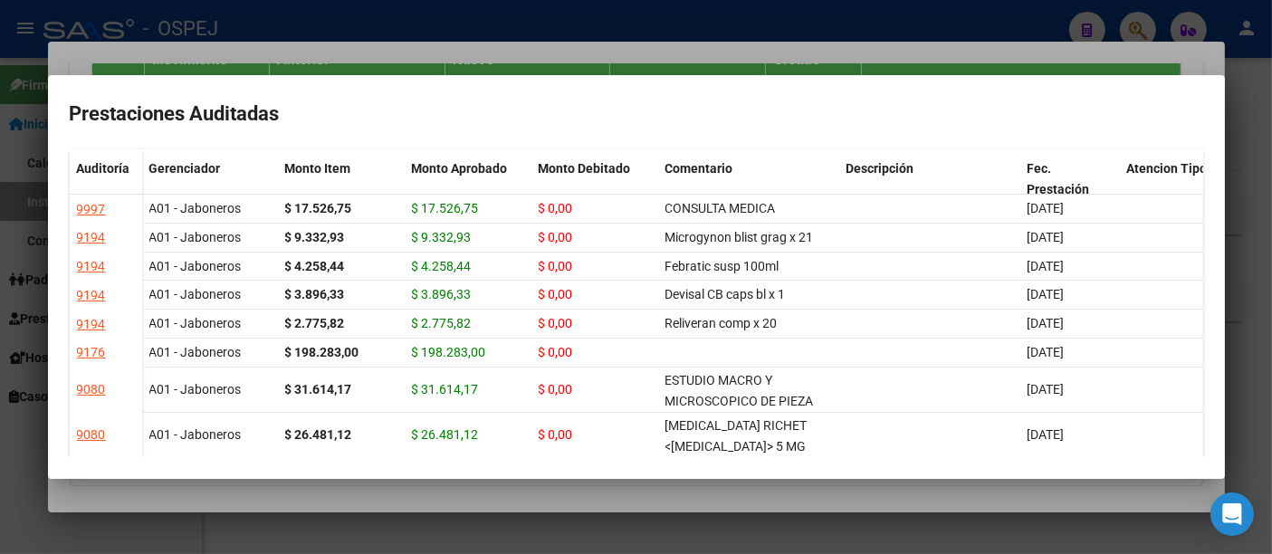
drag, startPoint x: 527, startPoint y: 5, endPoint x: 501, endPoint y: 52, distance: 52.7
click at [527, 4] on div at bounding box center [636, 277] width 1272 height 554
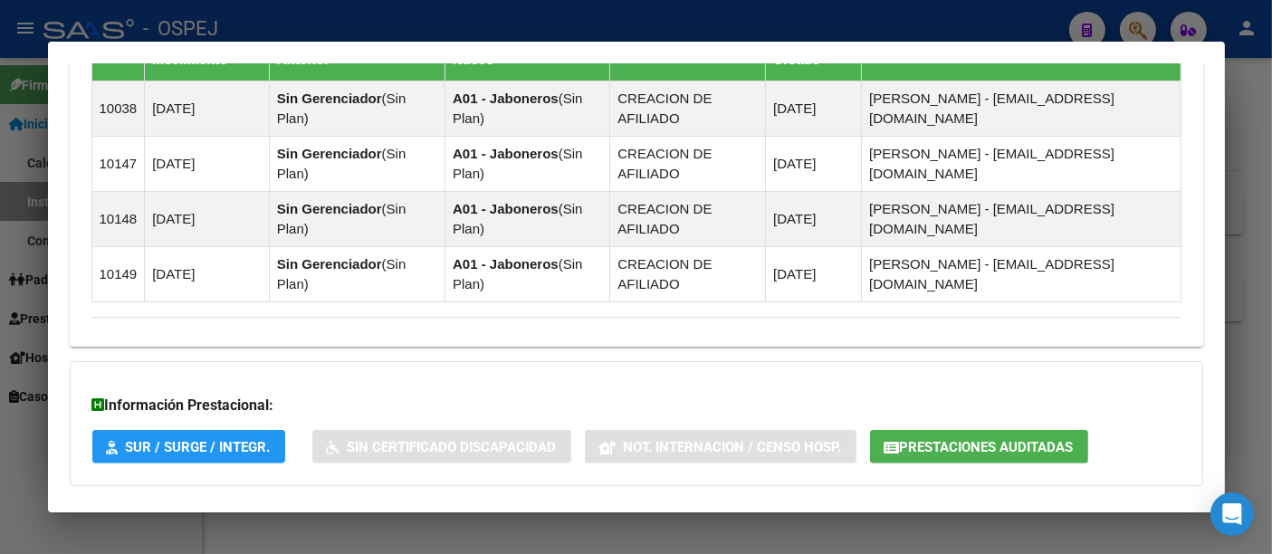
click at [465, 11] on div at bounding box center [636, 277] width 1272 height 554
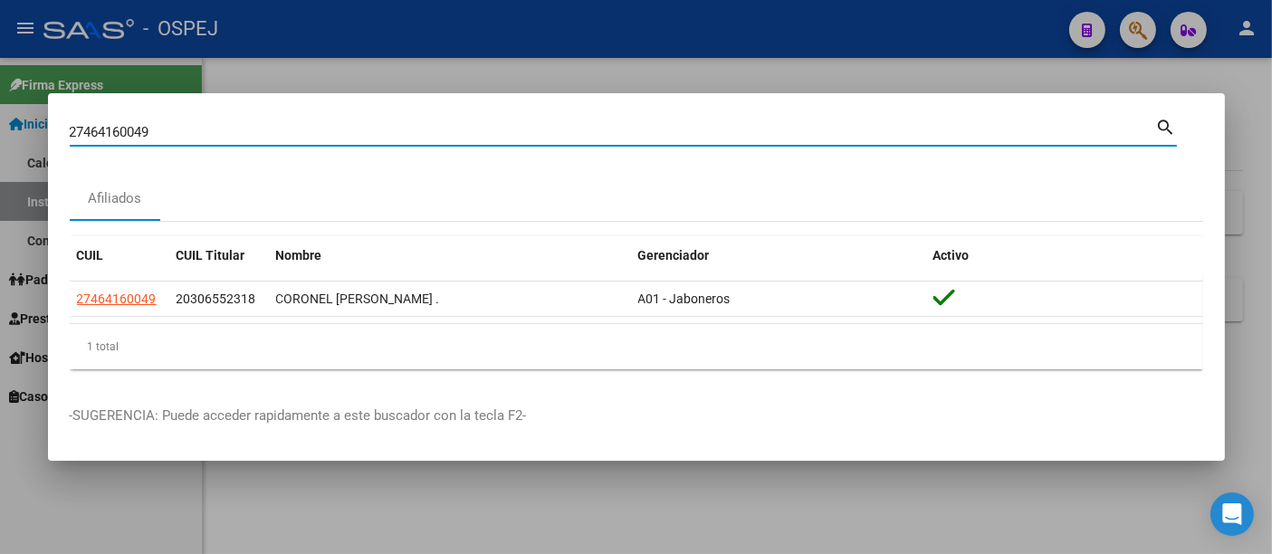
click at [279, 125] on input "27464160049" at bounding box center [613, 132] width 1086 height 16
type input "2"
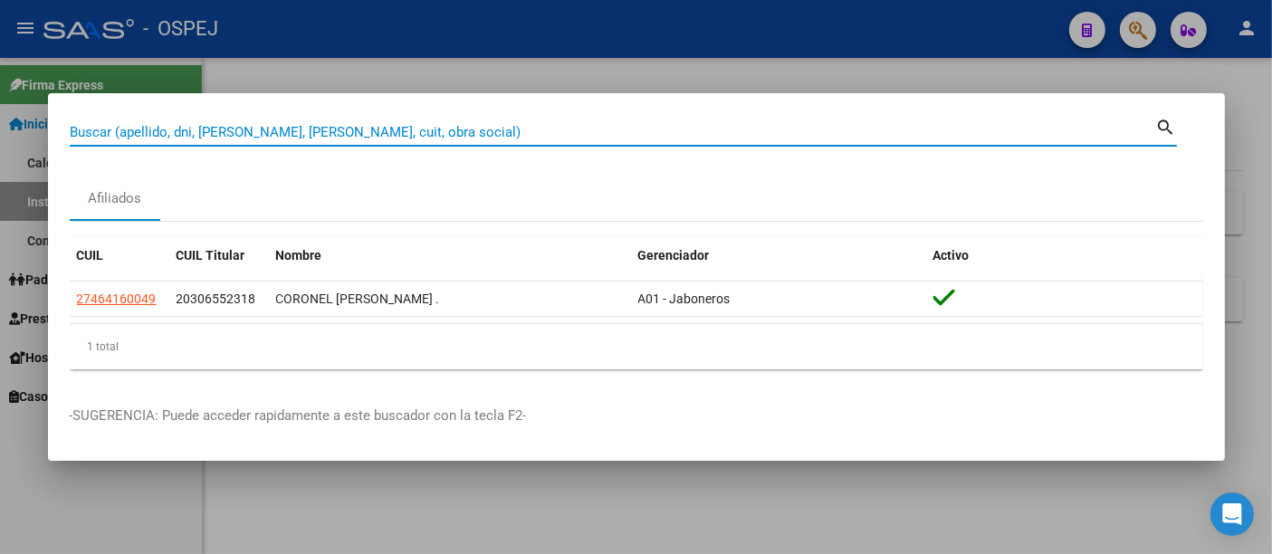
paste input "27952610320"
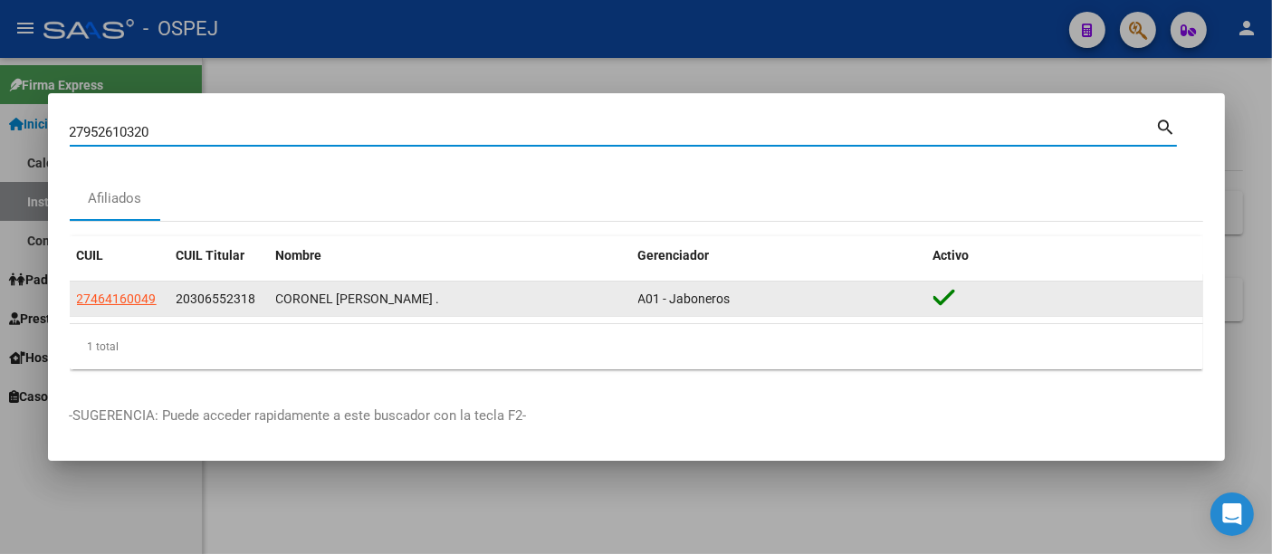
type input "27952610320"
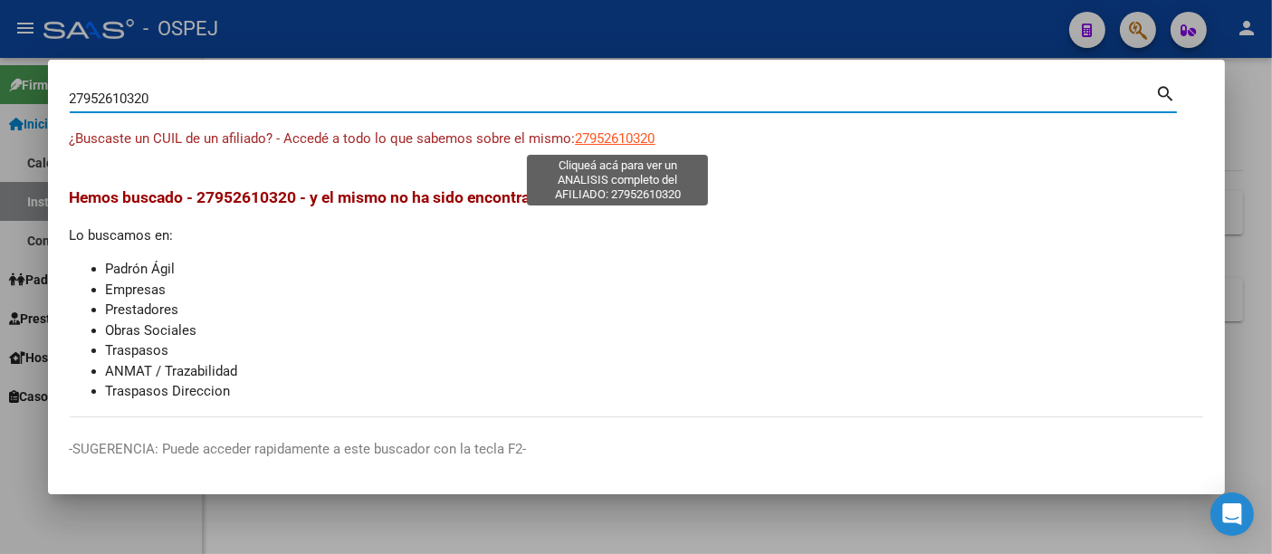
click at [613, 138] on span "27952610320" at bounding box center [616, 138] width 80 height 16
type textarea "27952610320"
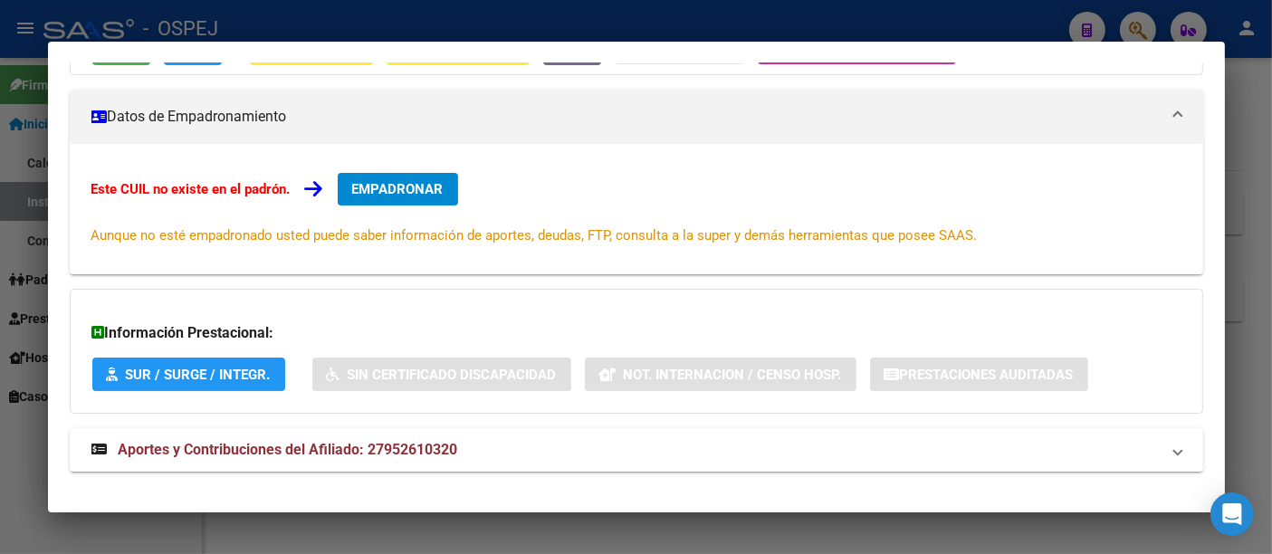
scroll to position [243, 0]
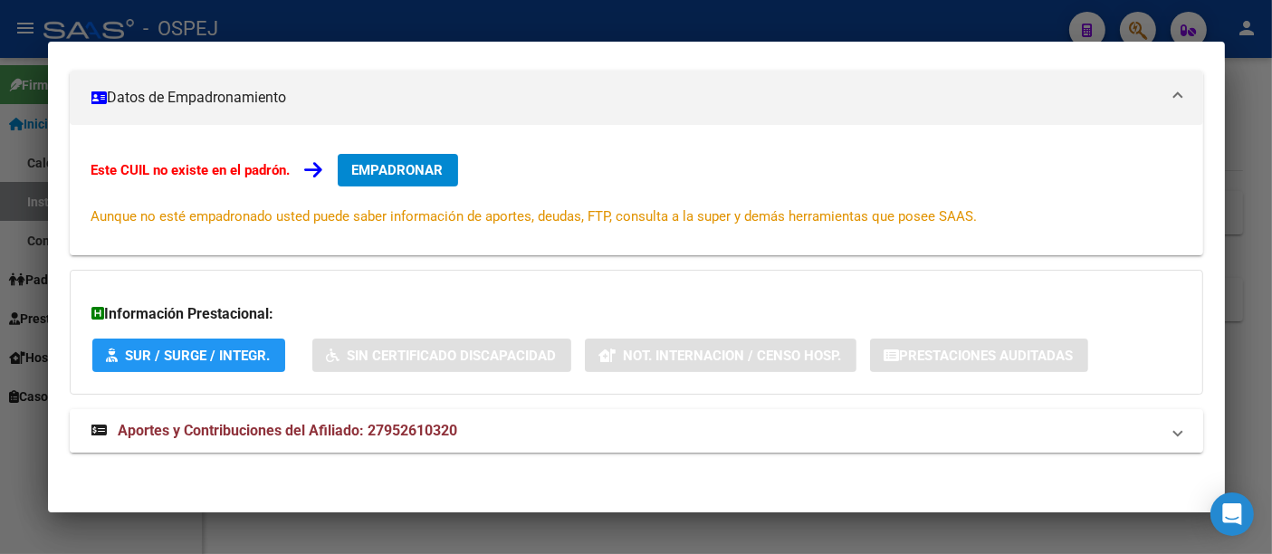
click at [417, 431] on span "Aportes y Contribuciones del Afiliado: 27952610320" at bounding box center [288, 430] width 339 height 17
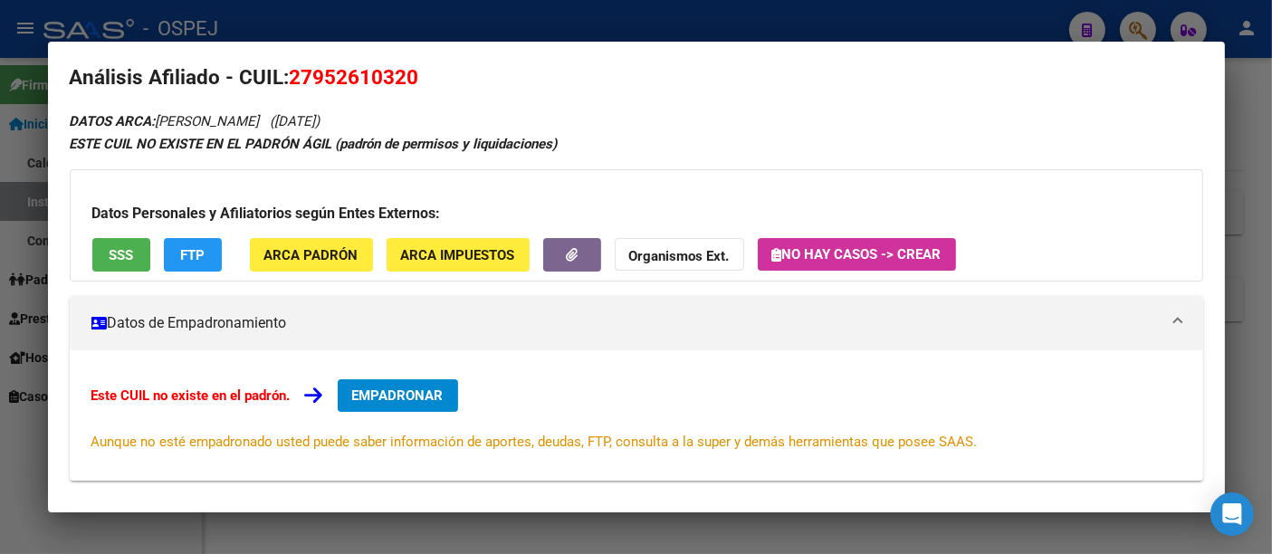
scroll to position [0, 0]
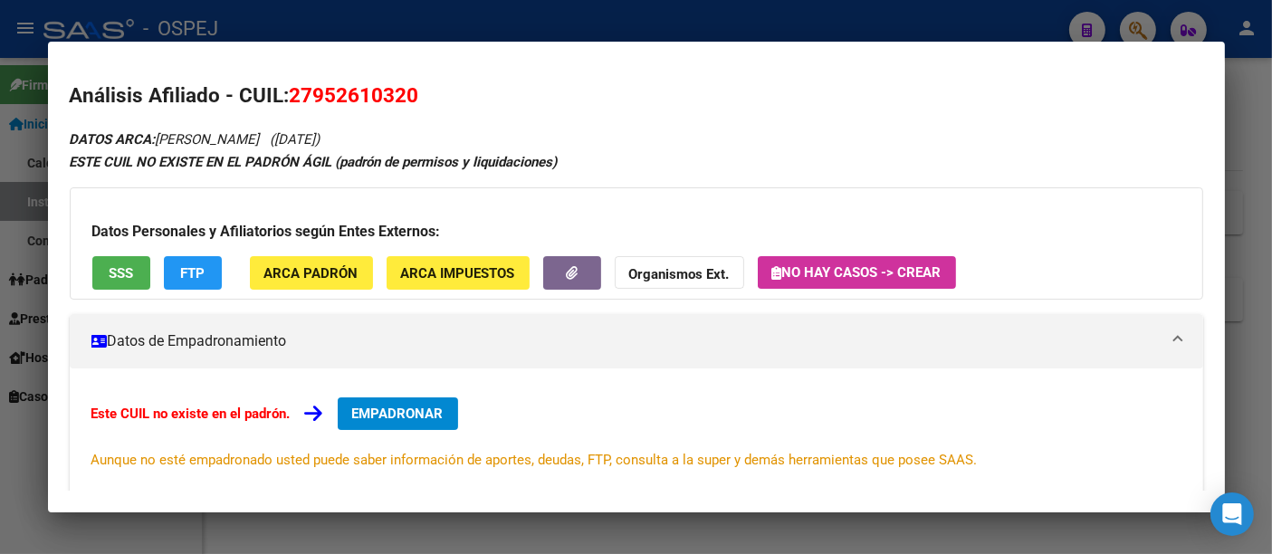
click at [470, 32] on div at bounding box center [636, 277] width 1272 height 554
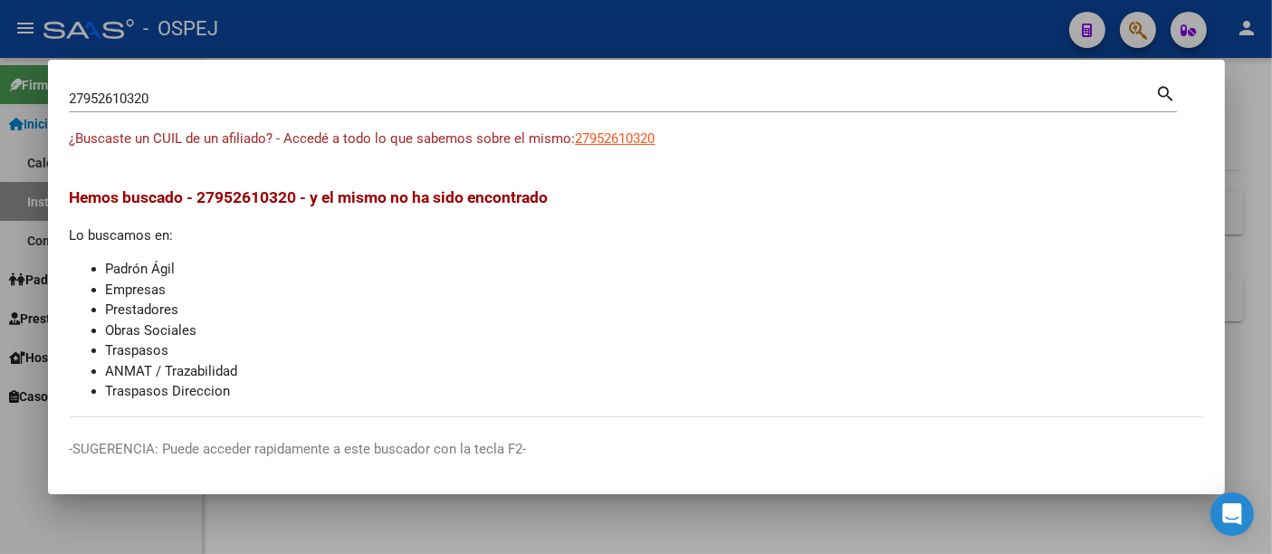
click at [546, 34] on div at bounding box center [636, 277] width 1272 height 554
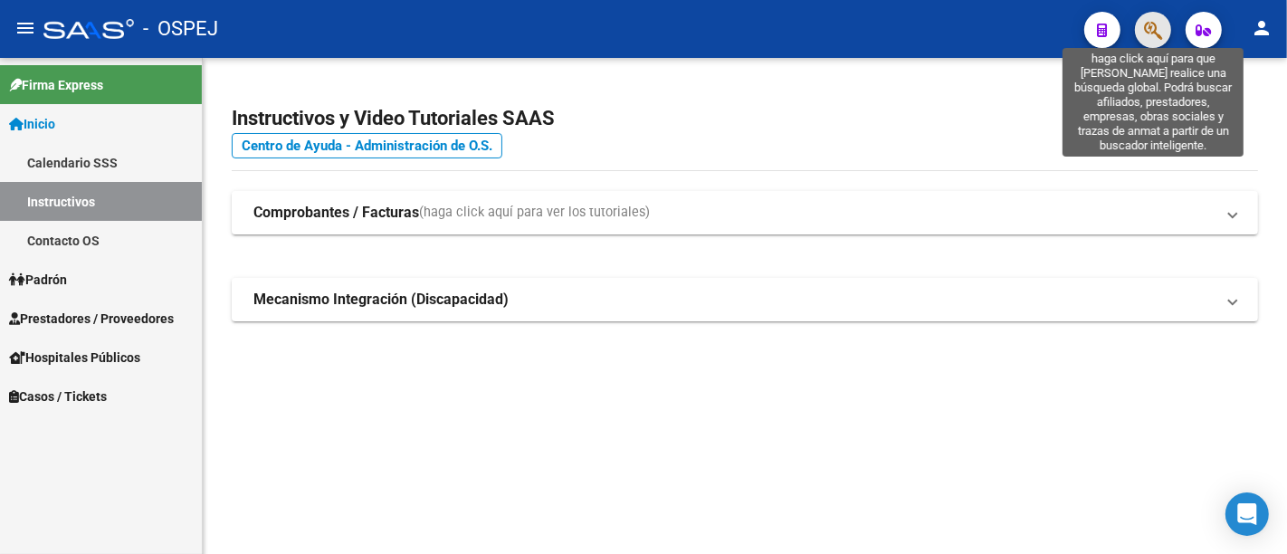
click at [1148, 29] on icon "button" at bounding box center [1153, 30] width 18 height 21
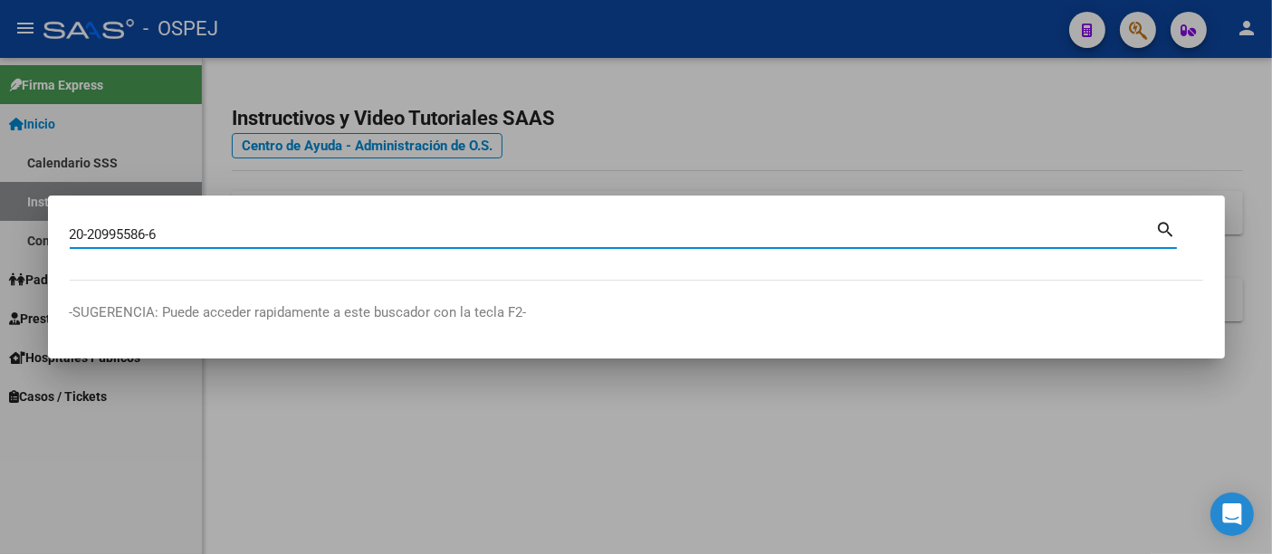
type input "20209955866"
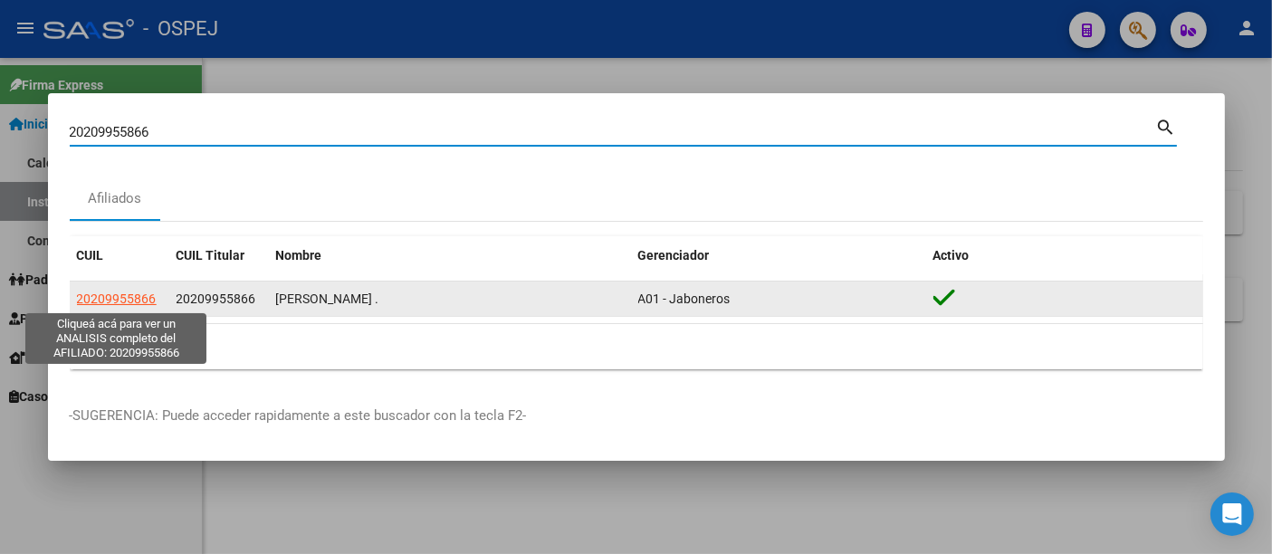
click at [104, 298] on span "20209955866" at bounding box center [117, 298] width 80 height 14
type textarea "20209955866"
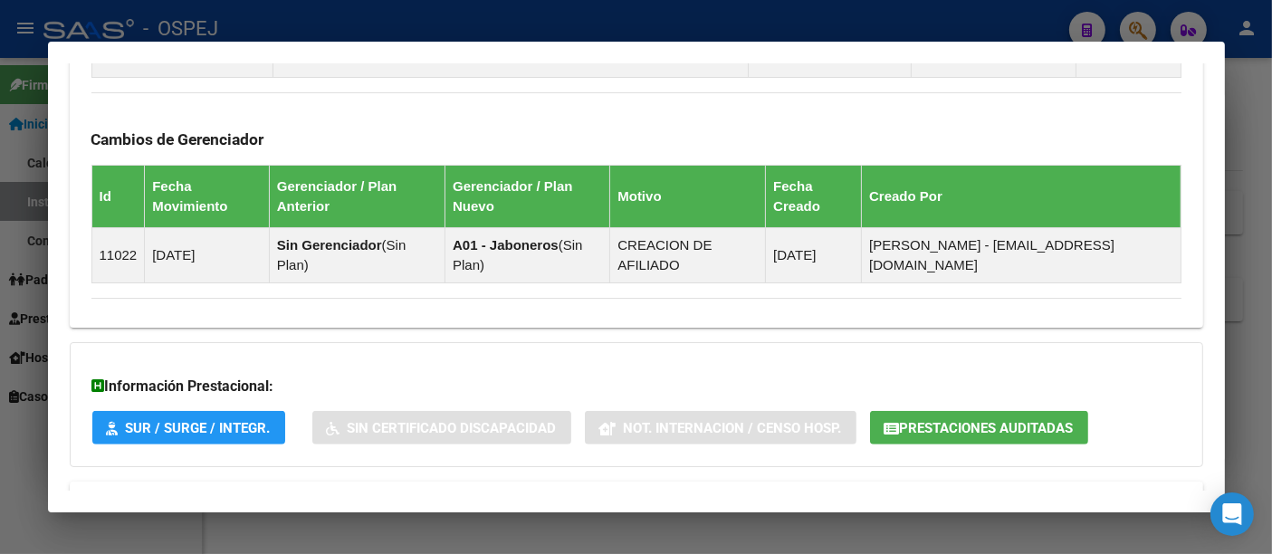
scroll to position [1137, 0]
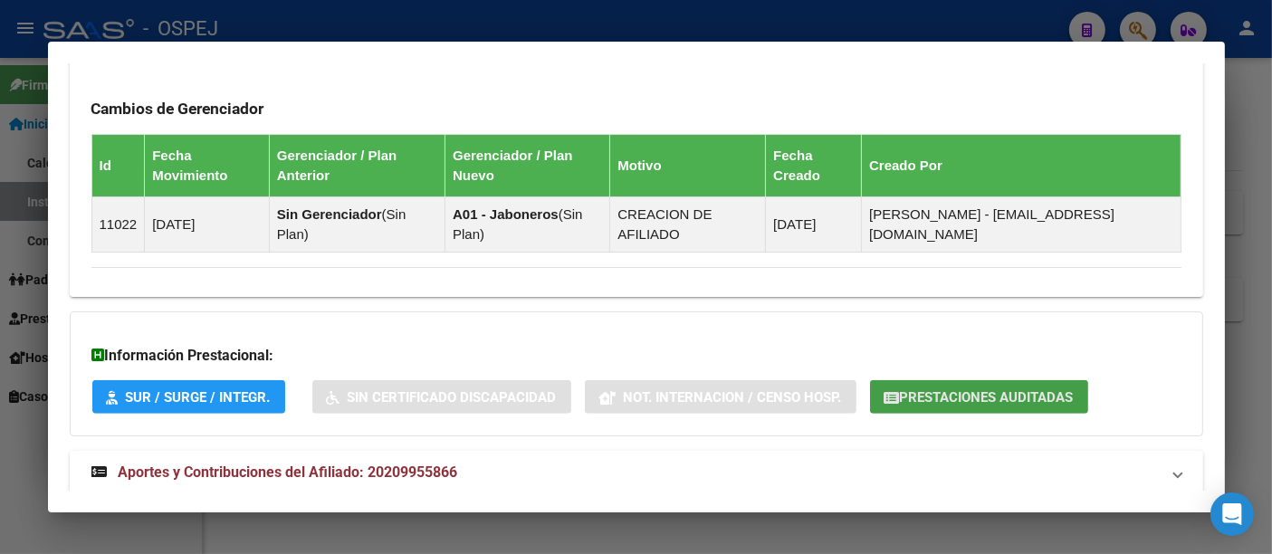
click at [943, 389] on span "Prestaciones Auditadas" at bounding box center [987, 397] width 174 height 16
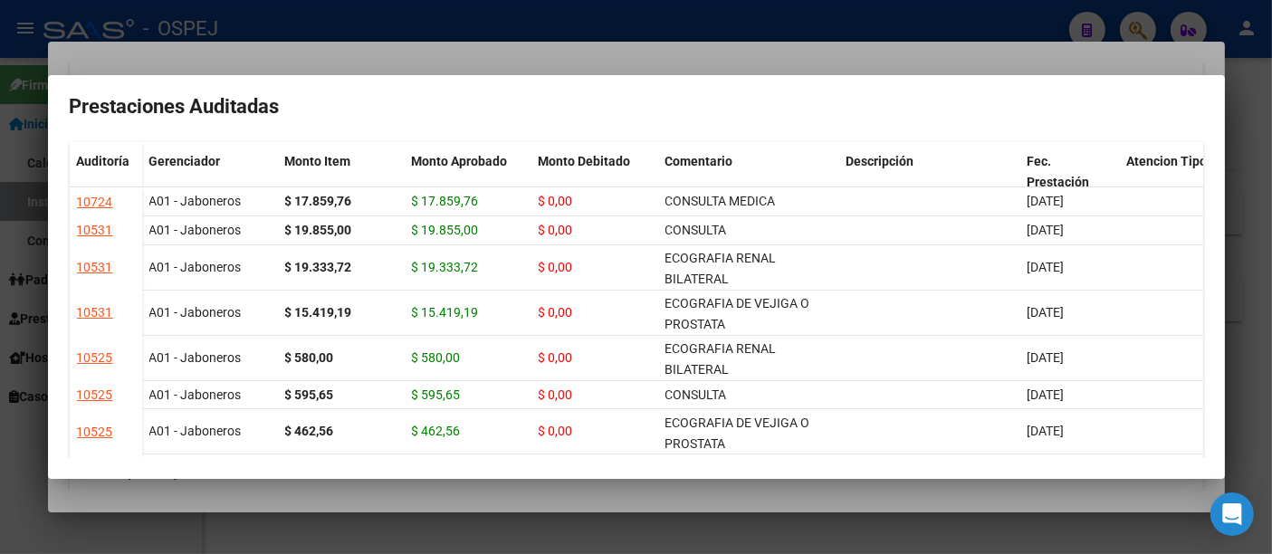
scroll to position [0, 0]
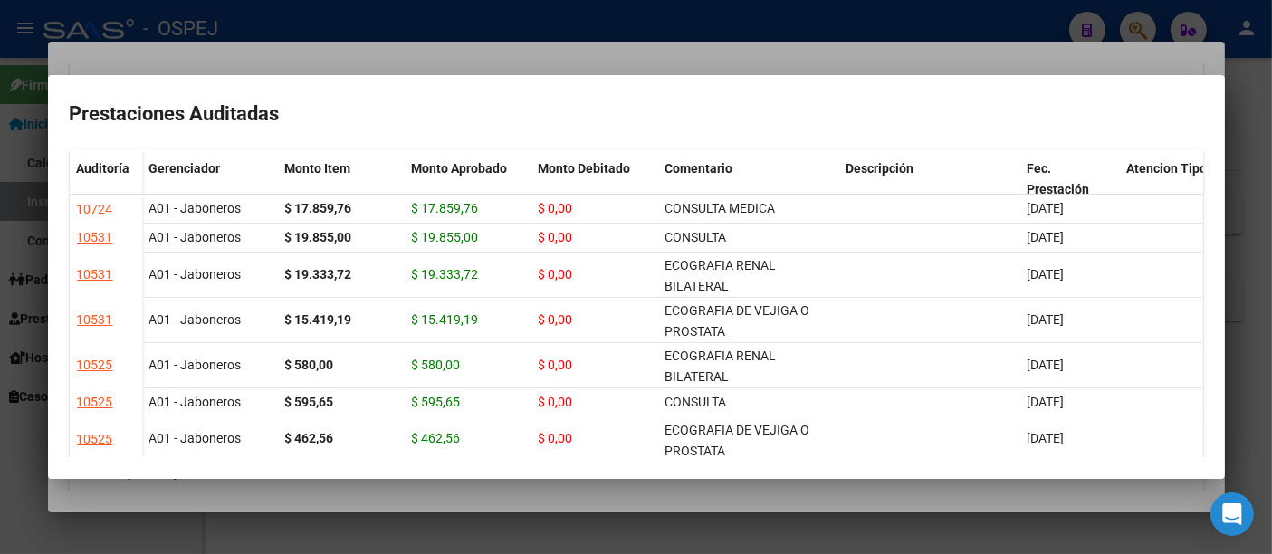
click at [976, 23] on div at bounding box center [636, 277] width 1272 height 554
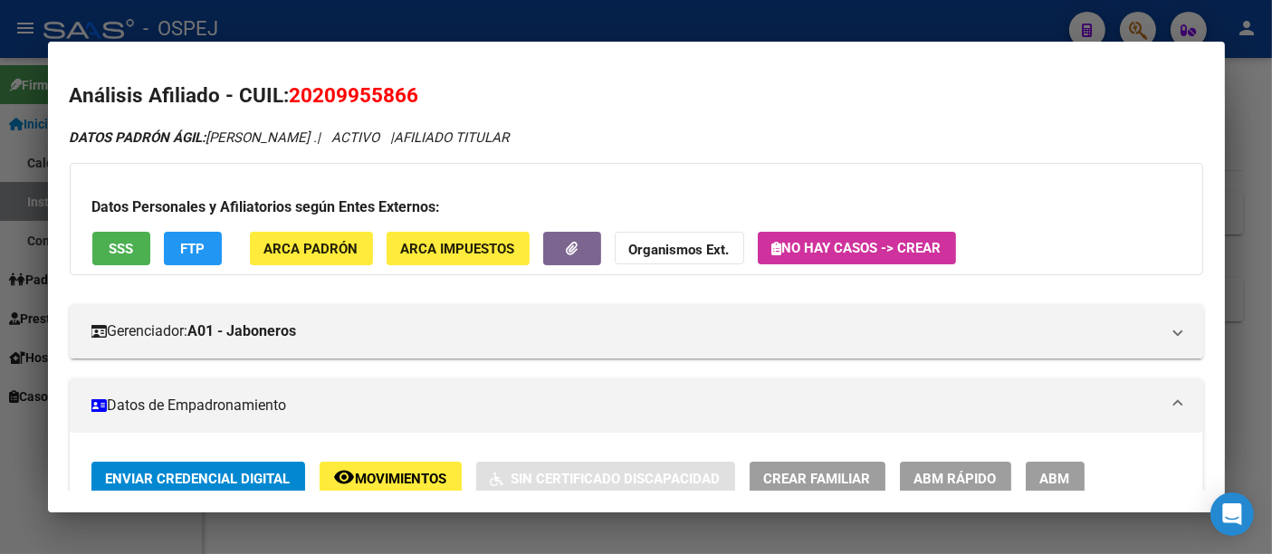
click at [540, 27] on div at bounding box center [636, 277] width 1272 height 554
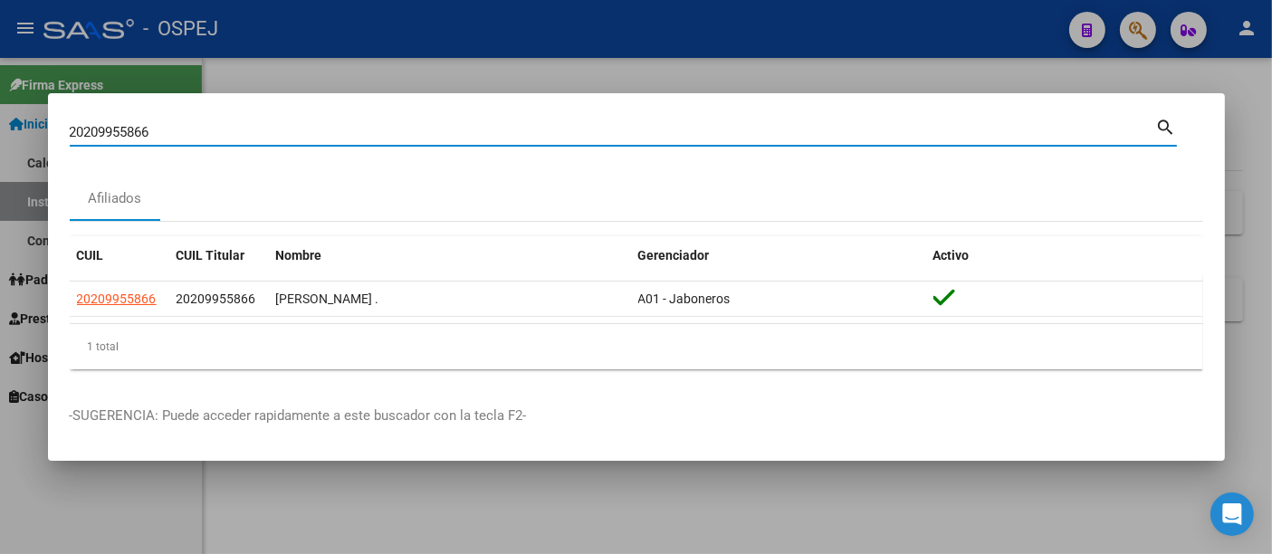
click at [313, 125] on input "20209955866" at bounding box center [613, 132] width 1086 height 16
type input "2"
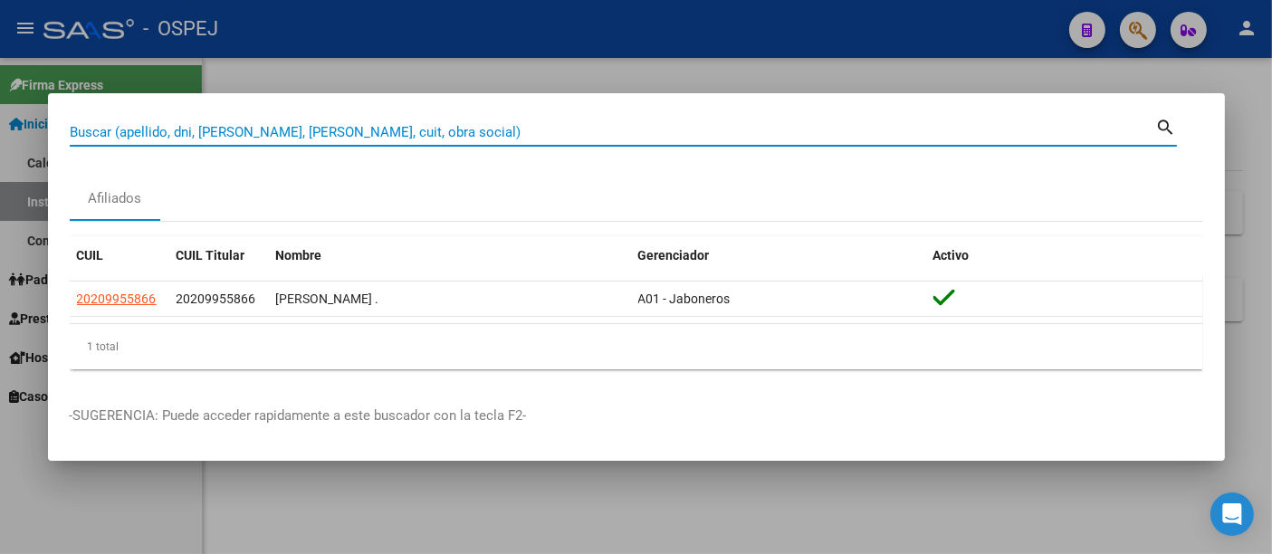
drag, startPoint x: 242, startPoint y: 122, endPoint x: 206, endPoint y: 130, distance: 36.2
click at [206, 130] on input "Buscar (apellido, dni, [PERSON_NAME], [PERSON_NAME], cuit, obra social)" at bounding box center [613, 132] width 1086 height 16
paste input "20445882489"
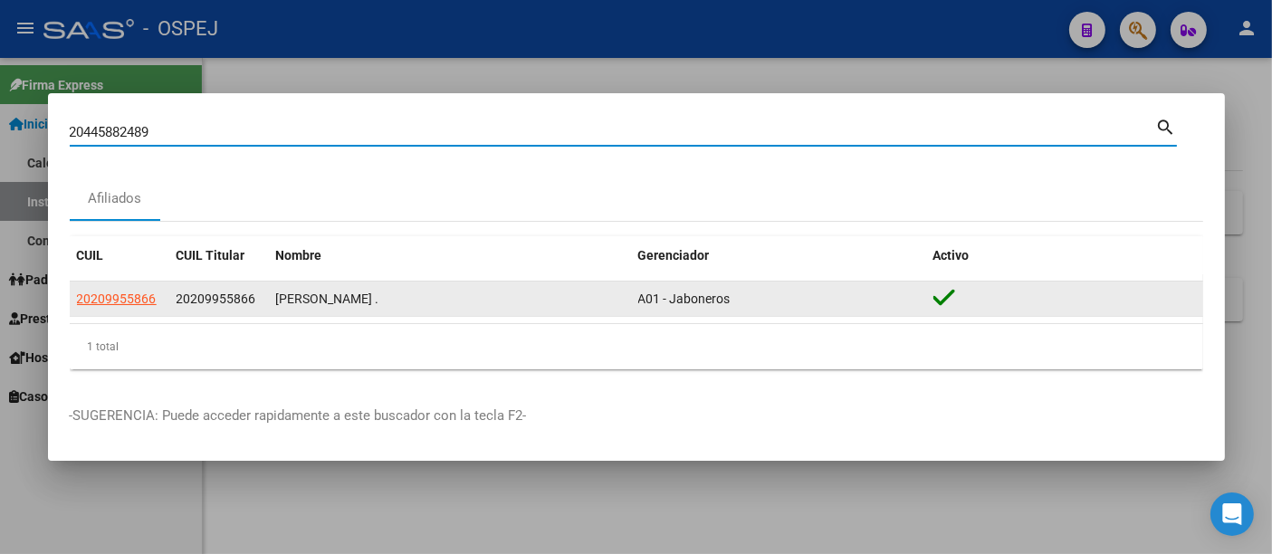
type input "20445882489"
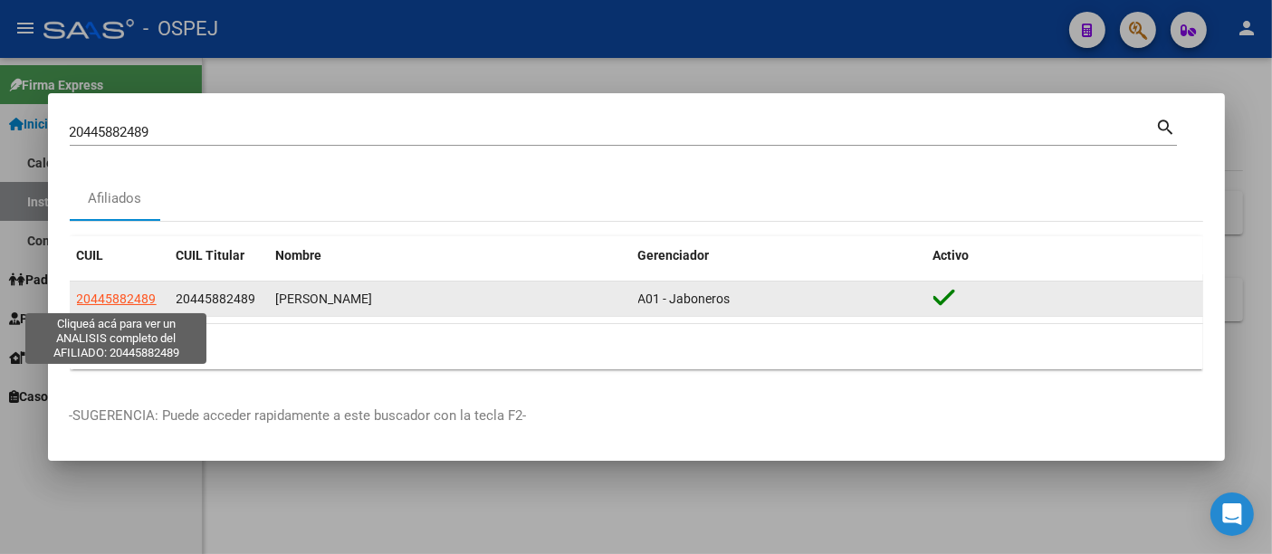
click at [119, 300] on span "20445882489" at bounding box center [117, 298] width 80 height 14
type textarea "20445882489"
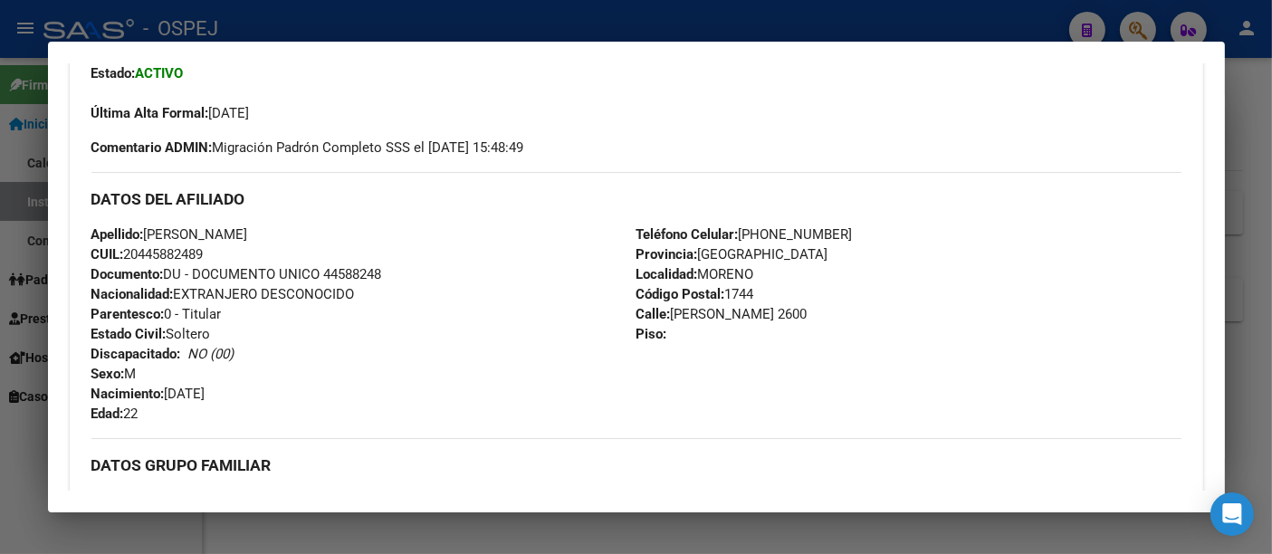
scroll to position [502, 0]
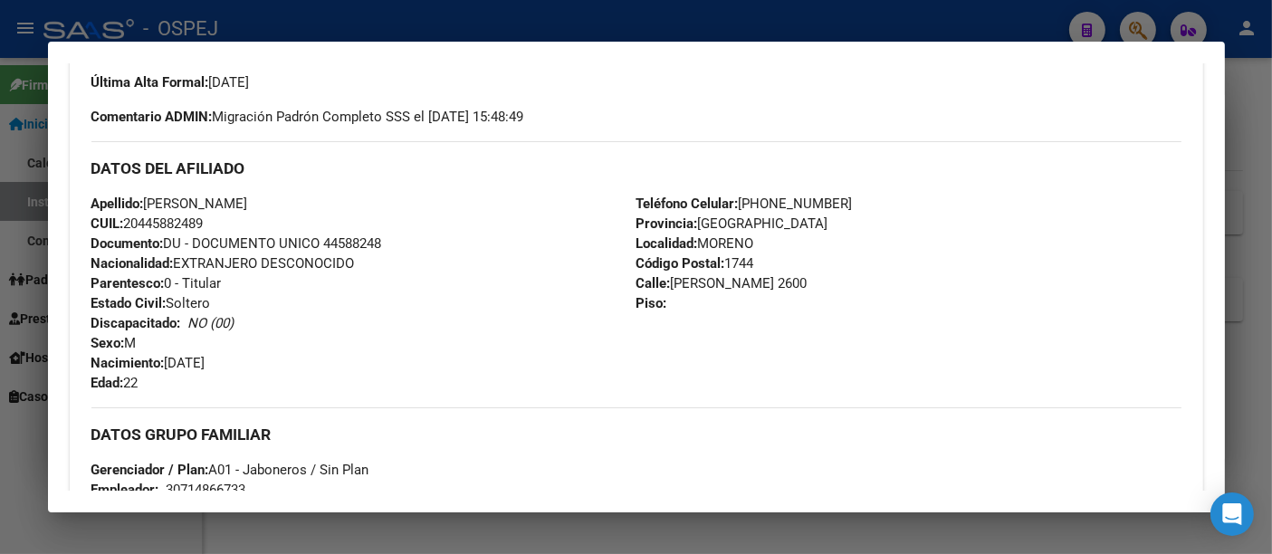
click at [521, 27] on div at bounding box center [636, 277] width 1272 height 554
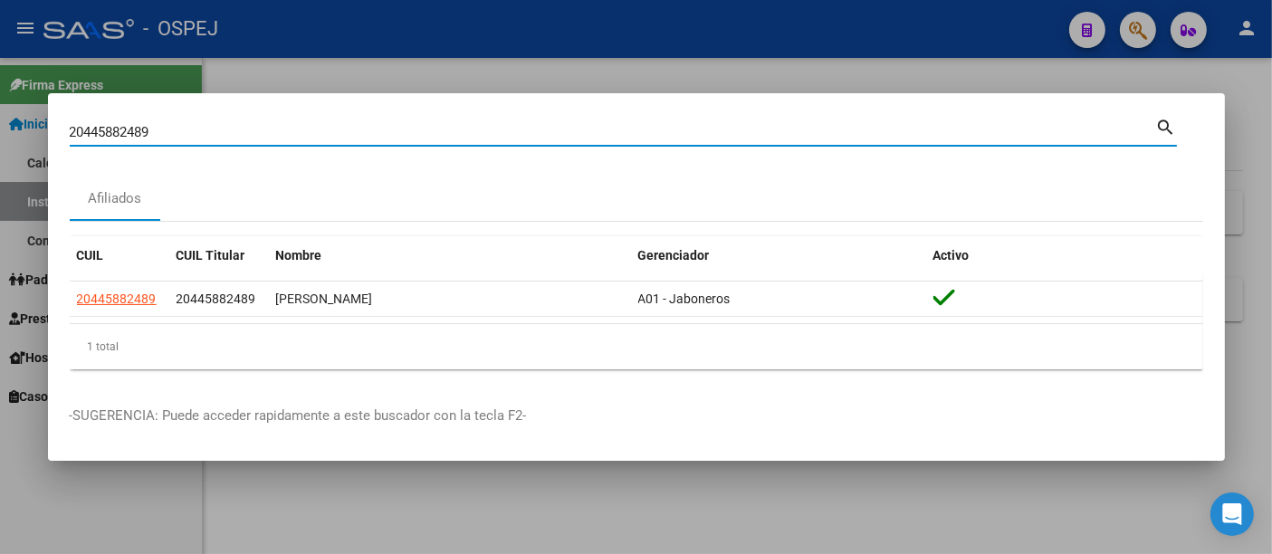
click at [219, 129] on input "20445882489" at bounding box center [613, 132] width 1086 height 16
type input "2"
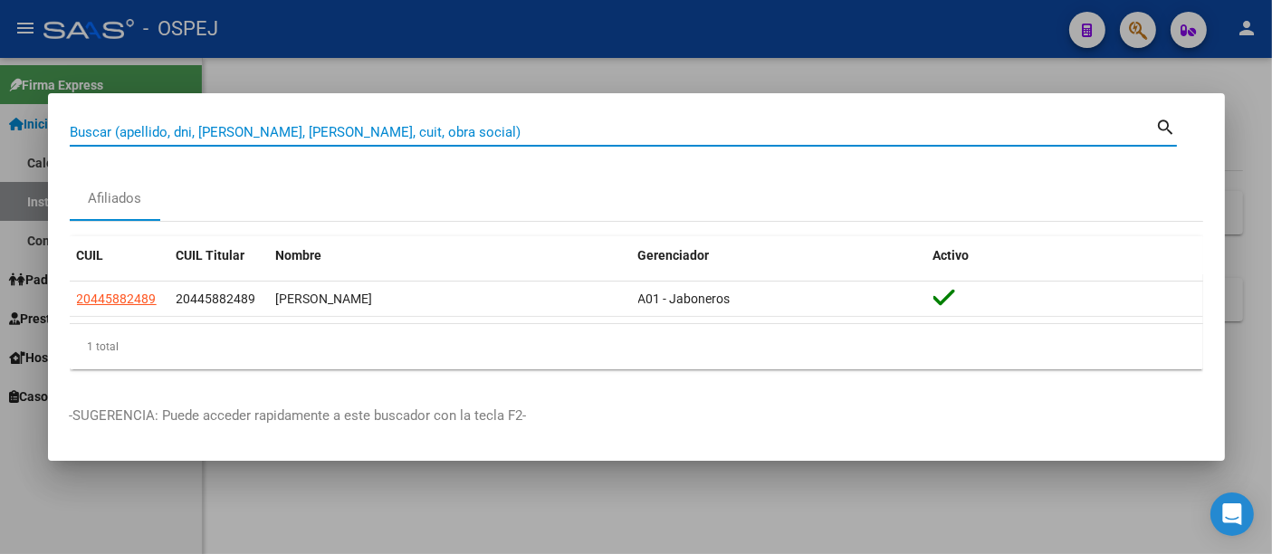
paste input "27946390998"
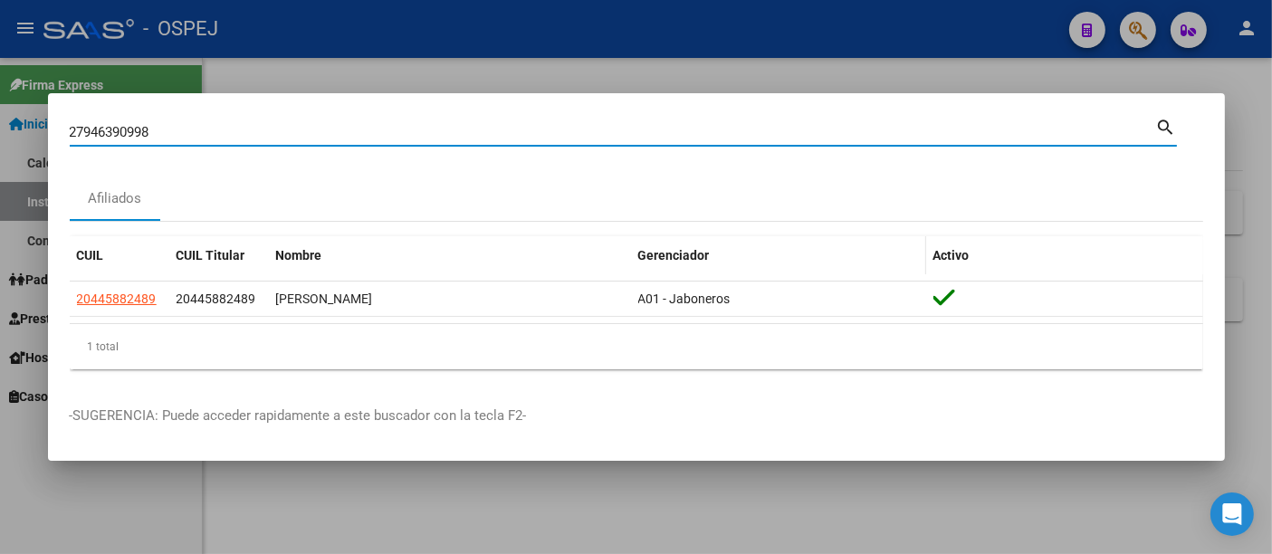
type input "27946390998"
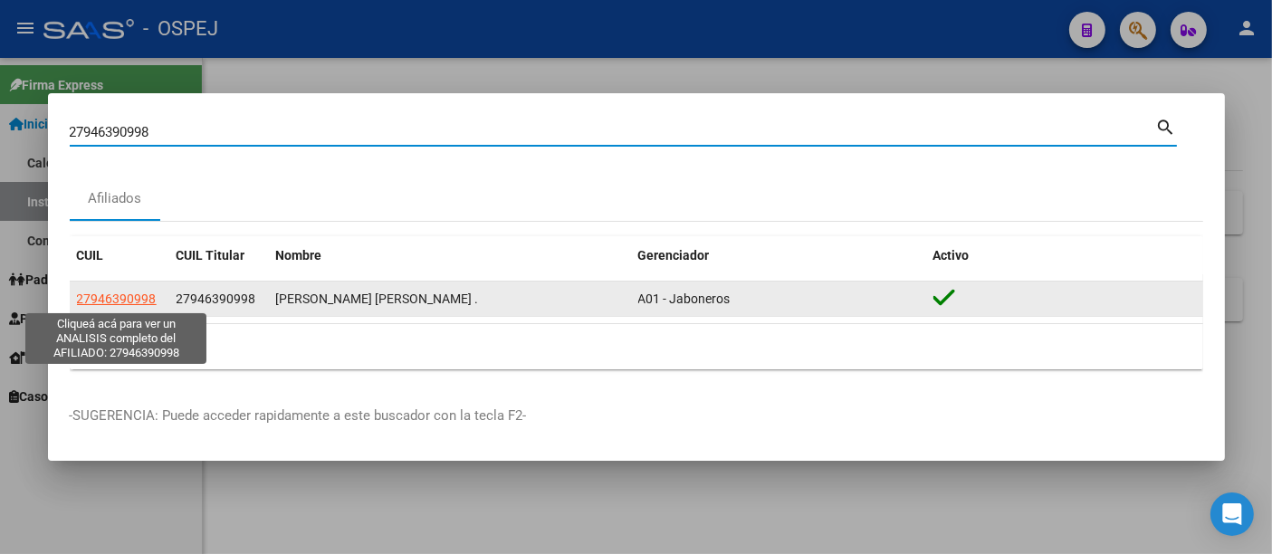
click at [127, 299] on span "27946390998" at bounding box center [117, 298] width 80 height 14
type textarea "27946390998"
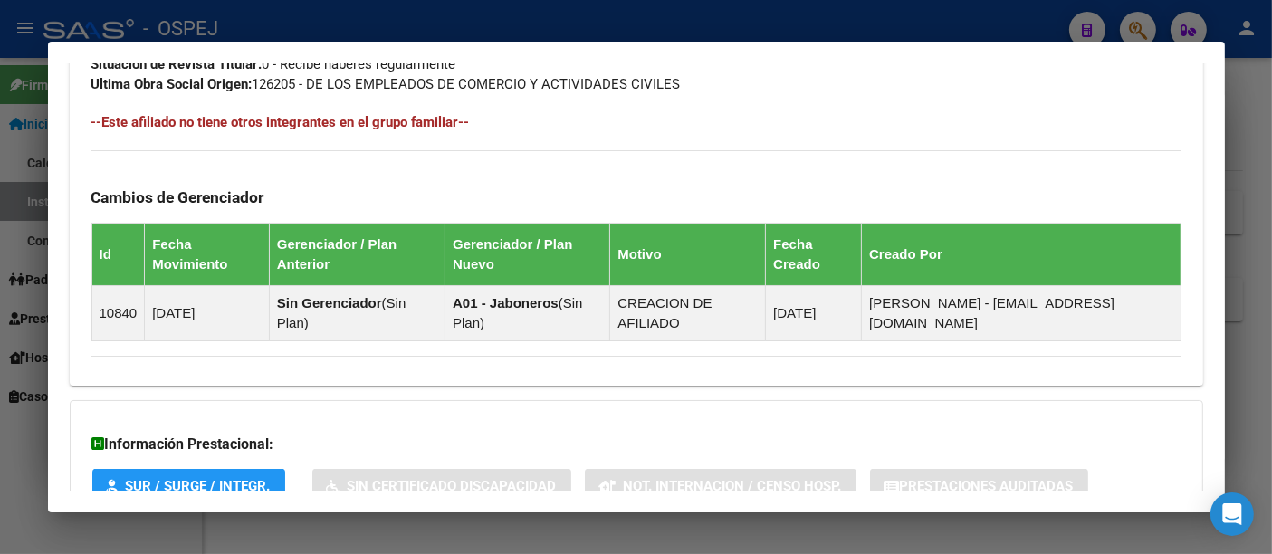
scroll to position [1077, 0]
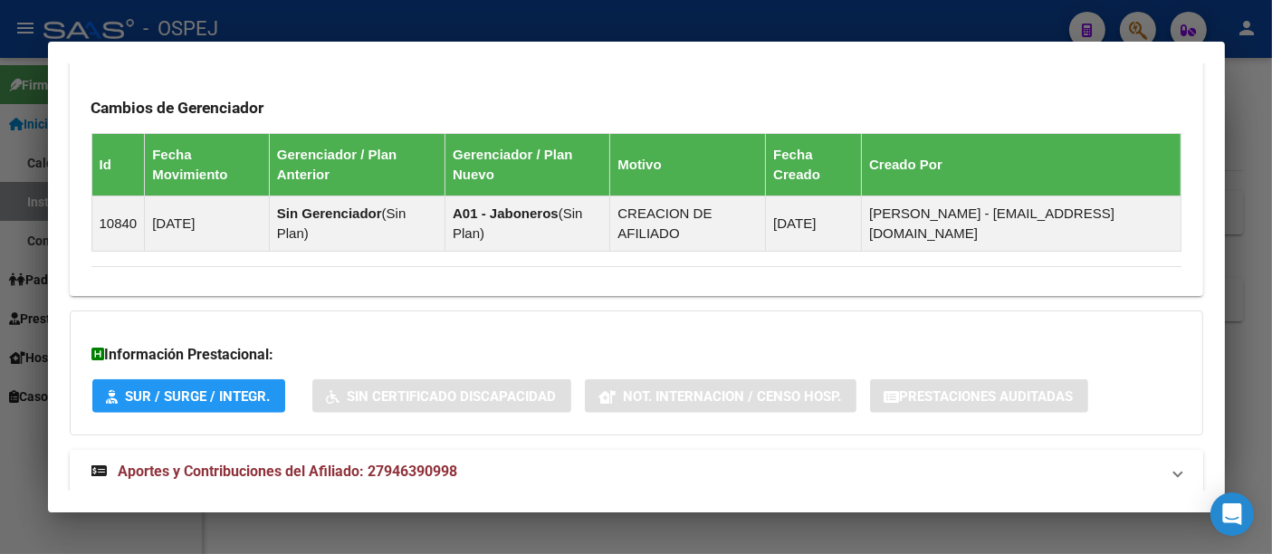
click at [452, 462] on span "Aportes y Contribuciones del Afiliado: 27946390998" at bounding box center [288, 470] width 339 height 17
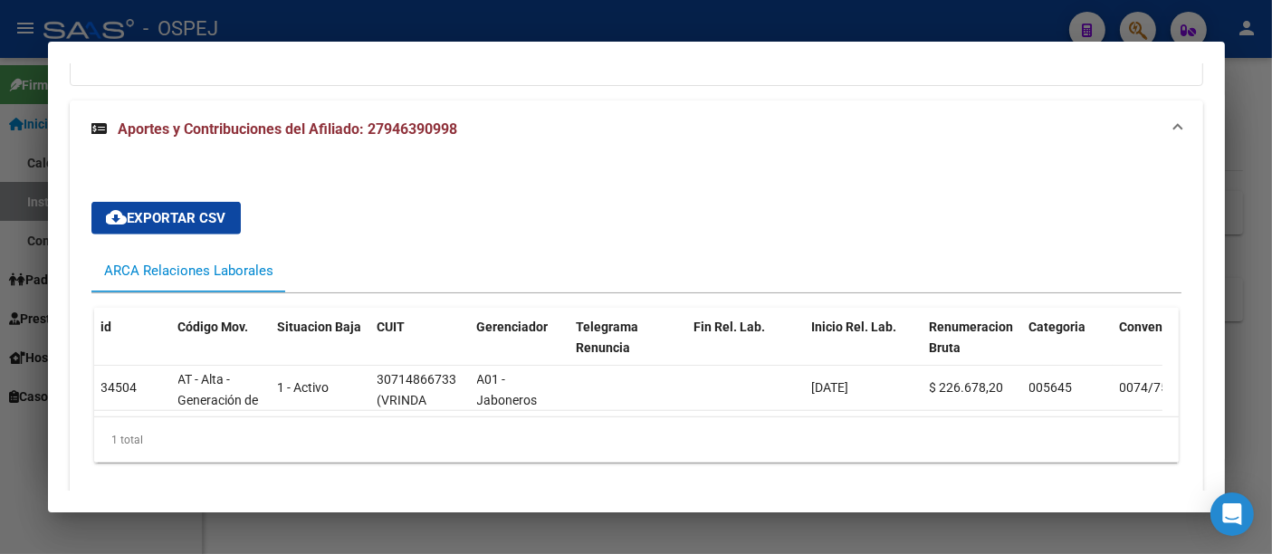
scroll to position [1354, 0]
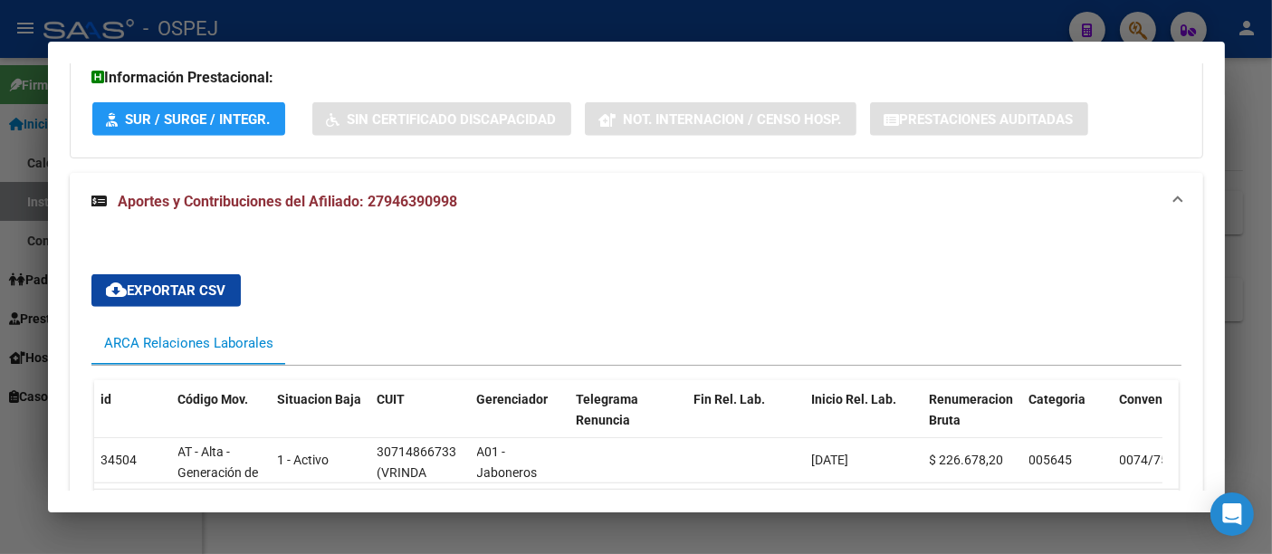
click at [563, 7] on div at bounding box center [636, 277] width 1272 height 554
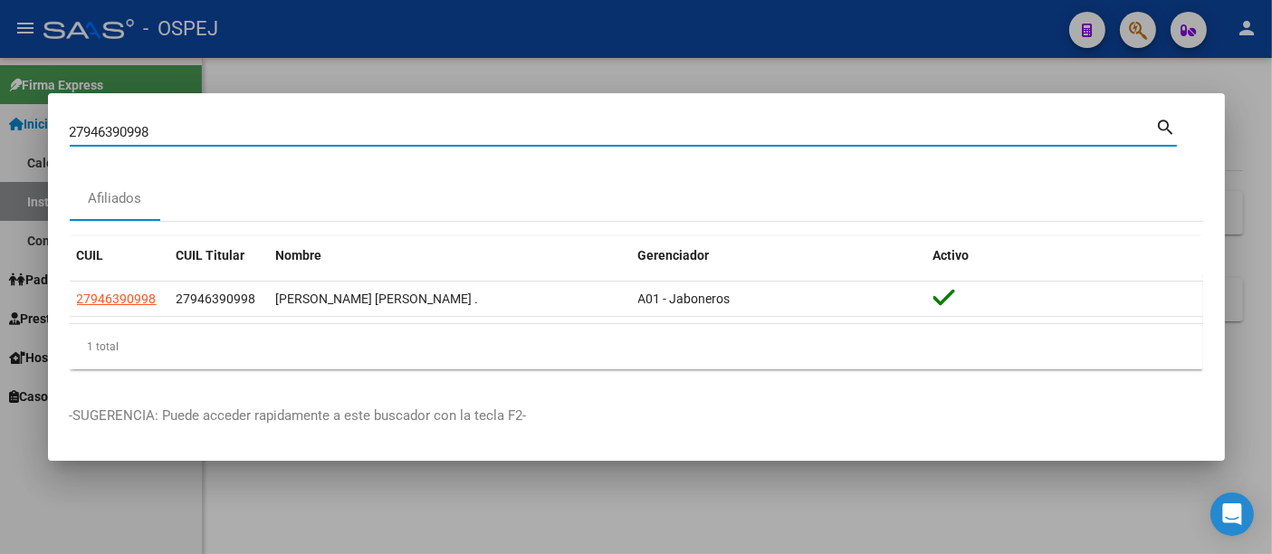
click at [381, 135] on input "27946390998" at bounding box center [613, 132] width 1086 height 16
type input "2"
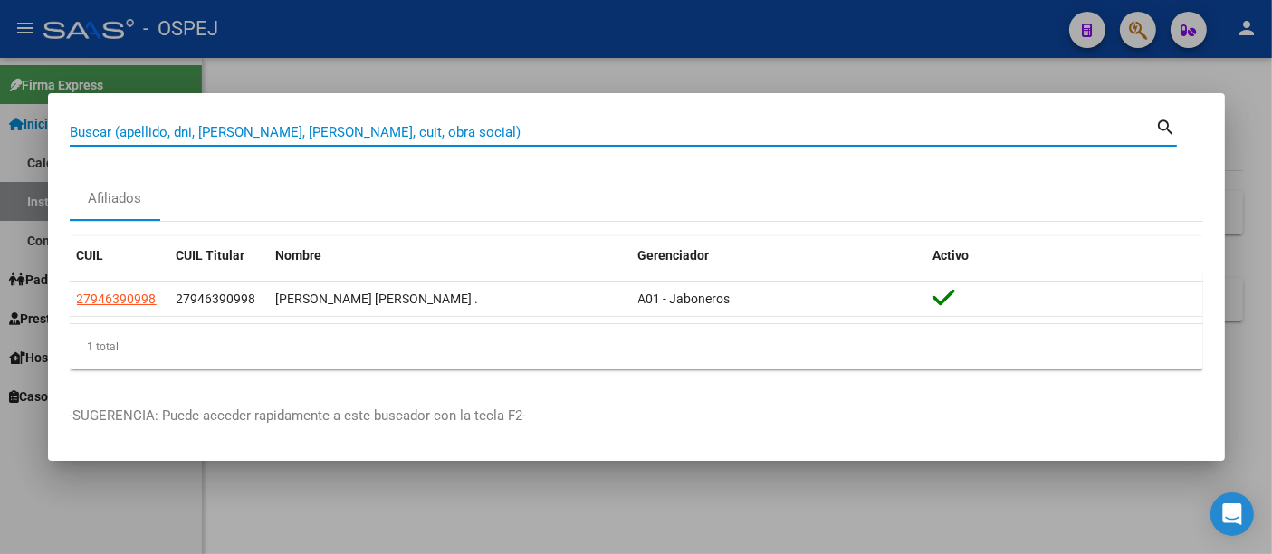
paste input "27952610320"
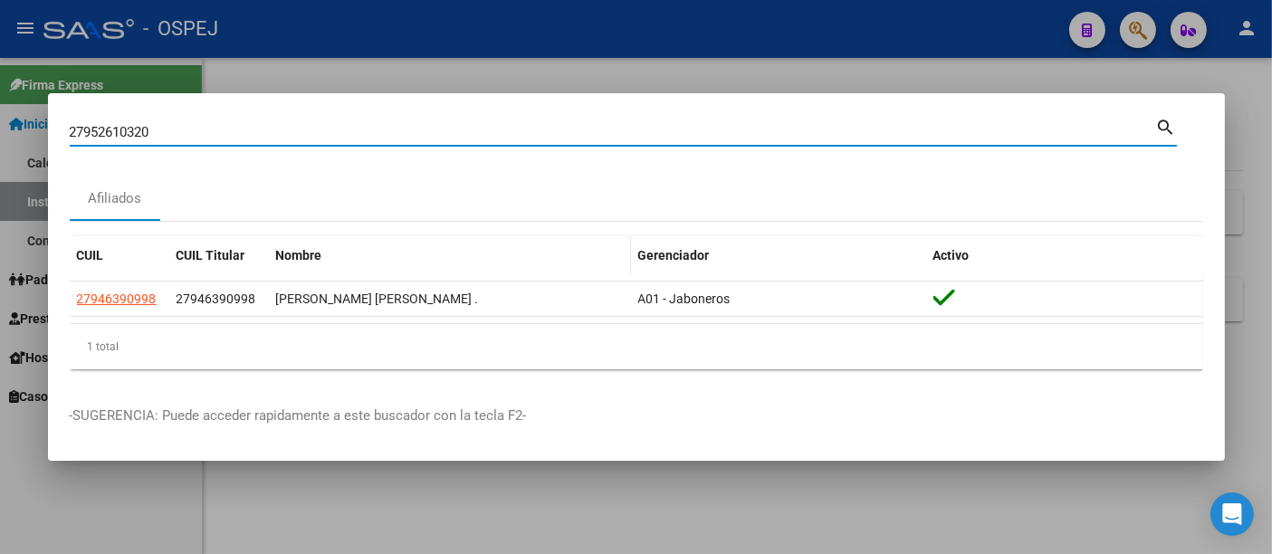
type input "27952610320"
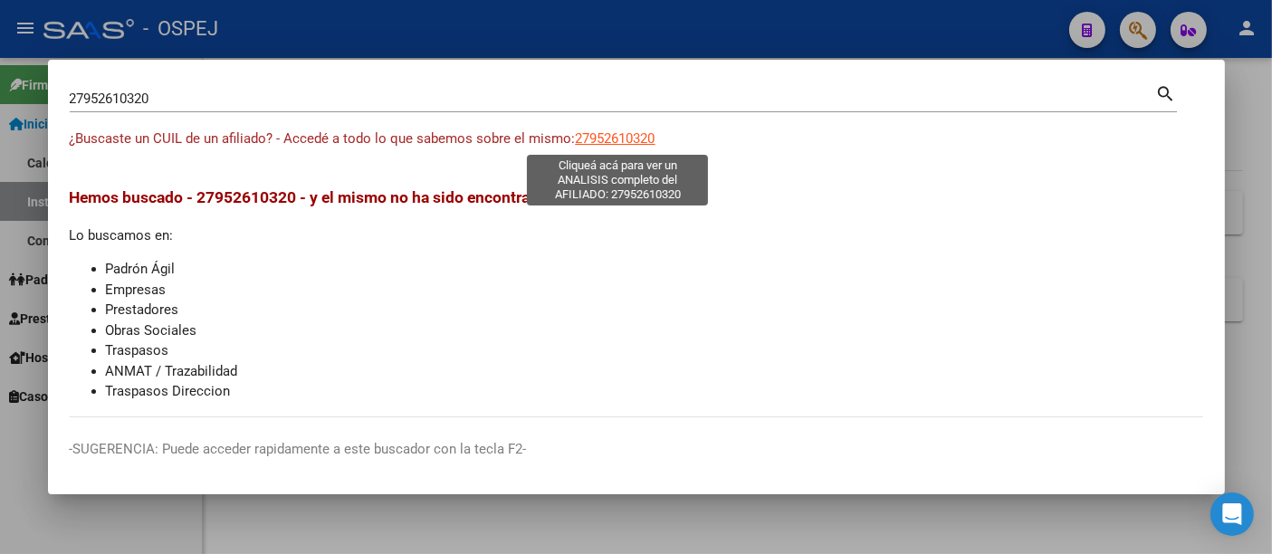
click at [617, 136] on span "27952610320" at bounding box center [616, 138] width 80 height 16
type textarea "27952610320"
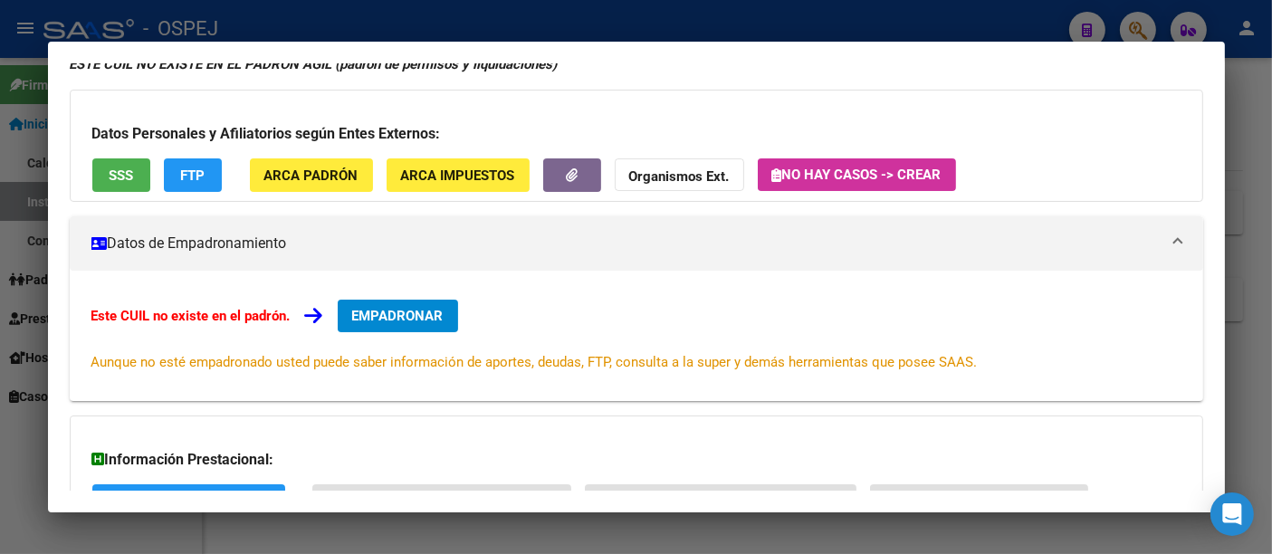
scroll to position [0, 0]
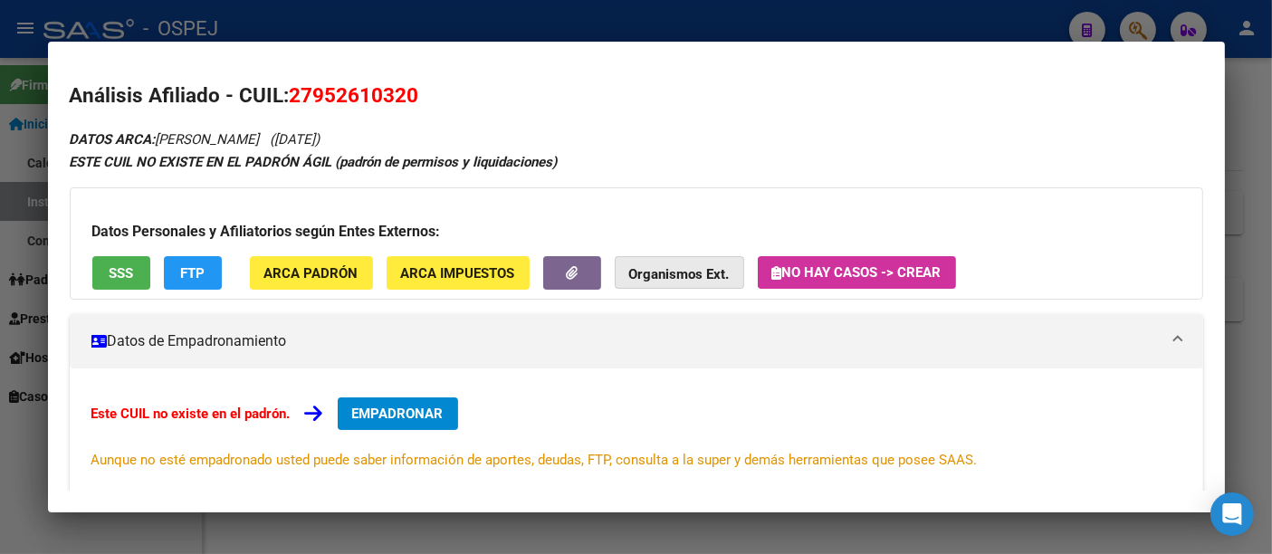
click at [674, 277] on strong "Organismos Ext." at bounding box center [679, 274] width 100 height 16
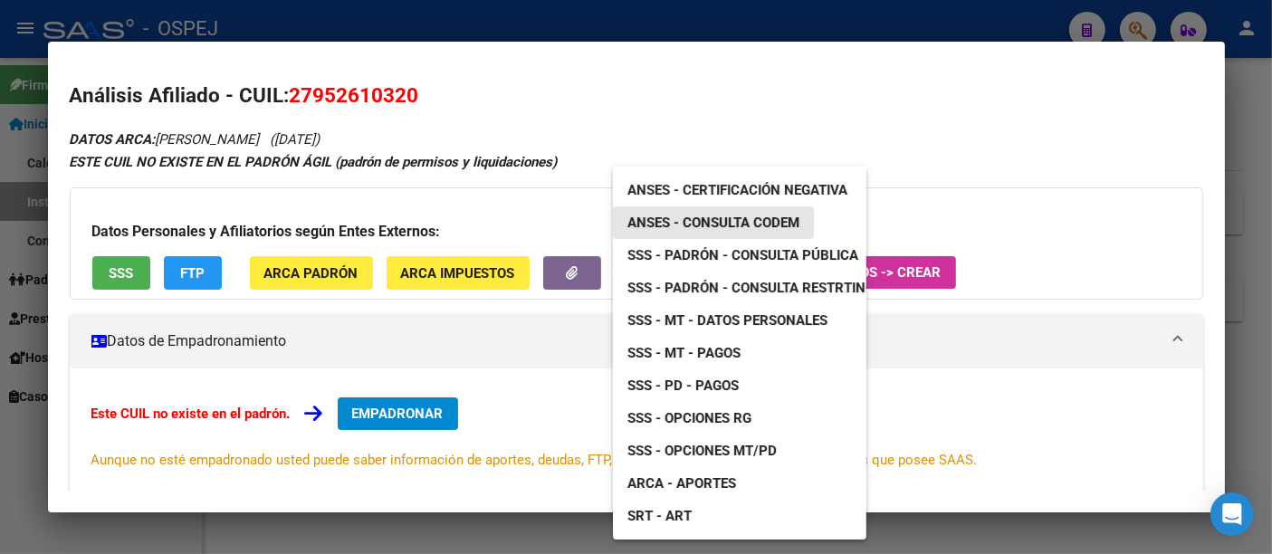
click at [770, 221] on span "ANSES - Consulta CODEM" at bounding box center [713, 222] width 172 height 16
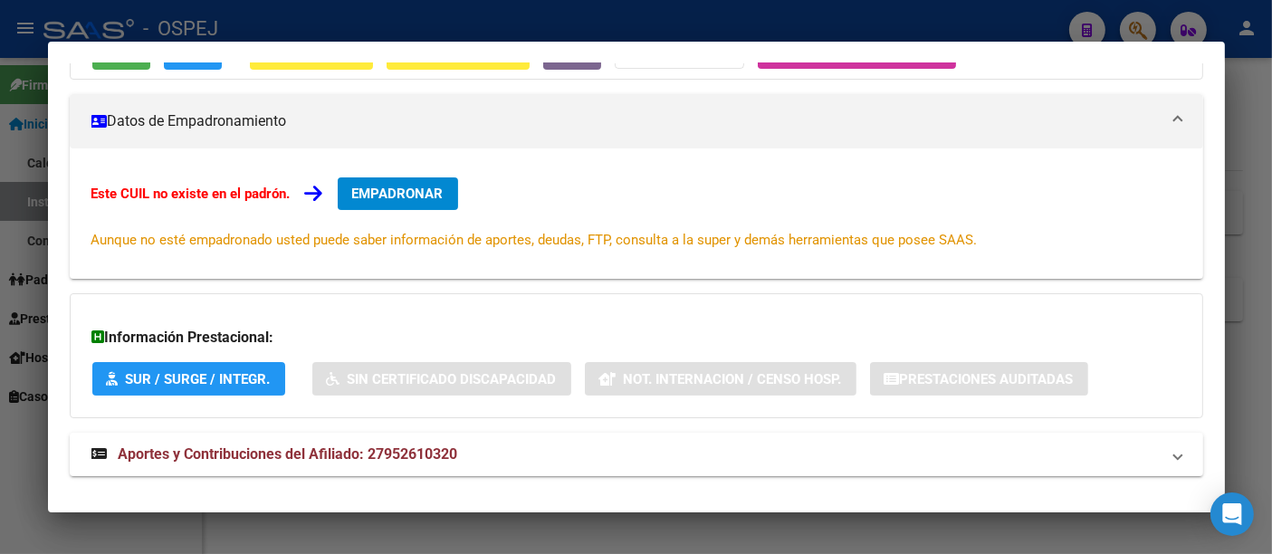
scroll to position [243, 0]
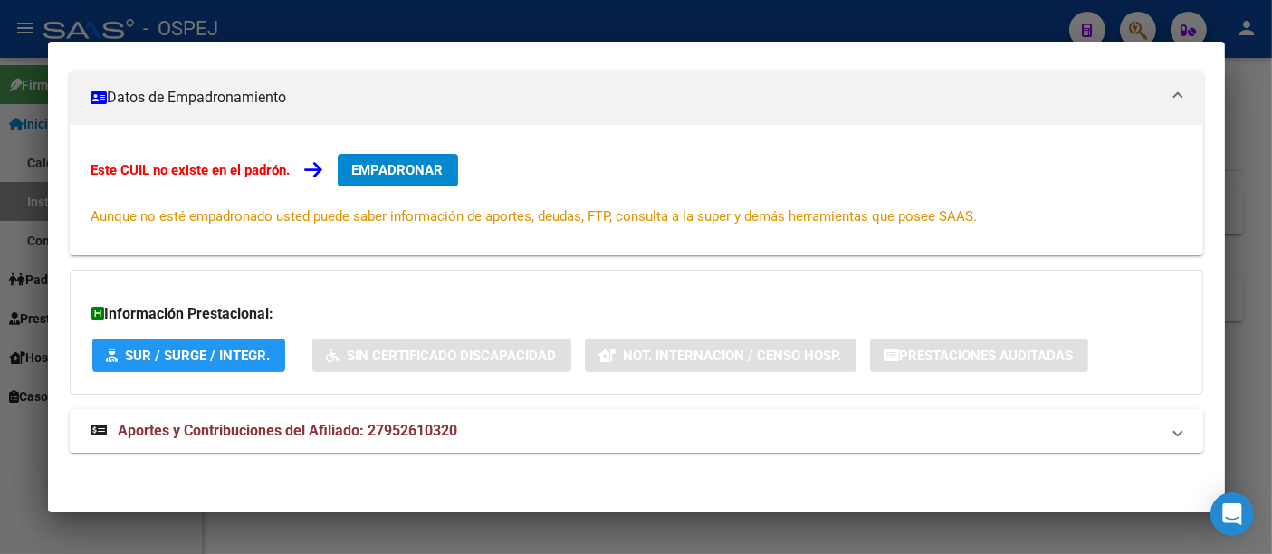
click at [454, 429] on span "Aportes y Contribuciones del Afiliado: 27952610320" at bounding box center [288, 430] width 339 height 17
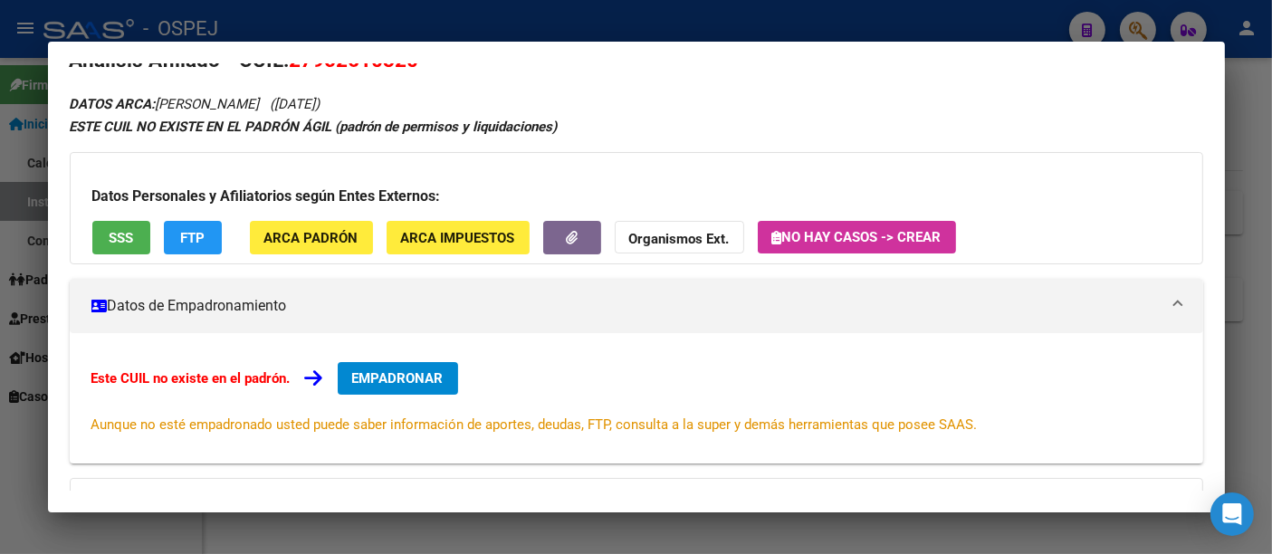
scroll to position [0, 0]
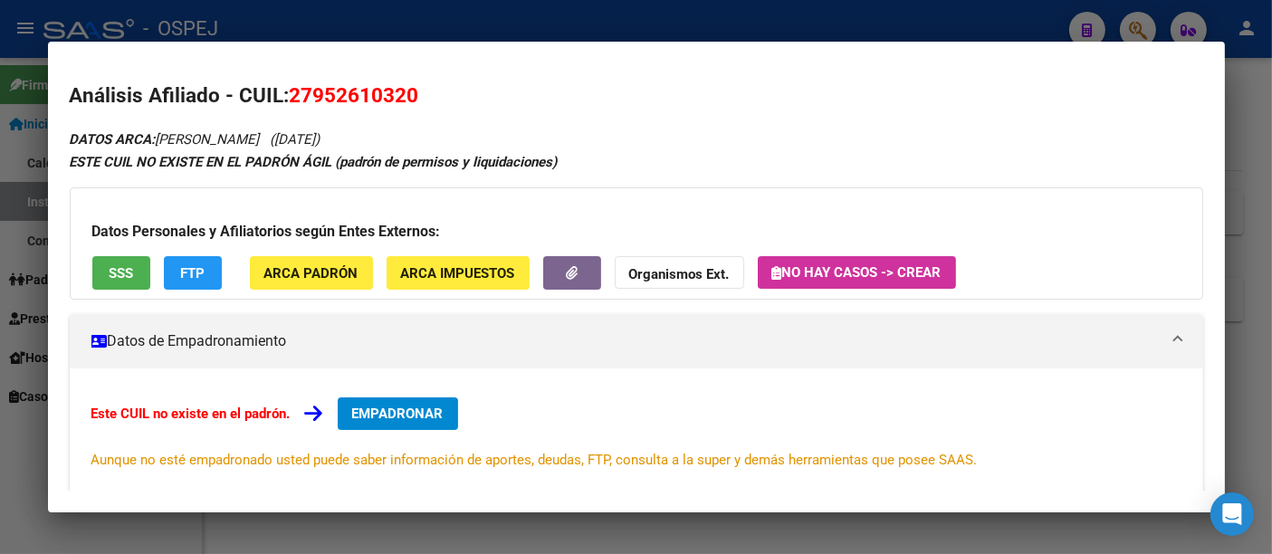
click at [499, 11] on div at bounding box center [636, 277] width 1272 height 554
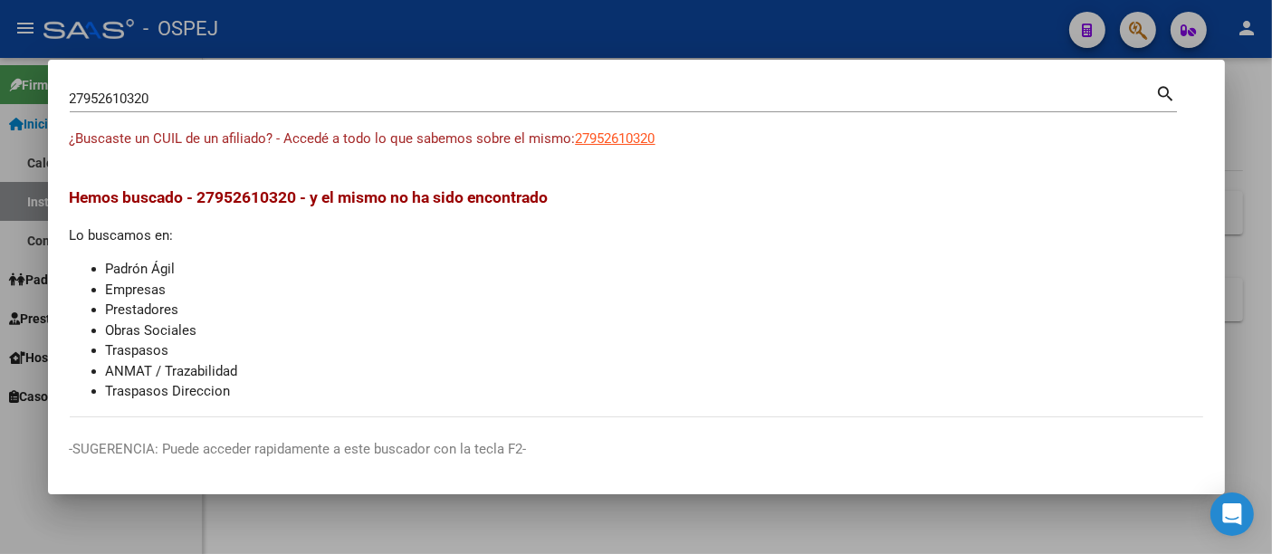
click at [356, 104] on input "27952610320" at bounding box center [613, 99] width 1086 height 16
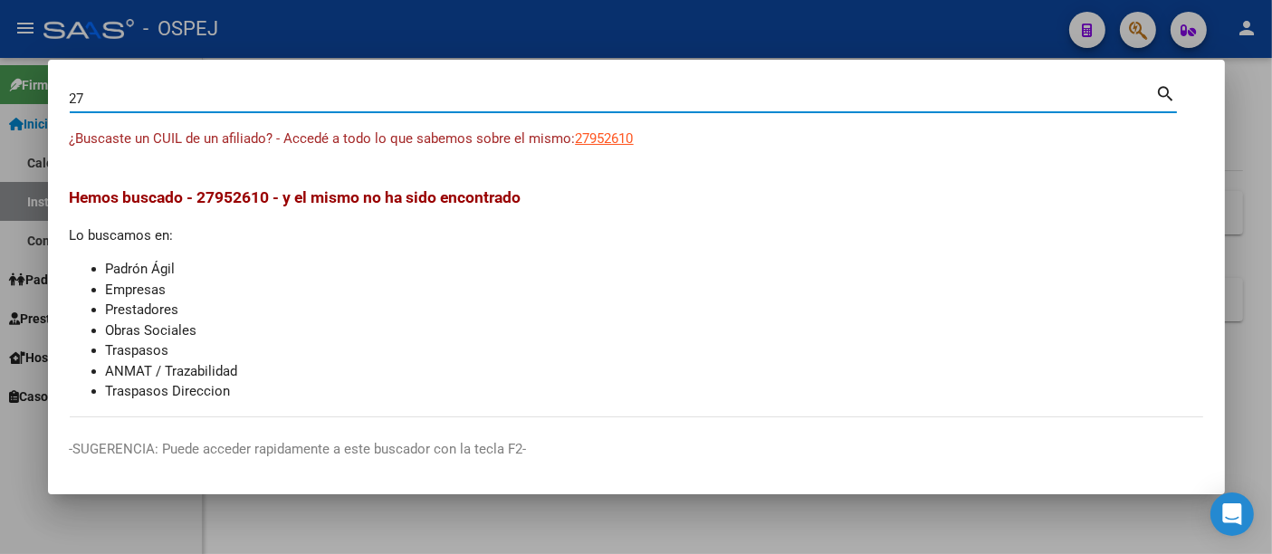
type input "2"
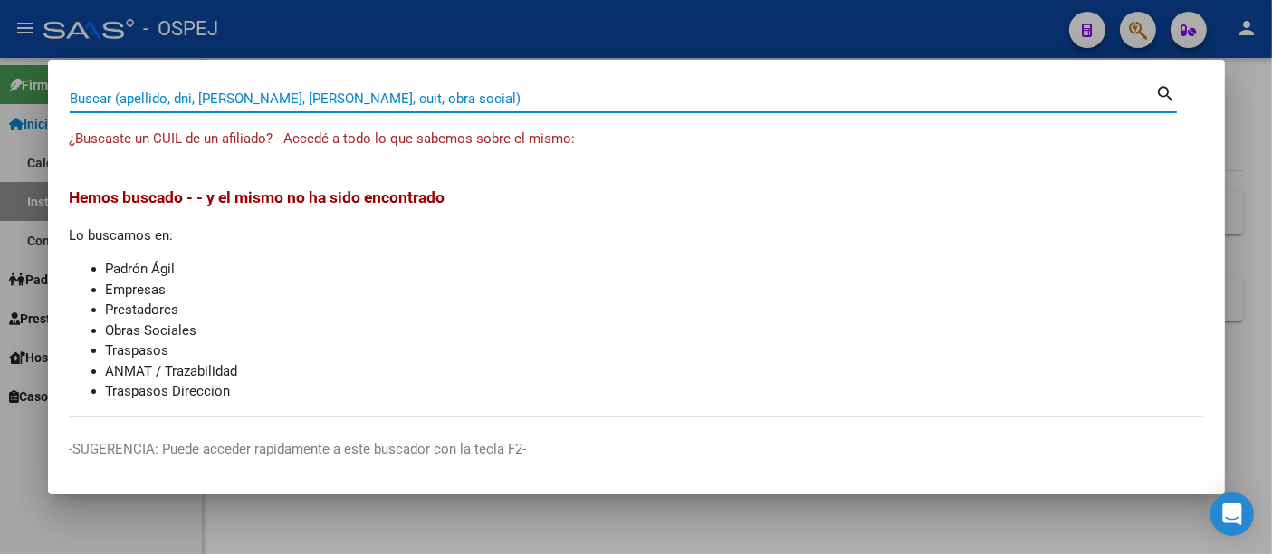
paste input "20445882489"
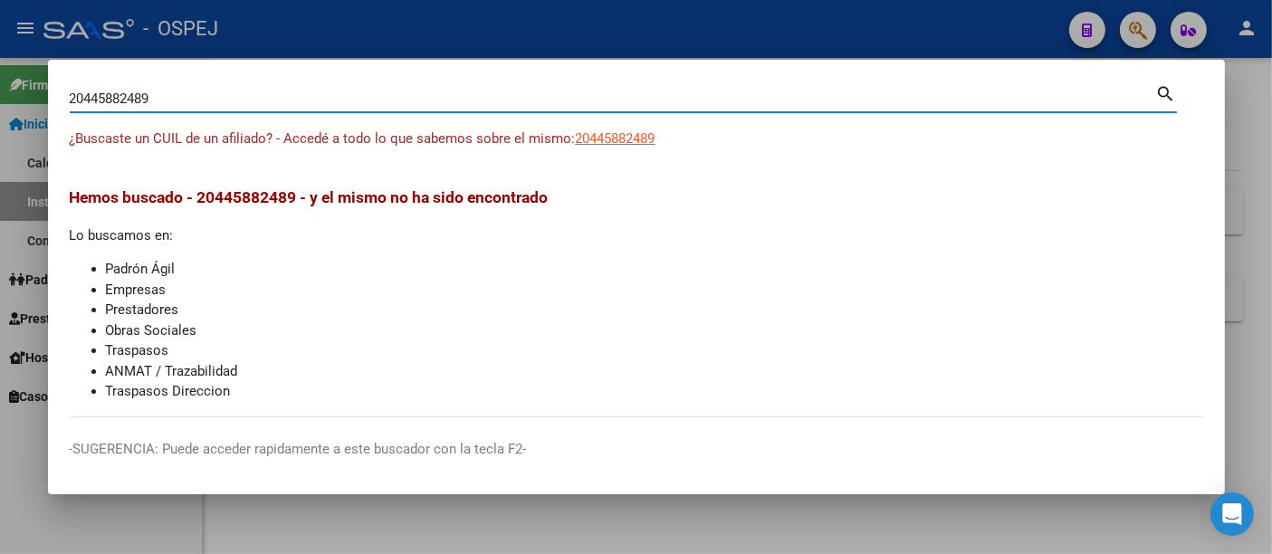
type input "20445882489"
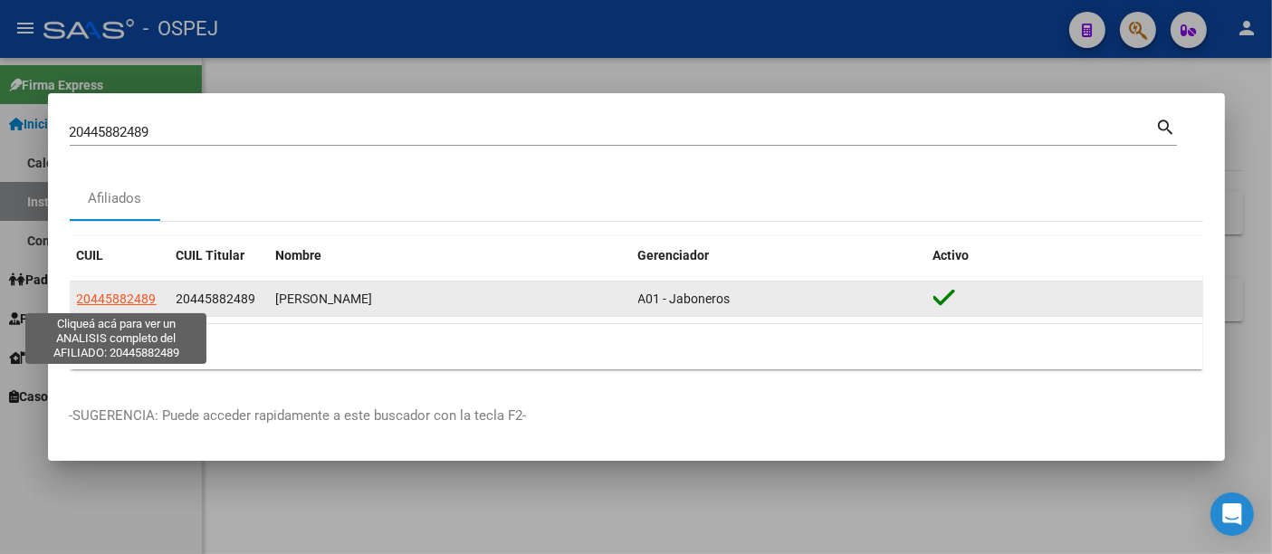
click at [119, 291] on span "20445882489" at bounding box center [117, 298] width 80 height 14
type textarea "20445882489"
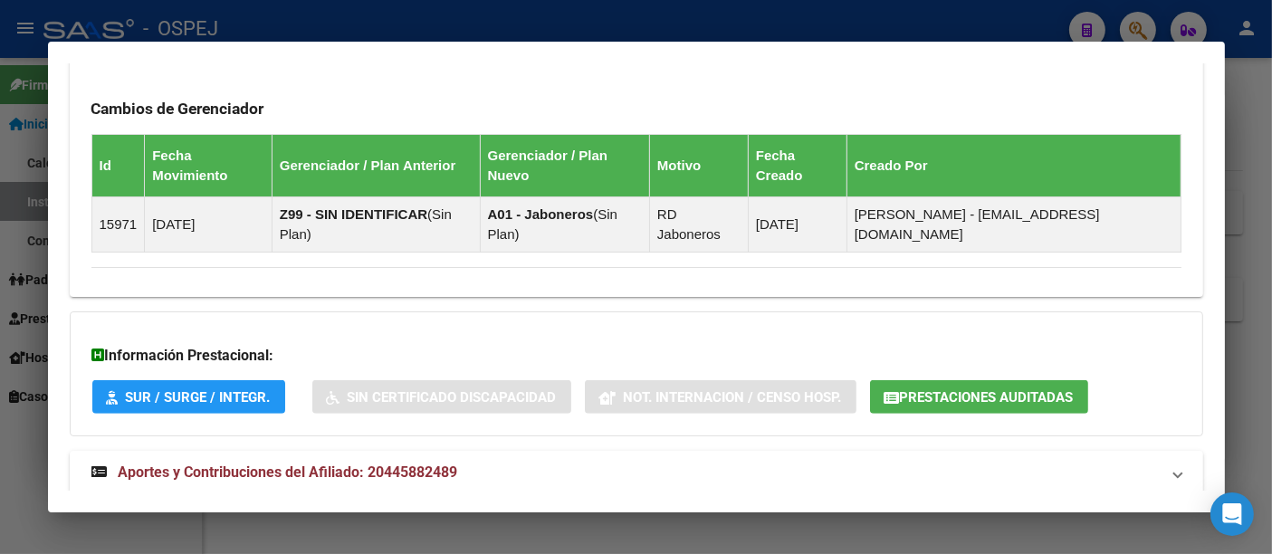
scroll to position [1036, 0]
click at [421, 463] on span "Aportes y Contribuciones del Afiliado: 20445882489" at bounding box center [288, 471] width 339 height 17
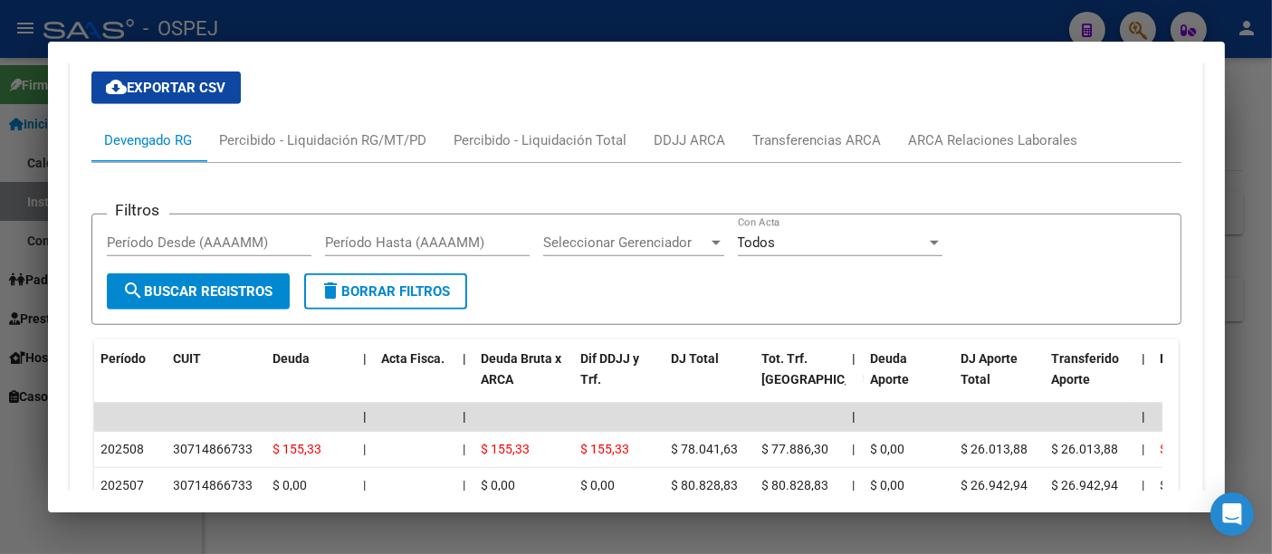
scroll to position [1545, 0]
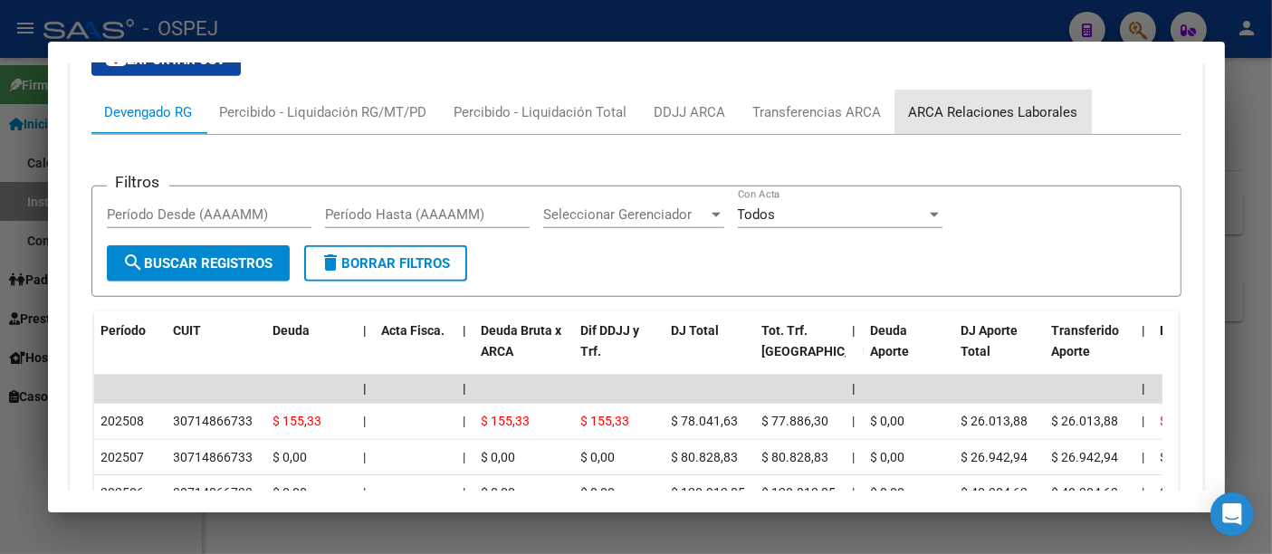
click at [1007, 102] on div "ARCA Relaciones Laborales" at bounding box center [993, 112] width 169 height 20
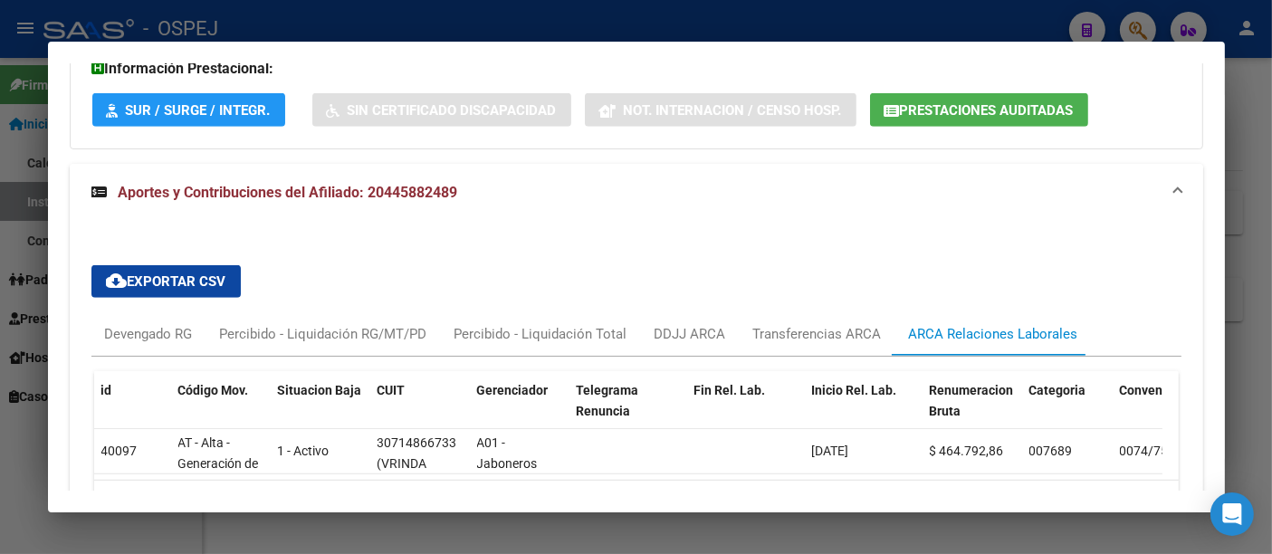
scroll to position [1415, 0]
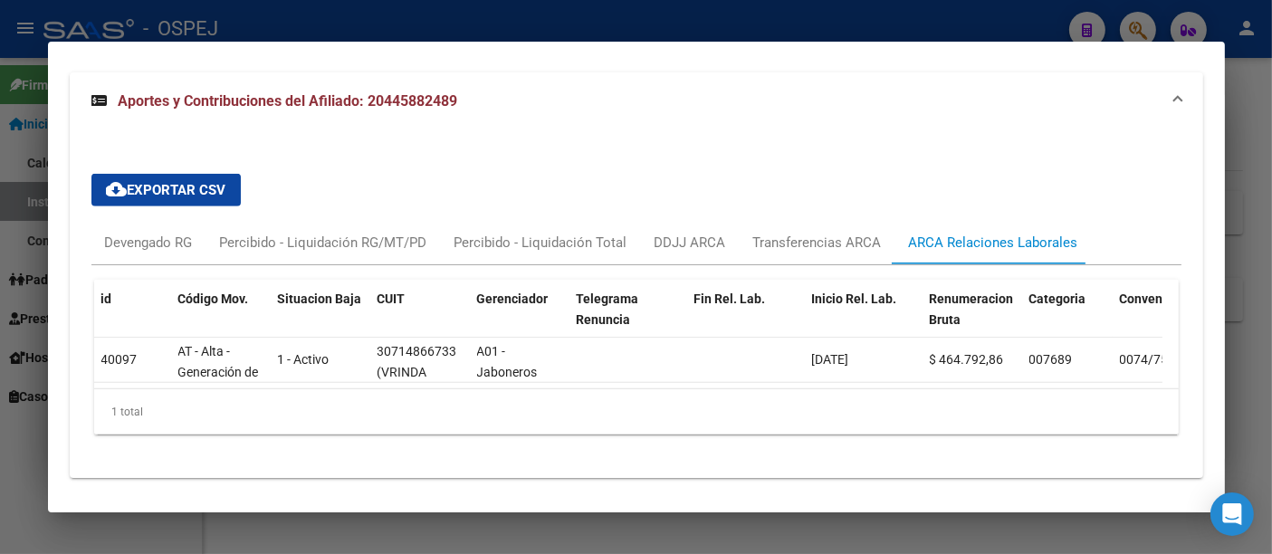
click at [884, 23] on div at bounding box center [636, 277] width 1272 height 554
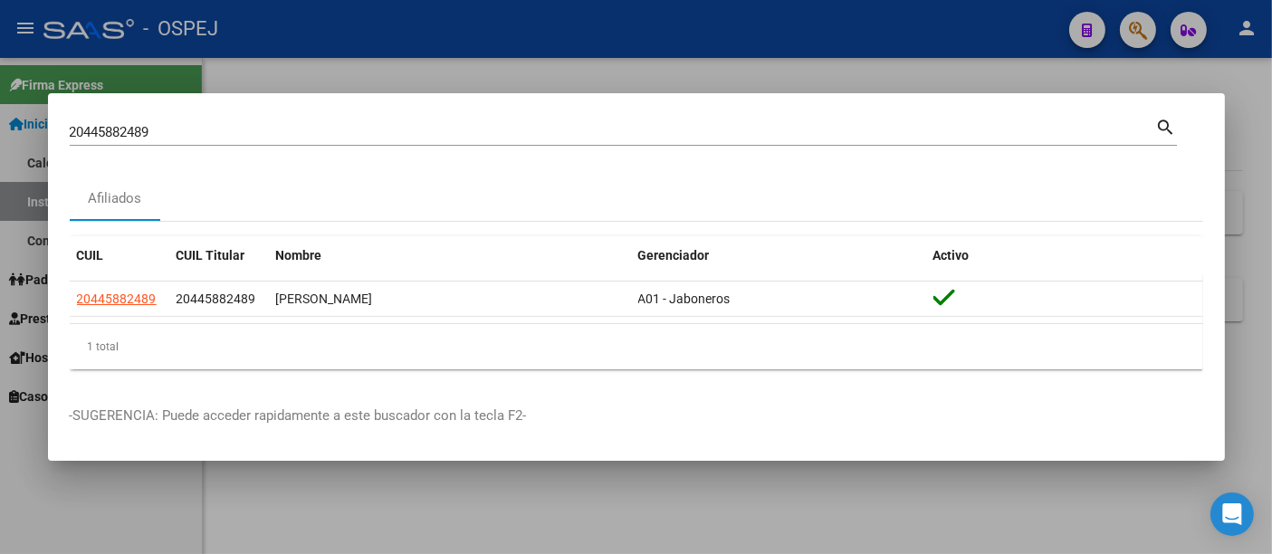
click at [778, 88] on div at bounding box center [636, 277] width 1272 height 554
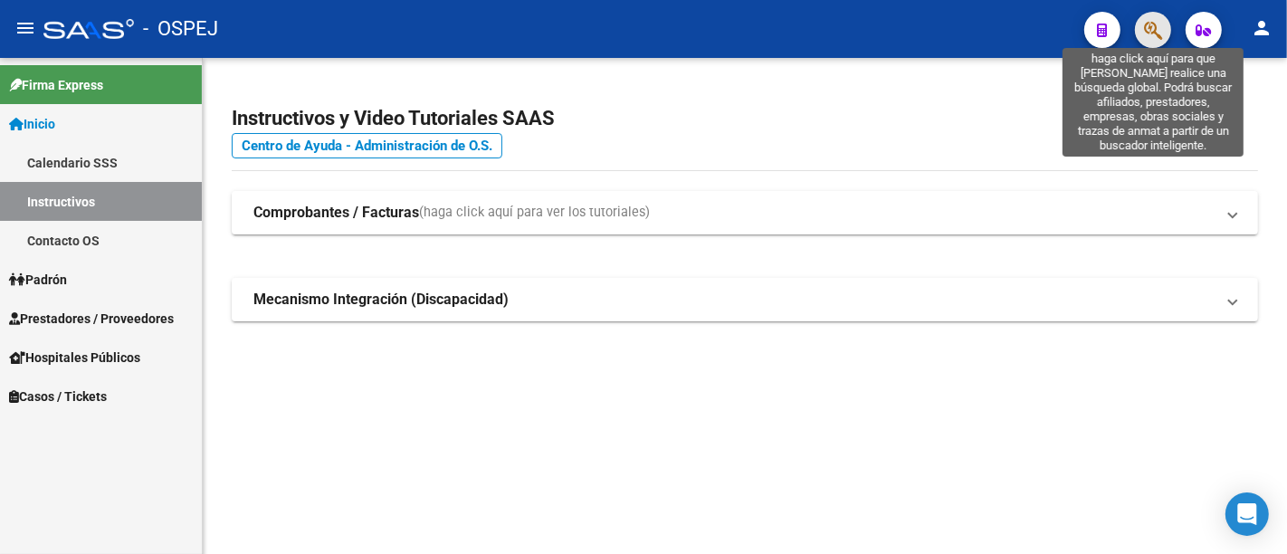
click at [1150, 28] on icon "button" at bounding box center [1153, 30] width 18 height 21
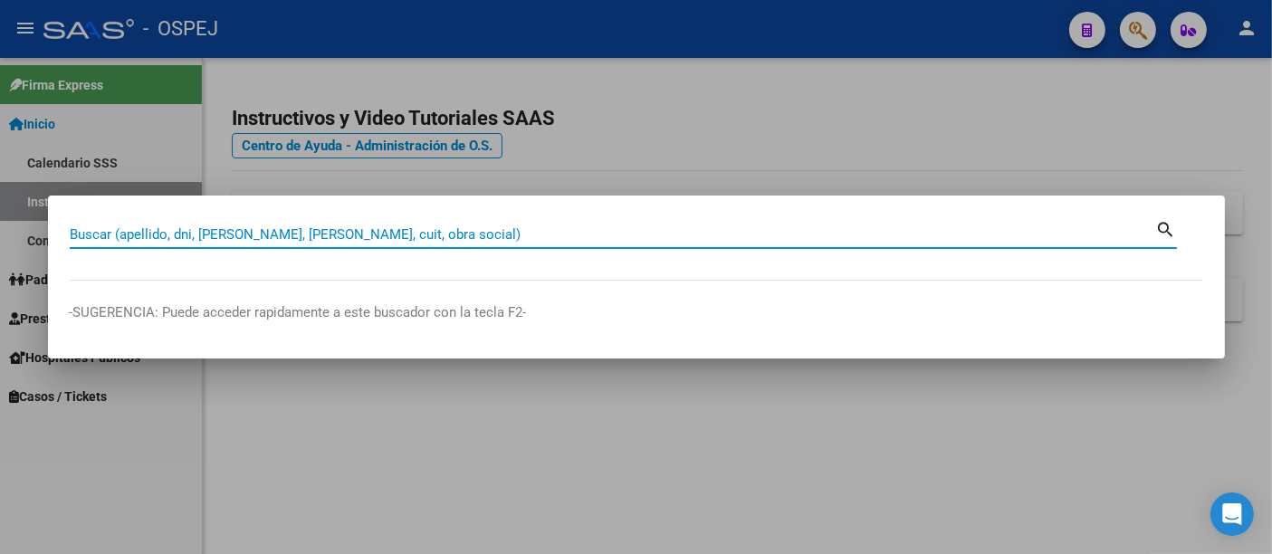
paste input "27-43033263-0"
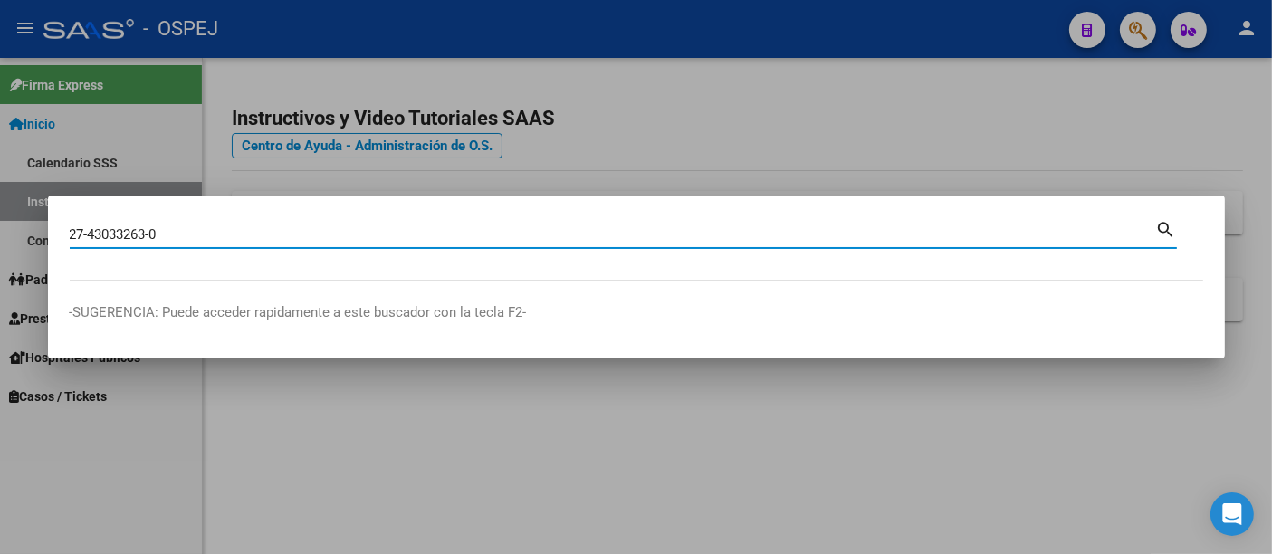
type input "27430332630"
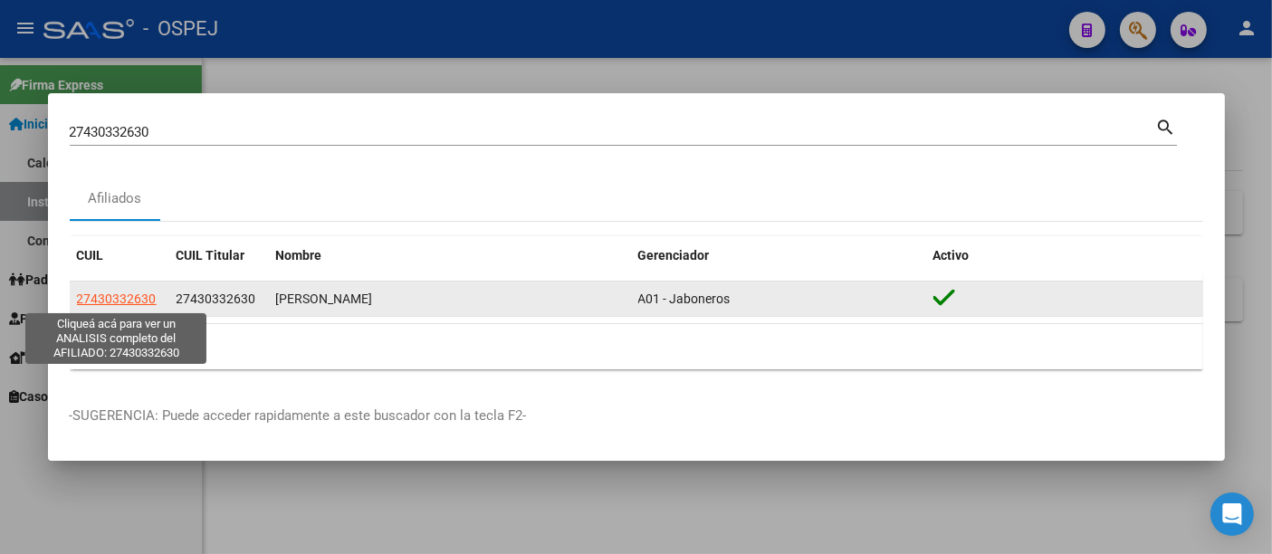
click at [131, 299] on span "27430332630" at bounding box center [117, 298] width 80 height 14
type textarea "27430332630"
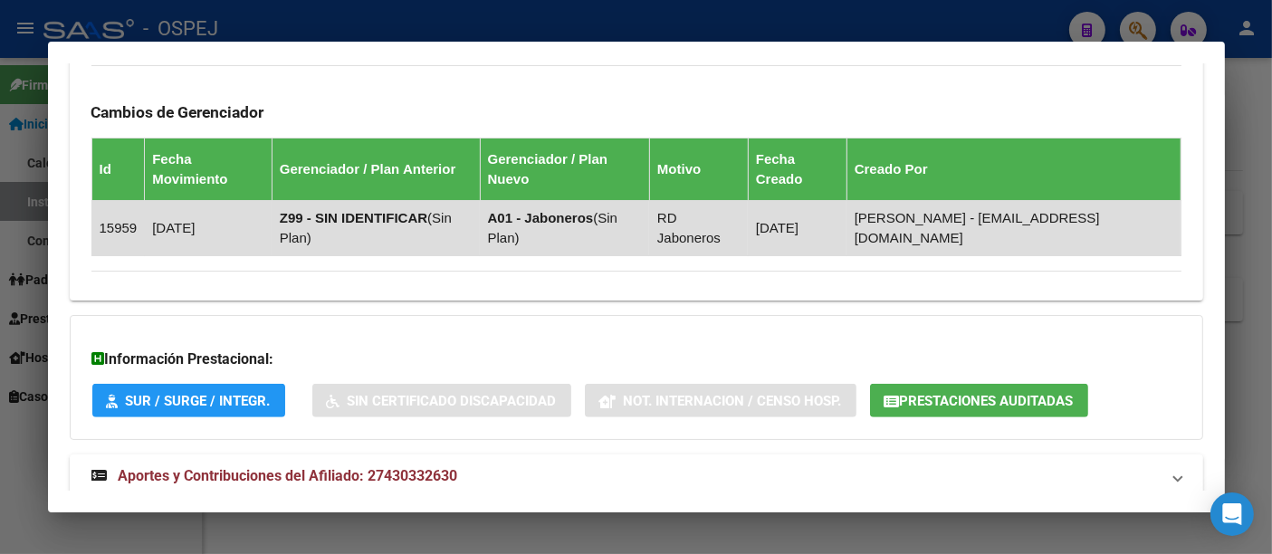
scroll to position [1096, 0]
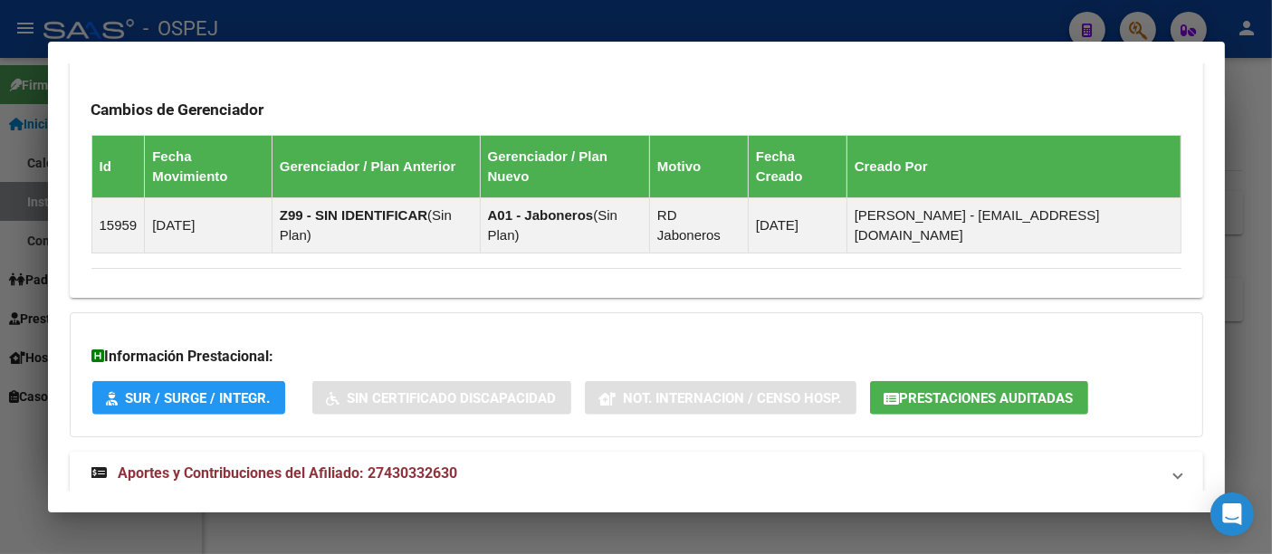
click at [972, 390] on span "Prestaciones Auditadas" at bounding box center [987, 398] width 174 height 16
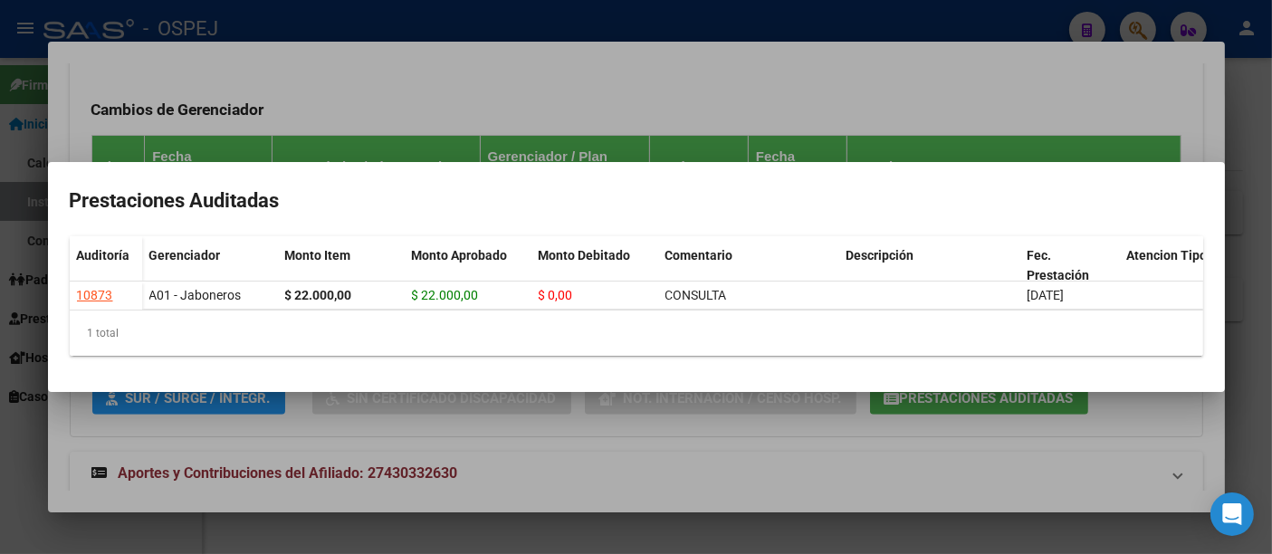
click at [639, 68] on div at bounding box center [636, 277] width 1272 height 554
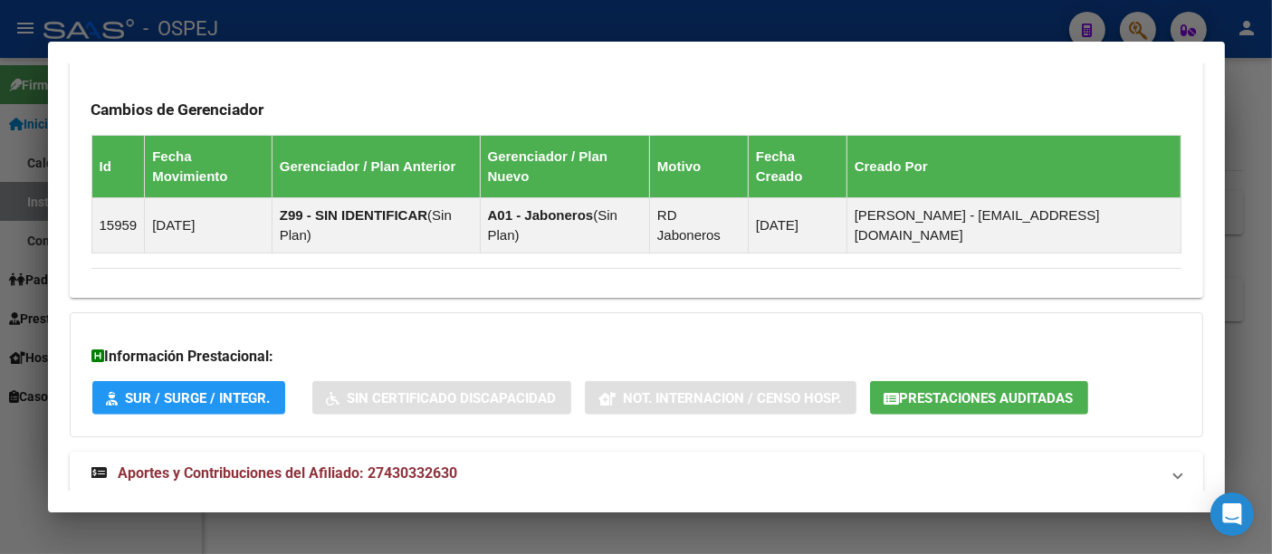
click at [418, 464] on span "Aportes y Contribuciones del Afiliado: 27430332630" at bounding box center [288, 472] width 339 height 17
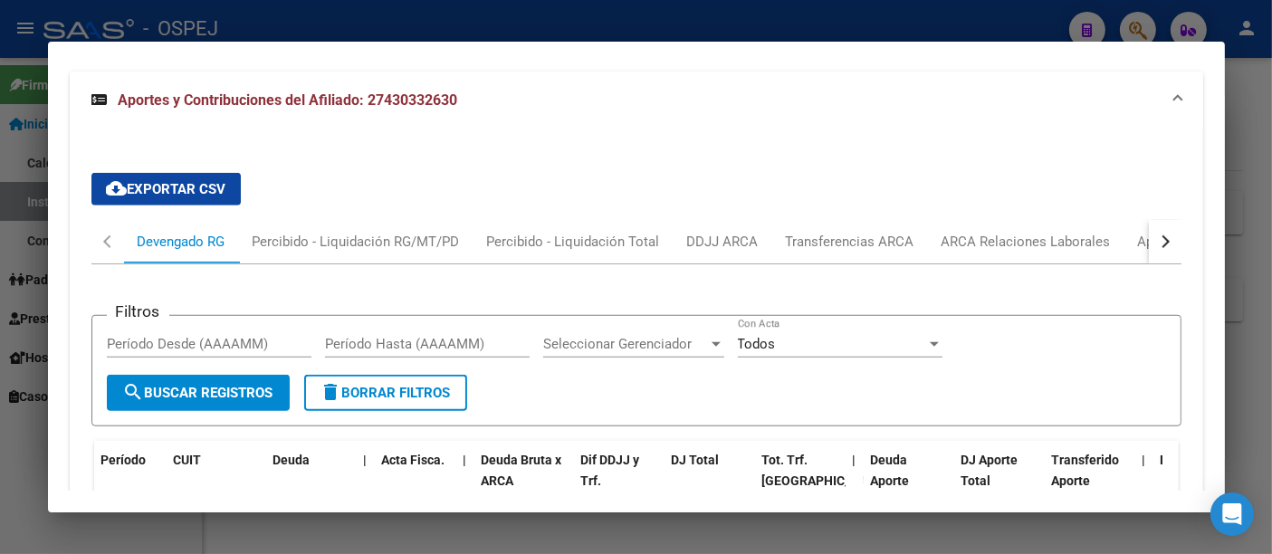
scroll to position [1477, 0]
click at [994, 231] on div "ARCA Relaciones Laborales" at bounding box center [1025, 241] width 169 height 20
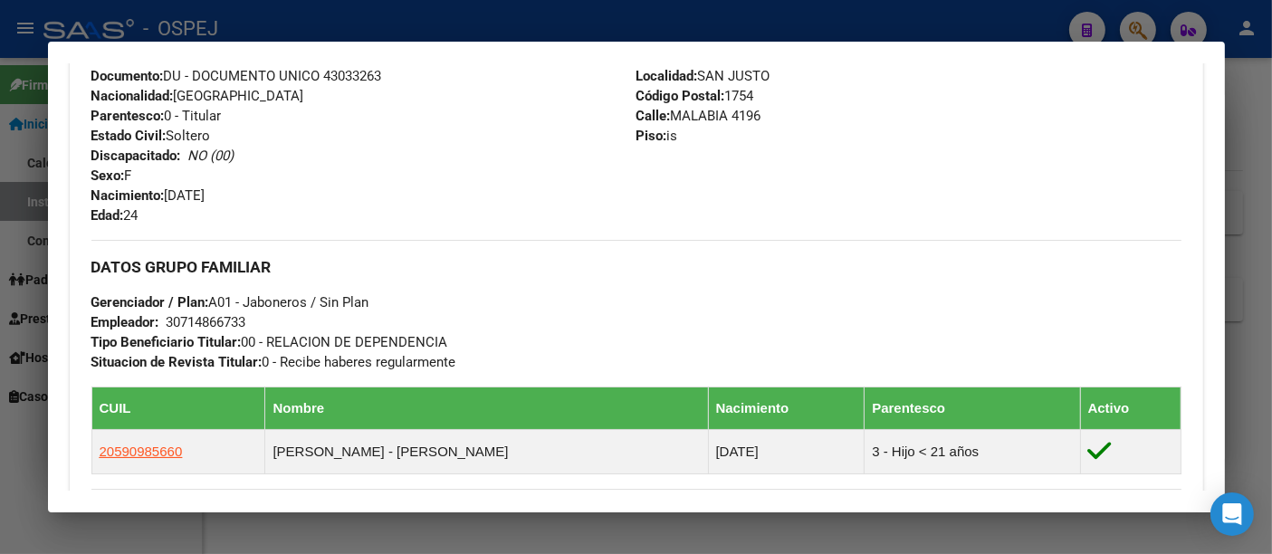
scroll to position [0, 0]
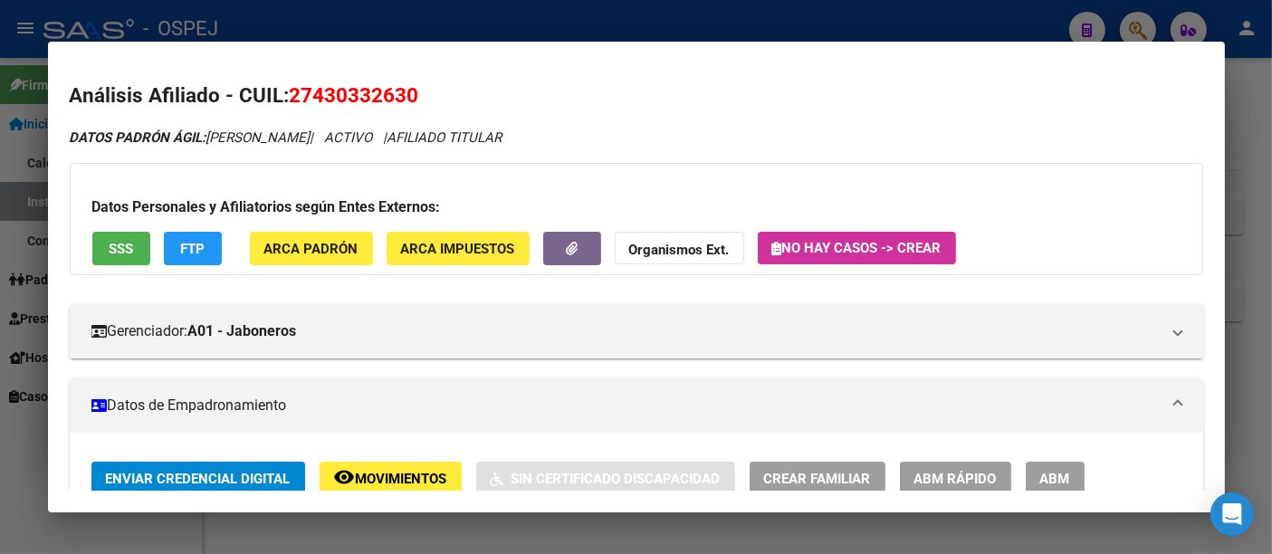
click at [792, 38] on div at bounding box center [636, 277] width 1272 height 554
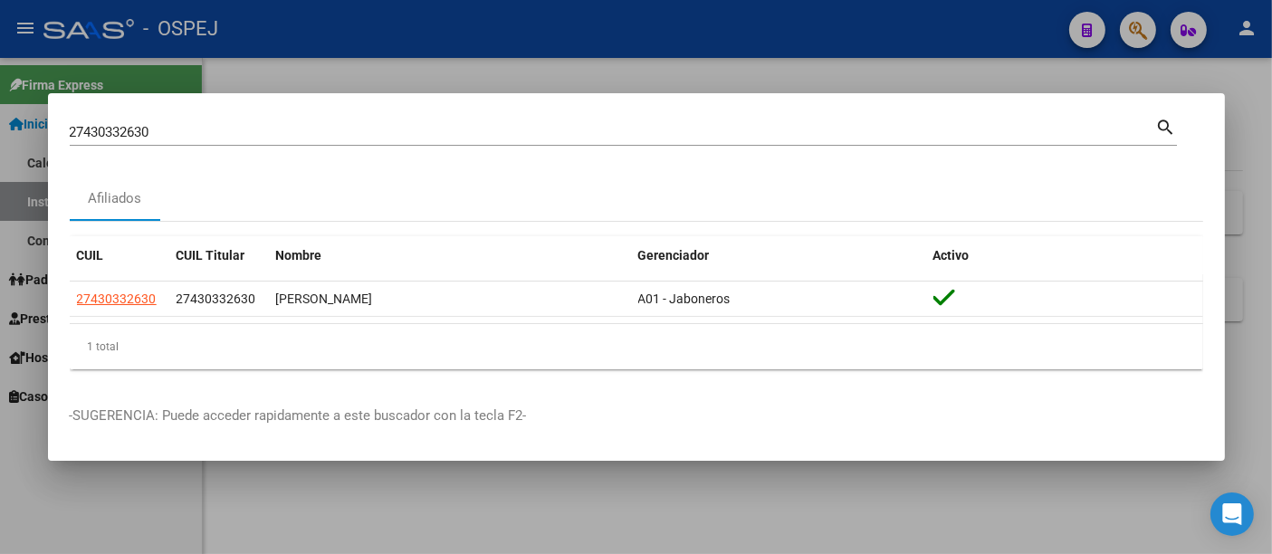
click at [389, 129] on input "27430332630" at bounding box center [613, 132] width 1086 height 16
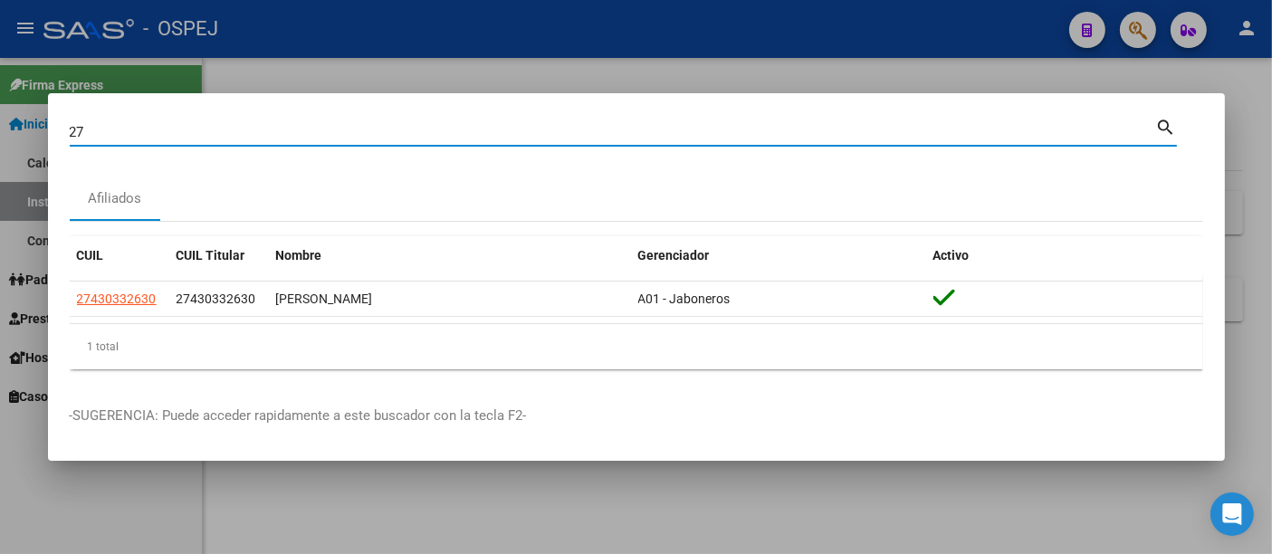
type input "2"
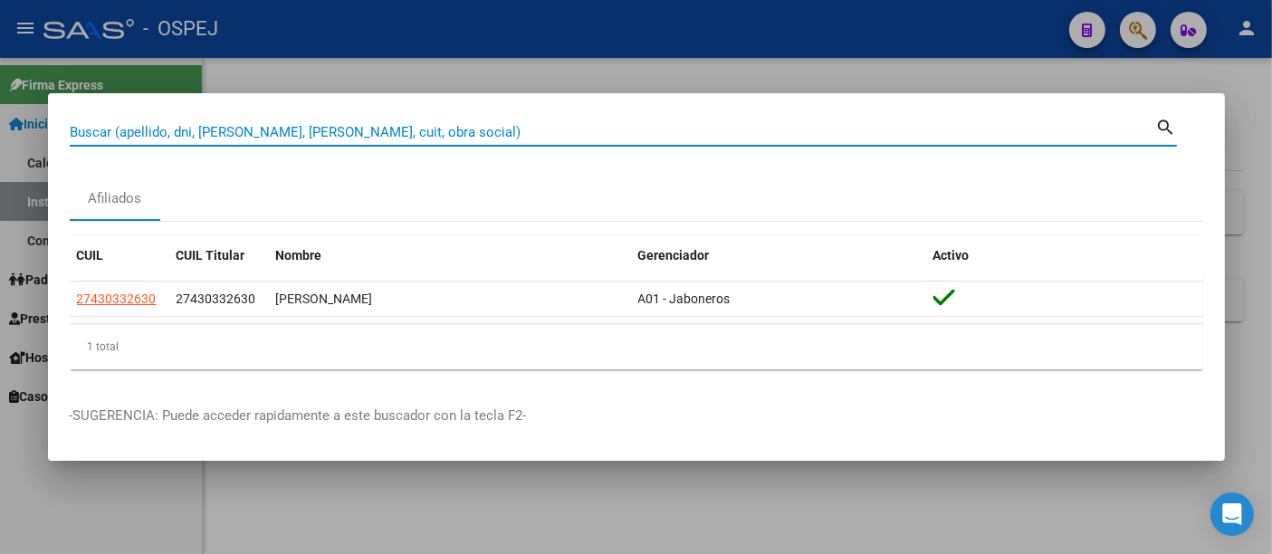
paste input "94903454"
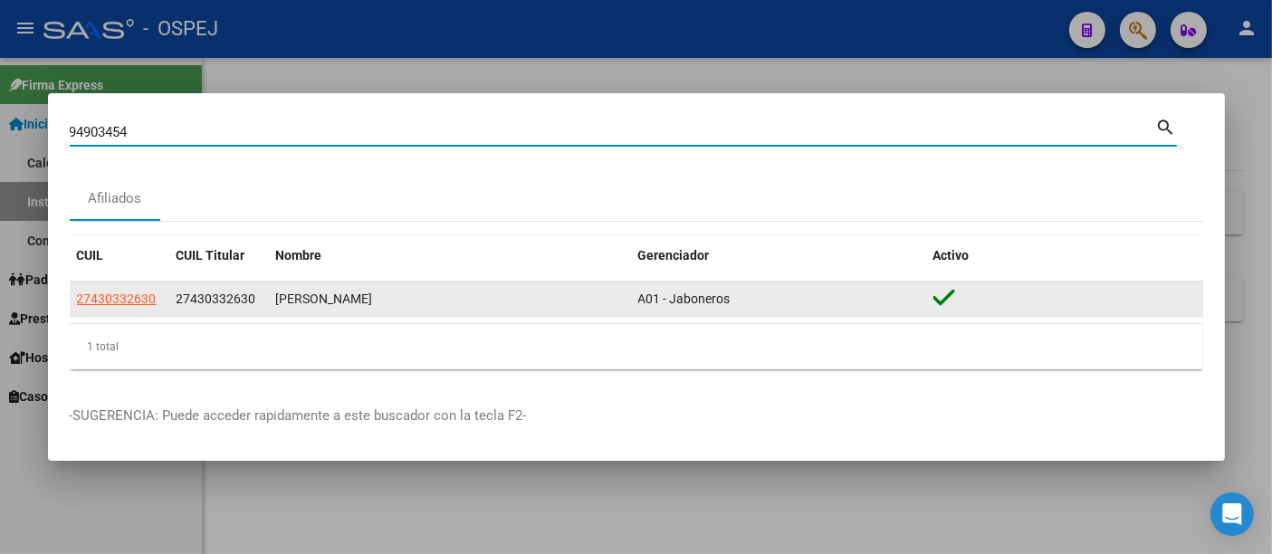
type input "94903454"
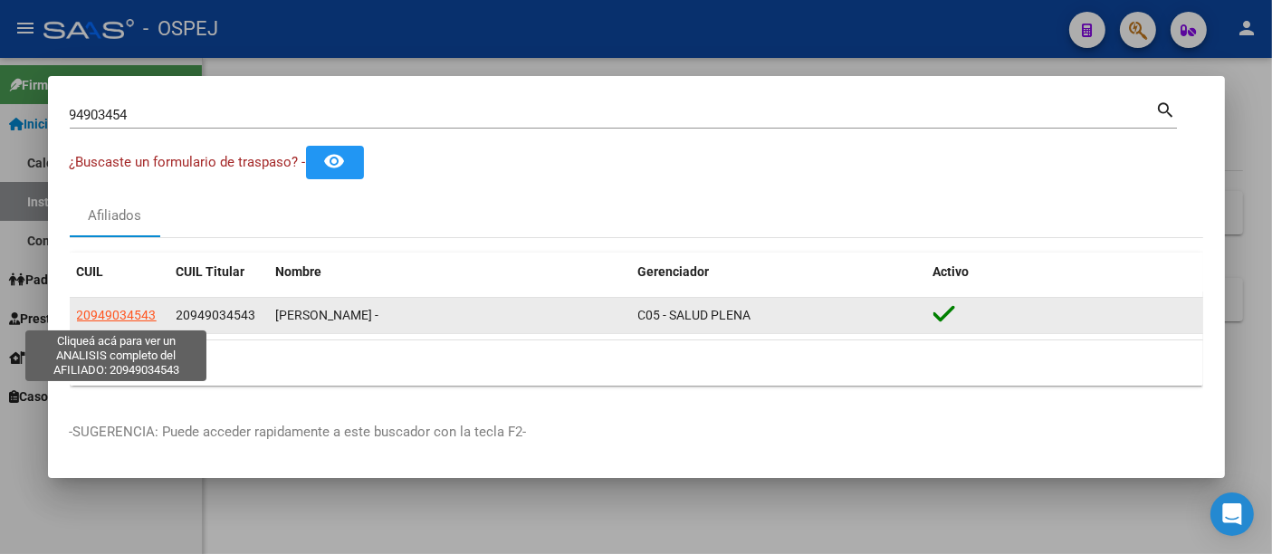
click at [110, 311] on span "20949034543" at bounding box center [117, 315] width 80 height 14
type textarea "20949034543"
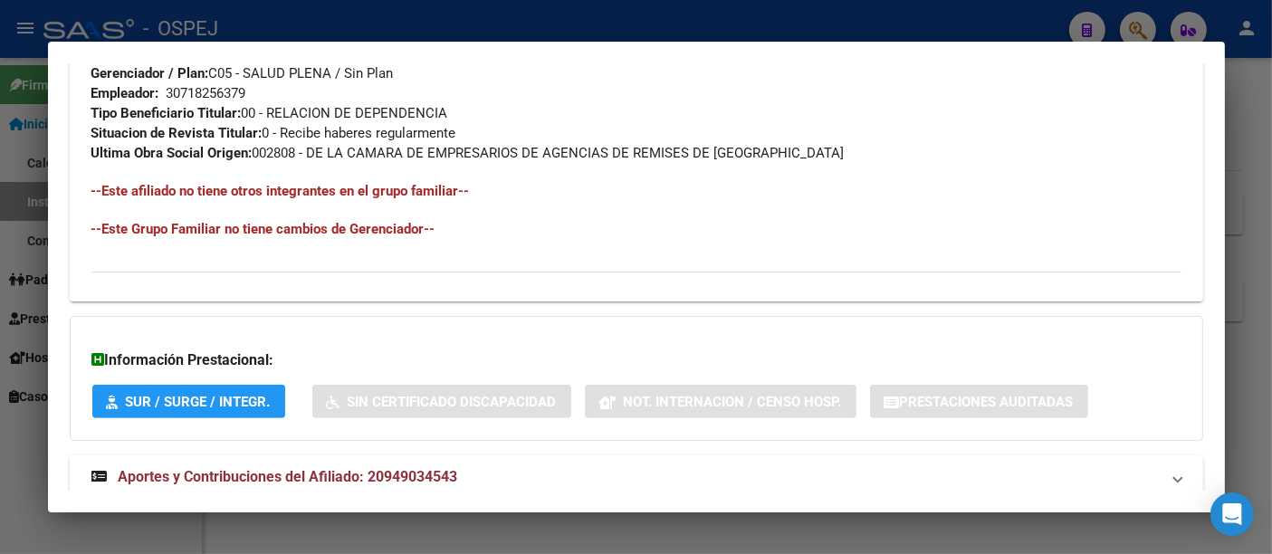
scroll to position [964, 0]
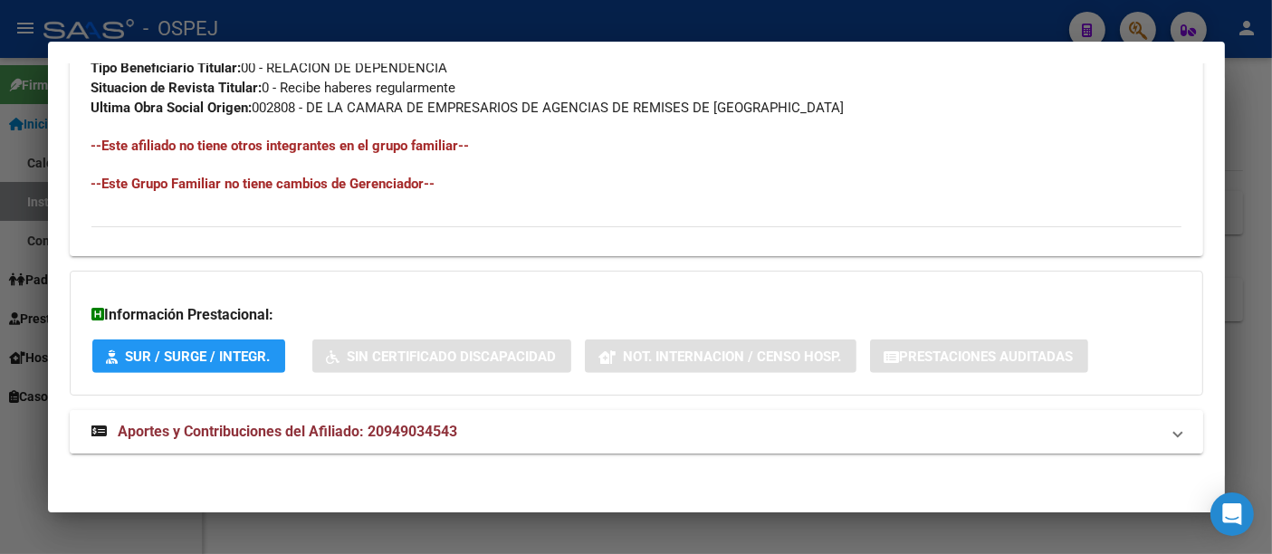
click at [427, 424] on span "Aportes y Contribuciones del Afiliado: 20949034543" at bounding box center [288, 431] width 339 height 17
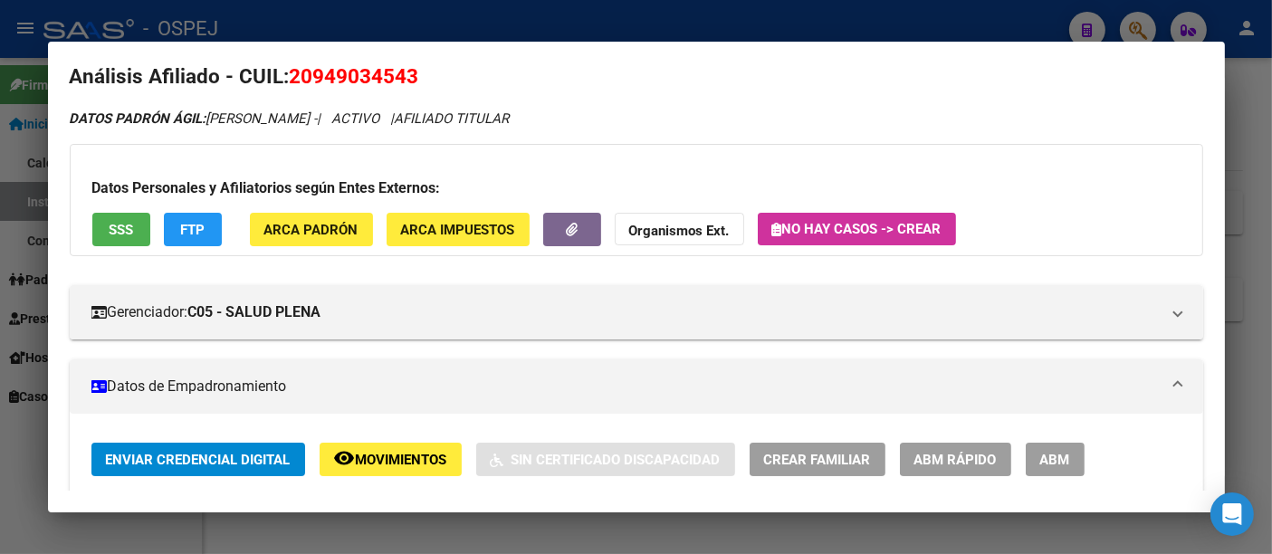
scroll to position [0, 0]
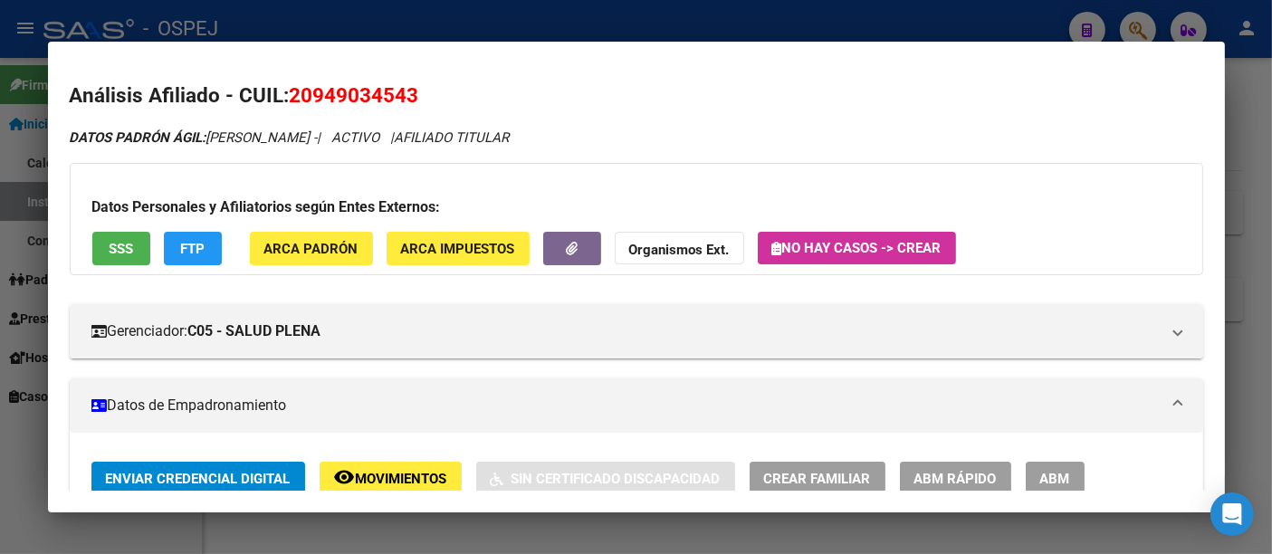
click at [427, 27] on div at bounding box center [636, 277] width 1272 height 554
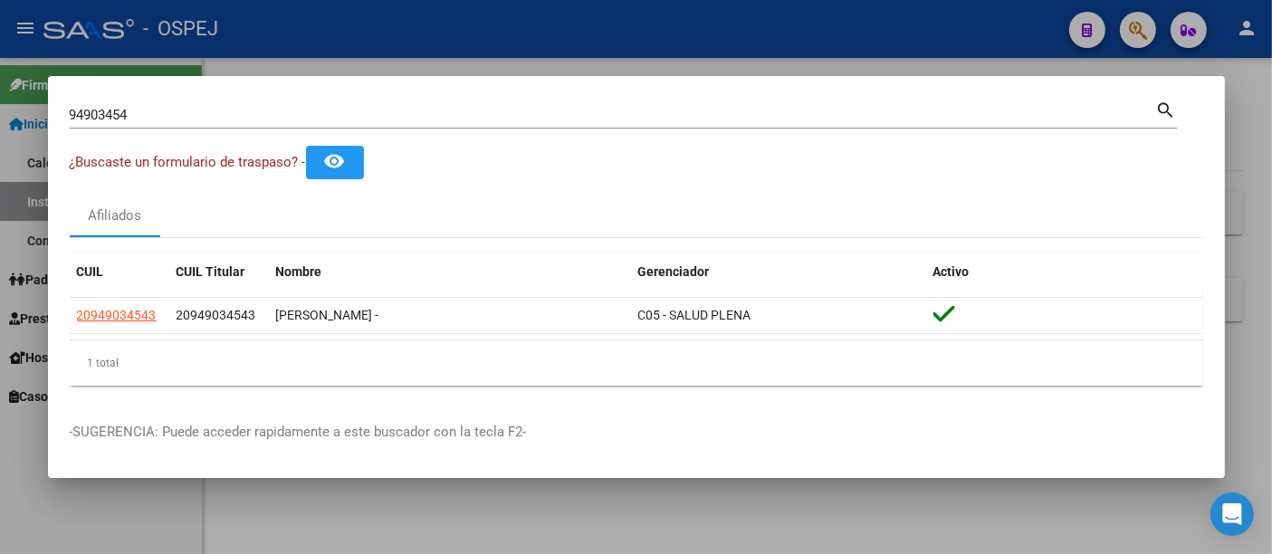
click at [242, 118] on input "94903454" at bounding box center [613, 115] width 1086 height 16
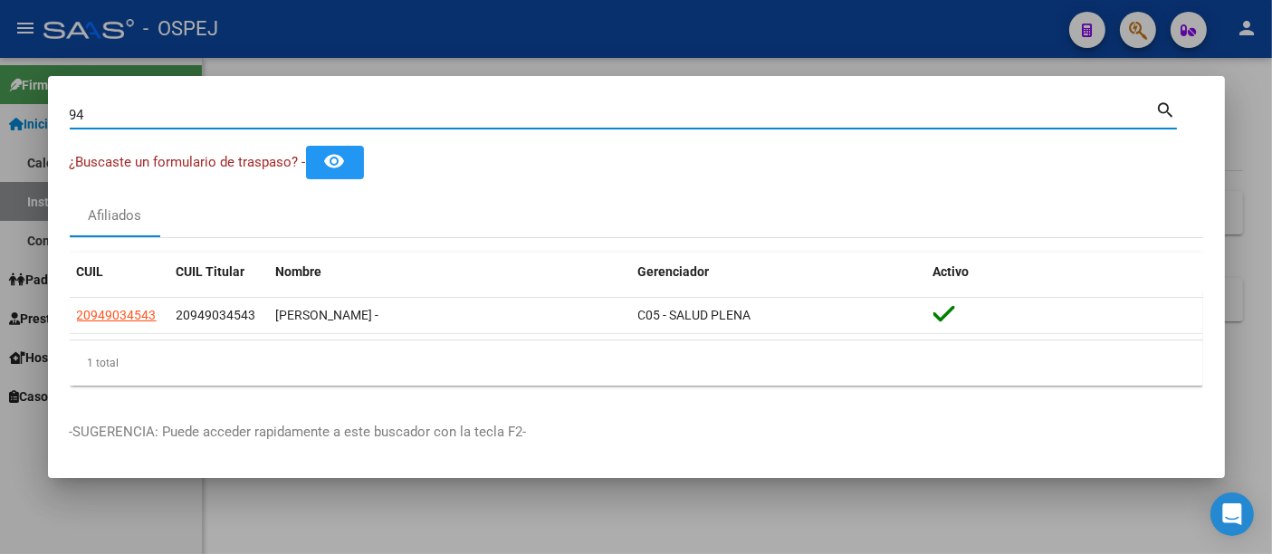
type input "9"
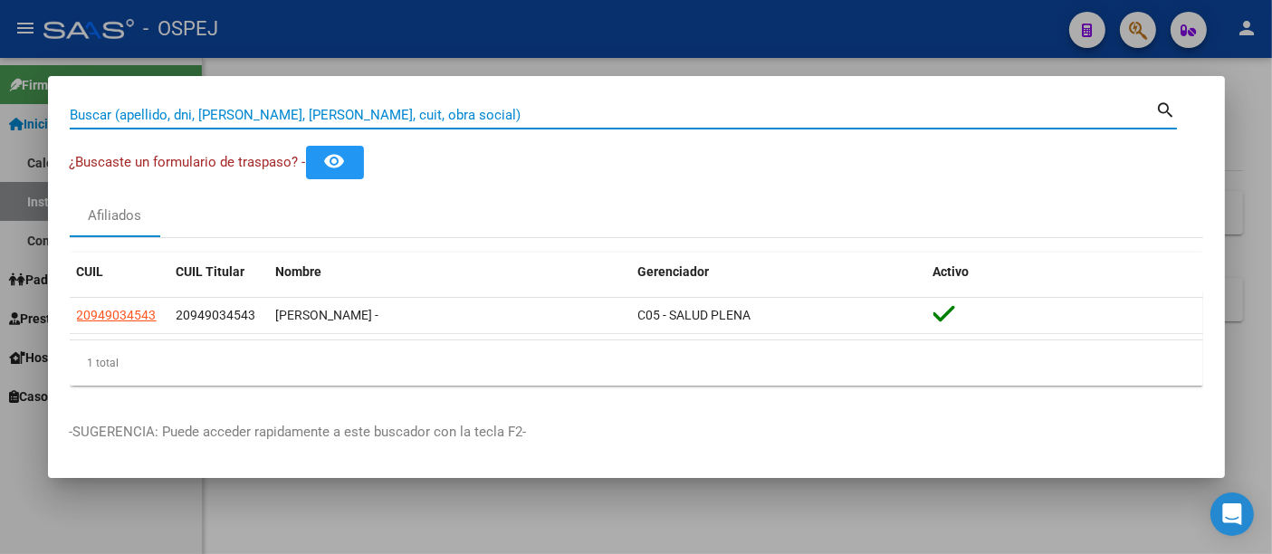
paste input "94903454"
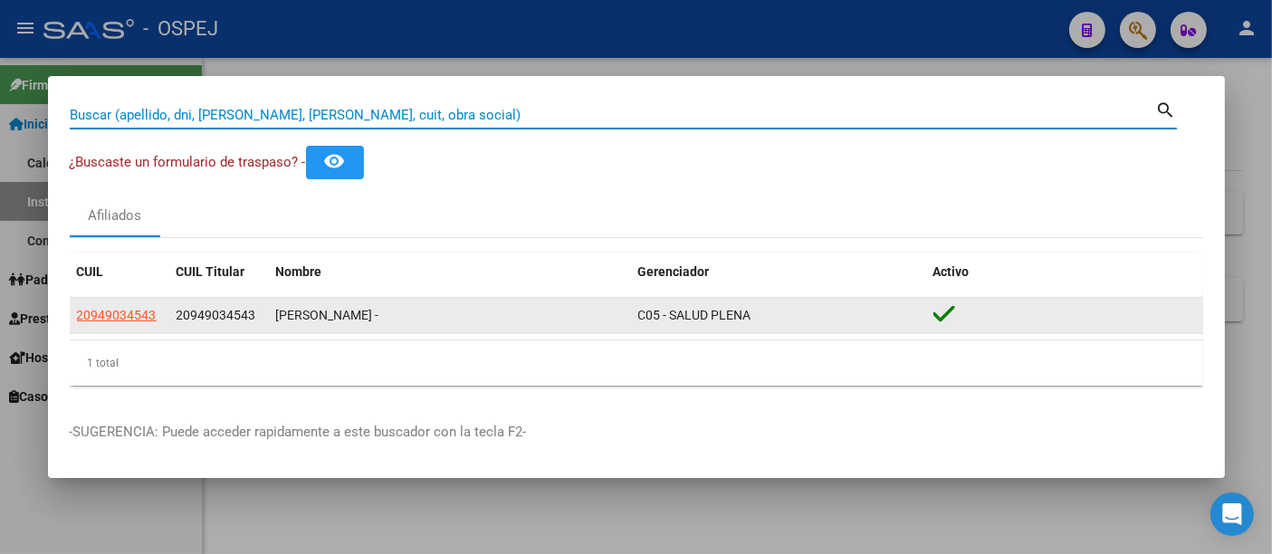
type input "94903454"
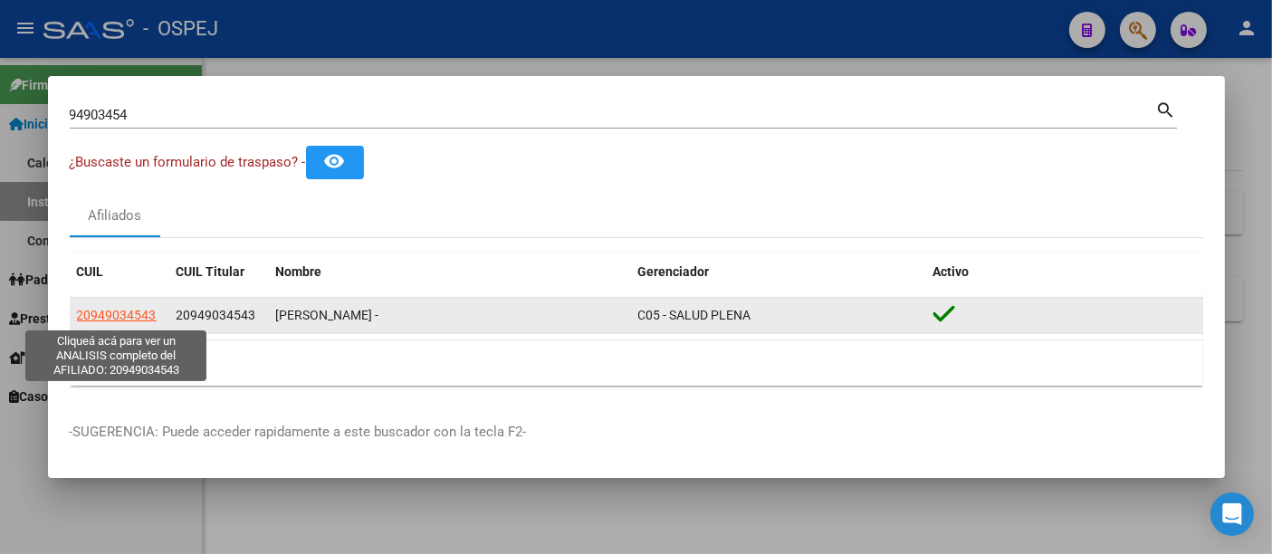
click at [117, 313] on span "20949034543" at bounding box center [117, 315] width 80 height 14
